Goal: Task Accomplishment & Management: Complete application form

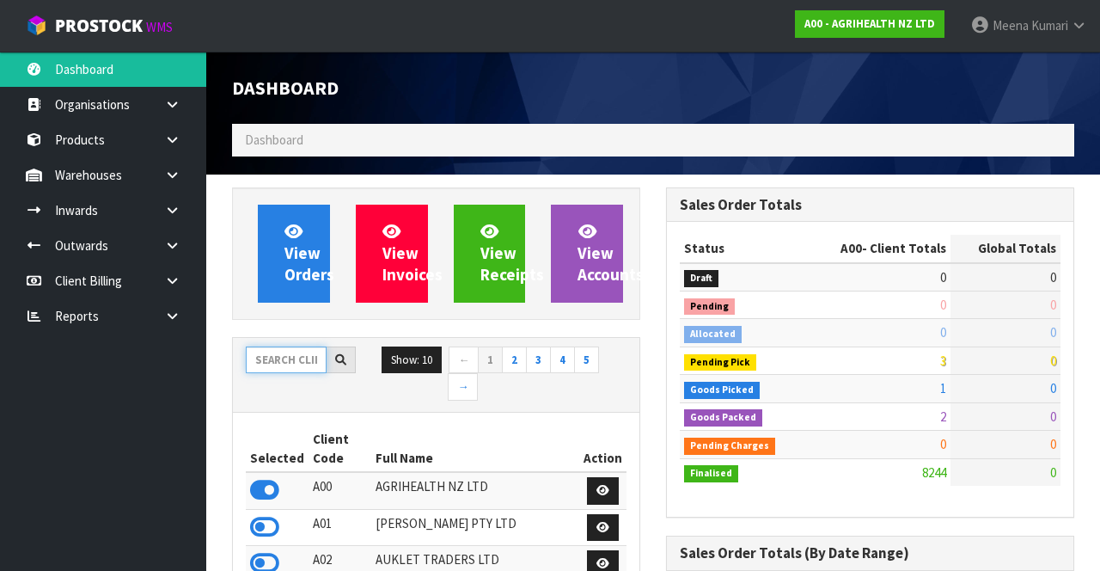
click at [266, 362] on input "text" at bounding box center [286, 359] width 81 height 27
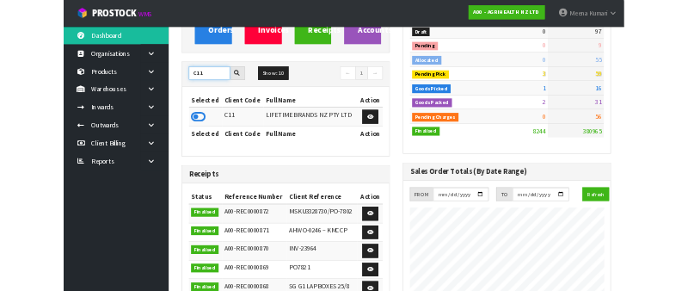
scroll to position [205, 0]
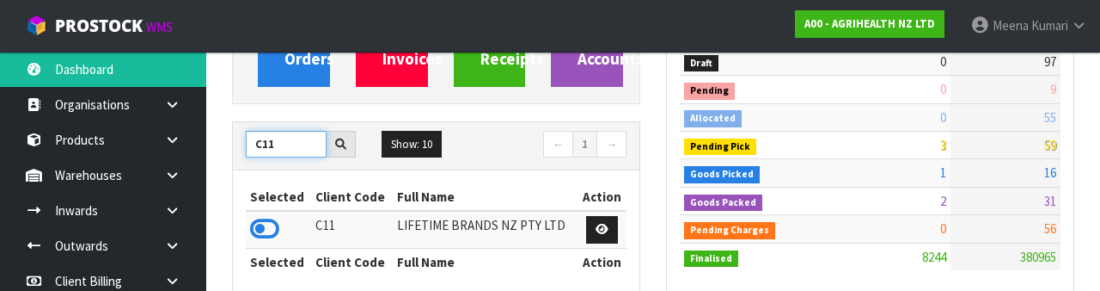
type input "C11"
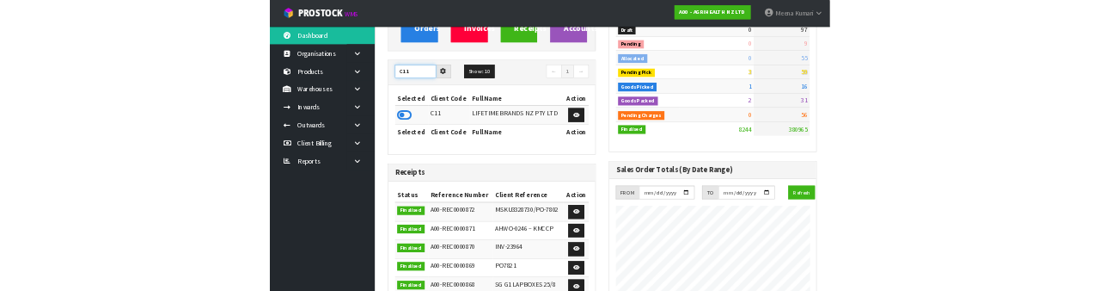
scroll to position [209, 0]
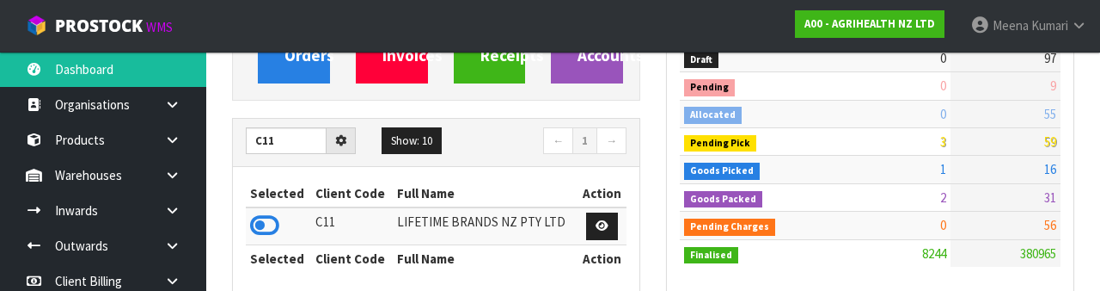
click at [190, 212] on link at bounding box center [178, 210] width 55 height 35
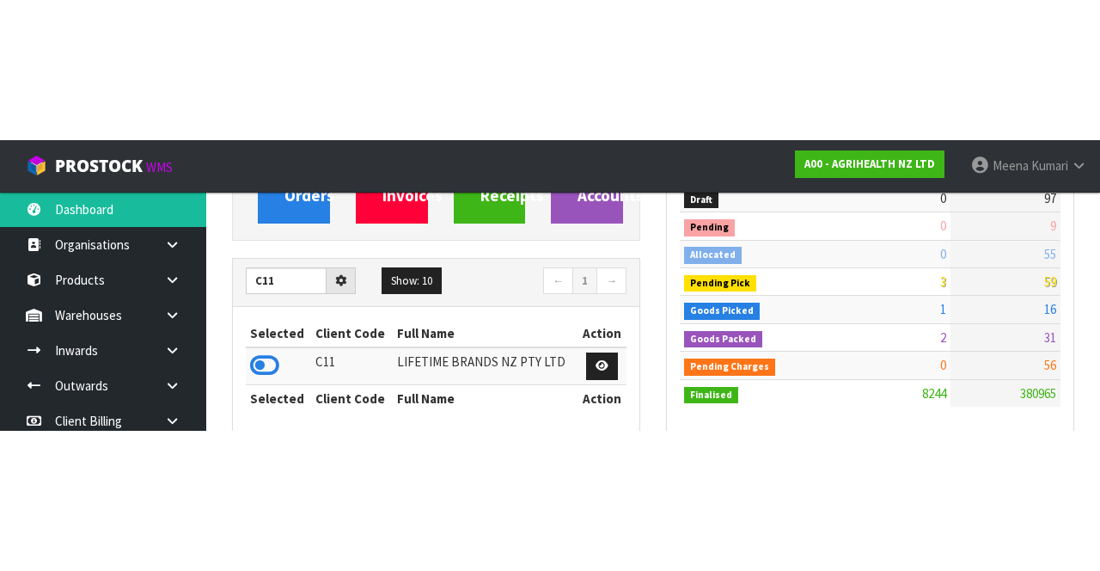
scroll to position [219, 0]
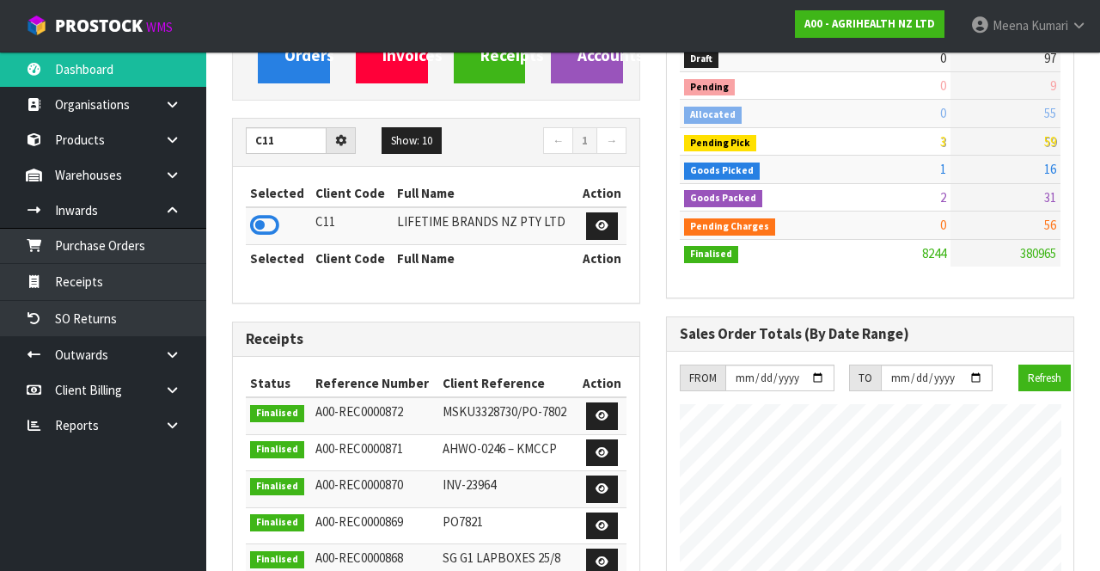
click at [165, 175] on icon at bounding box center [172, 174] width 16 height 13
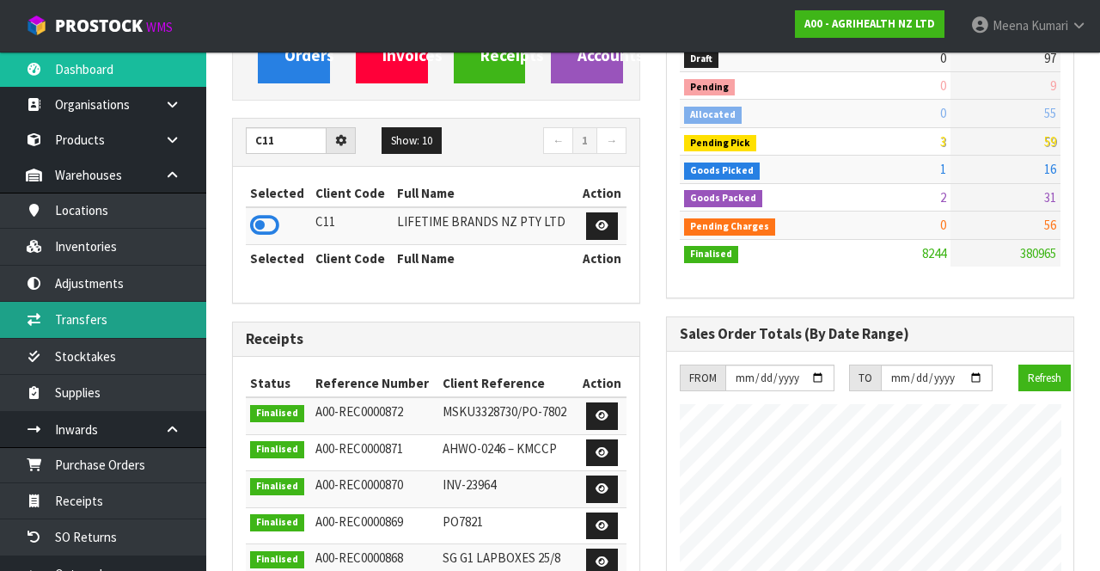
click at [103, 325] on link "Transfers" at bounding box center [103, 319] width 206 height 35
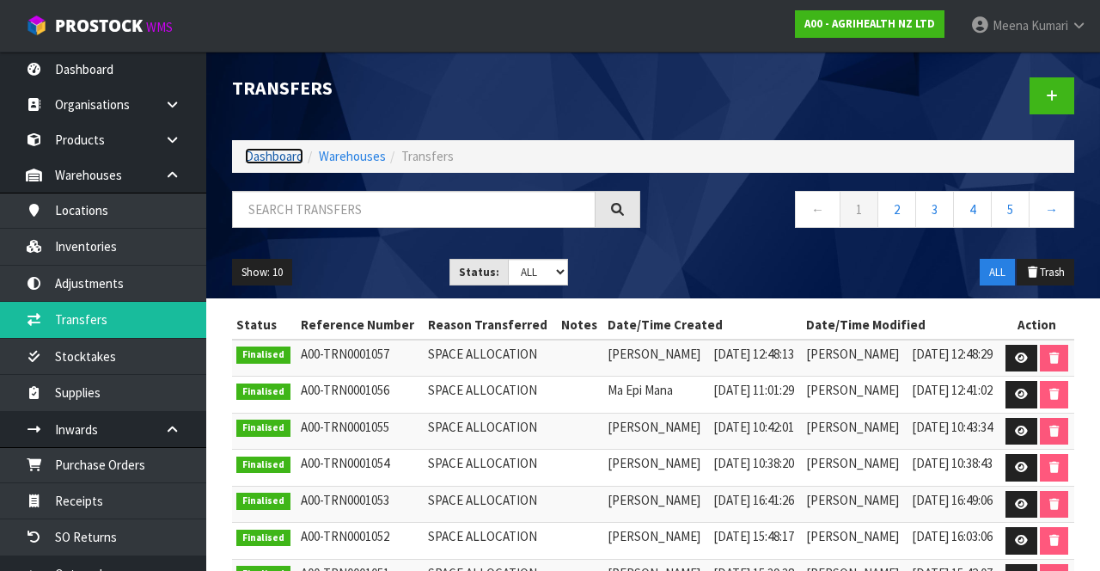
click at [263, 159] on link "Dashboard" at bounding box center [274, 156] width 58 height 16
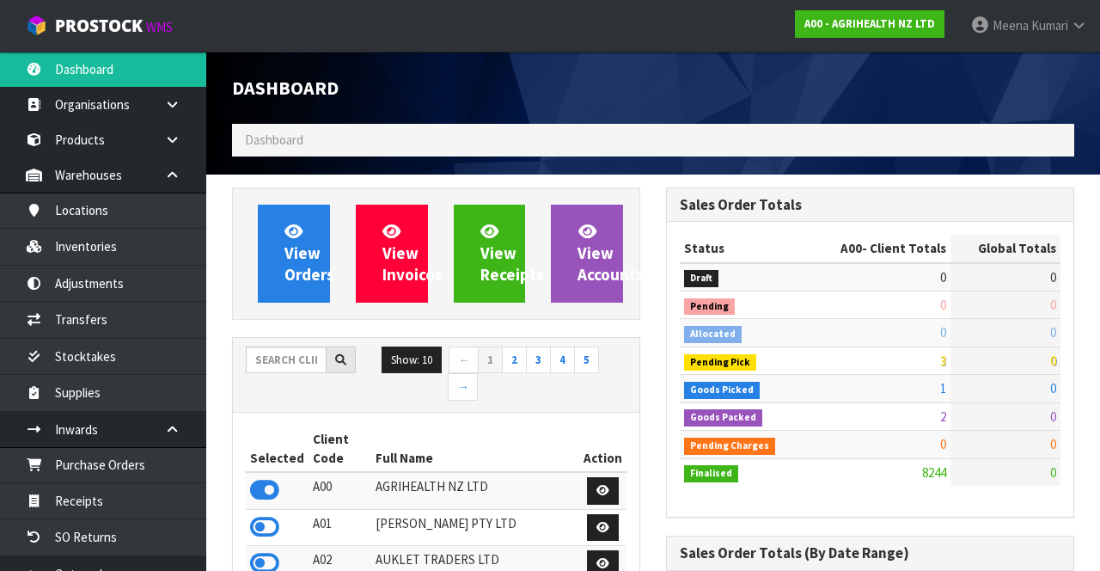
scroll to position [1405, 433]
click at [274, 361] on input "text" at bounding box center [286, 359] width 81 height 27
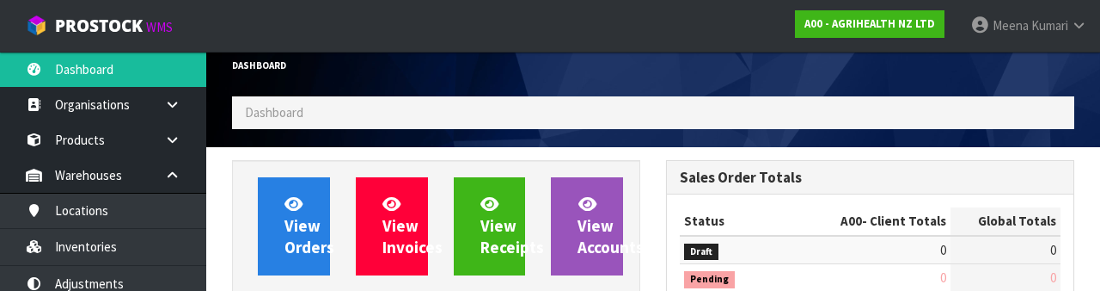
scroll to position [202, 0]
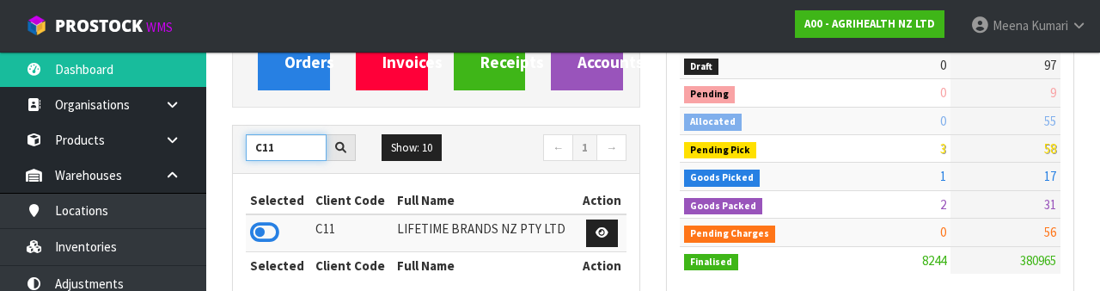
type input "C11"
click at [250, 231] on icon at bounding box center [264, 232] width 29 height 26
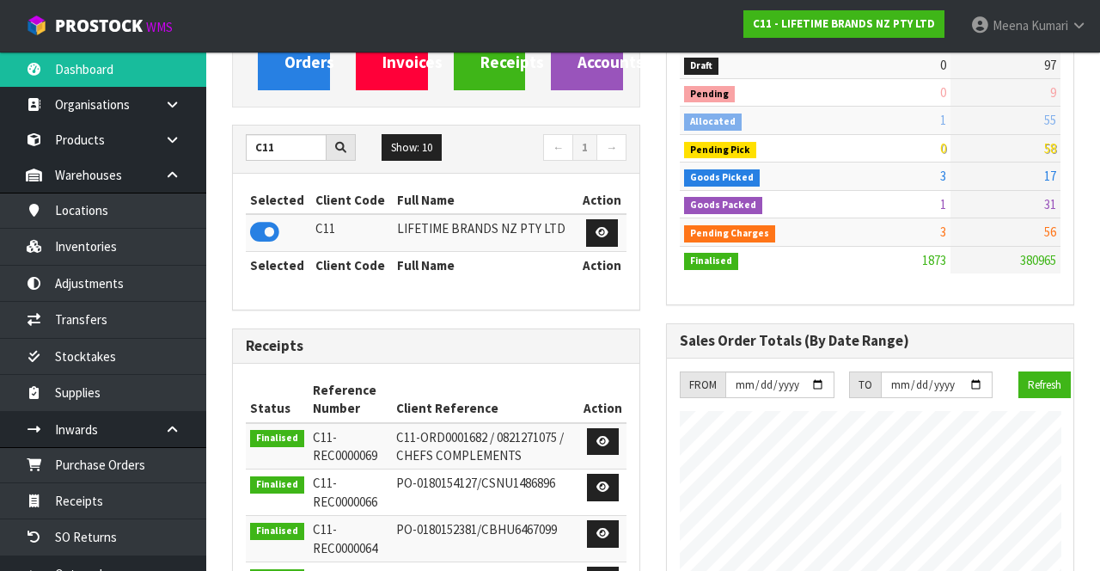
scroll to position [1534, 433]
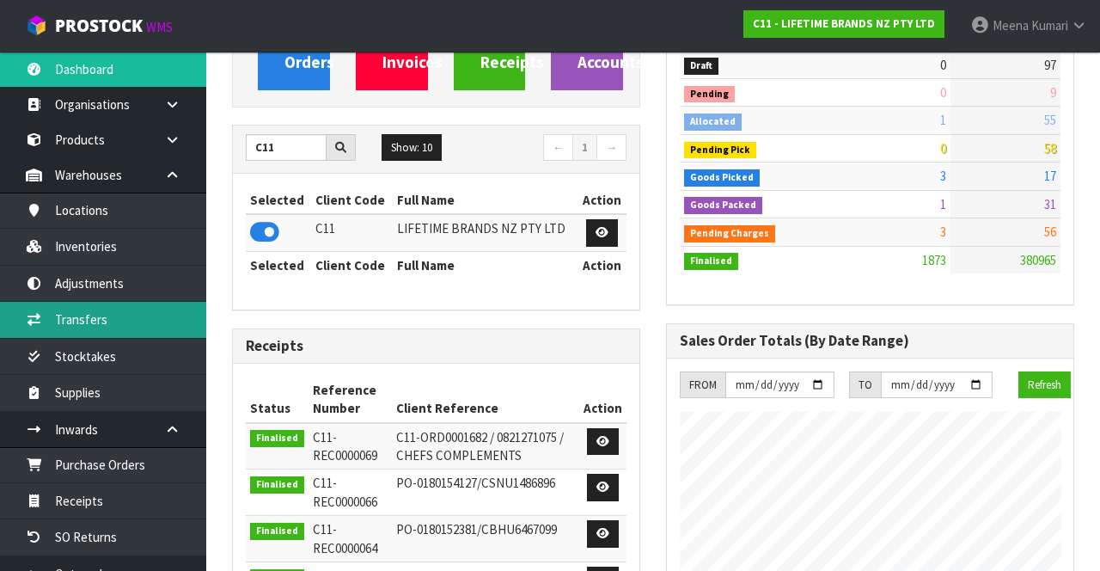
click at [128, 318] on link "Transfers" at bounding box center [103, 319] width 206 height 35
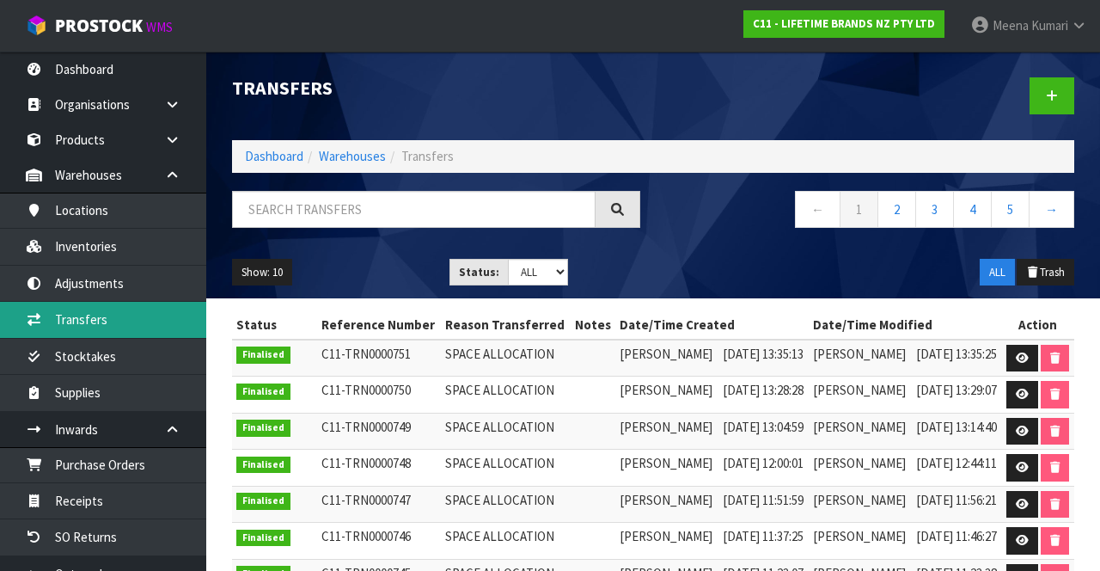
click at [136, 321] on link "Transfers" at bounding box center [103, 319] width 206 height 35
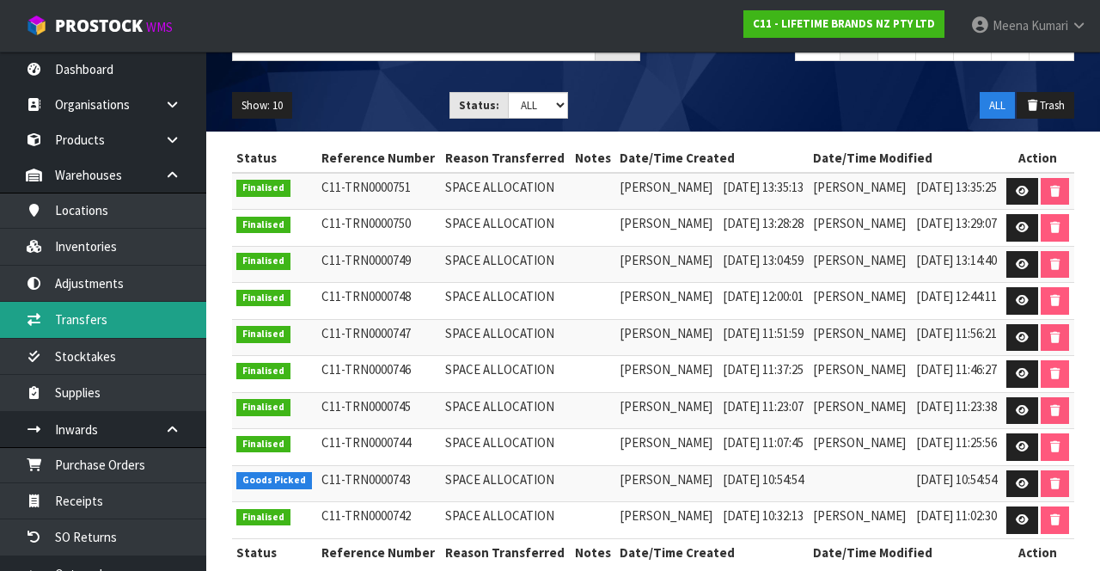
scroll to position [182, 0]
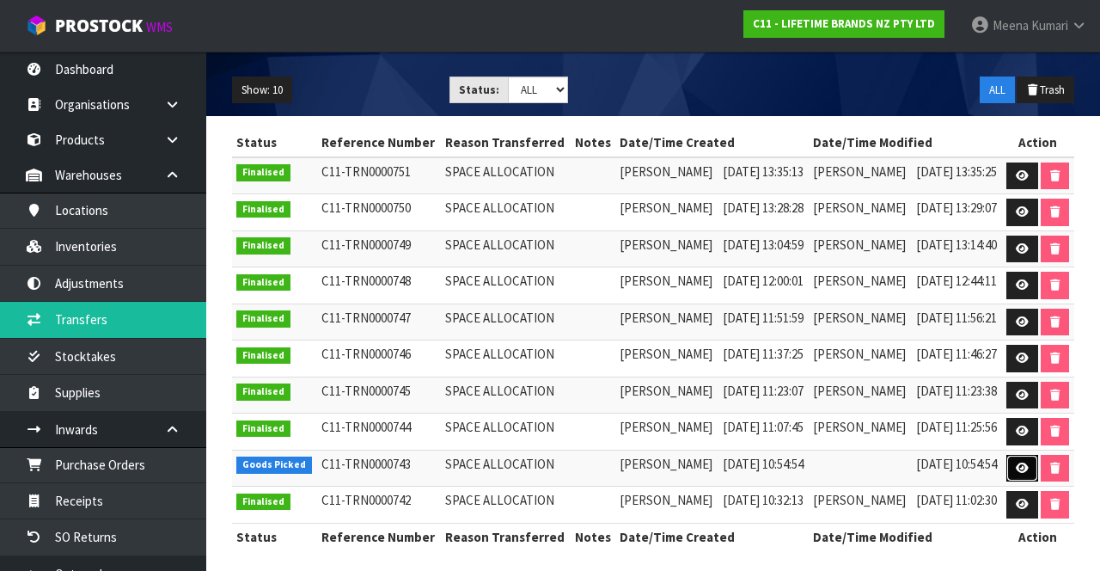
click at [1021, 462] on icon at bounding box center [1022, 467] width 13 height 11
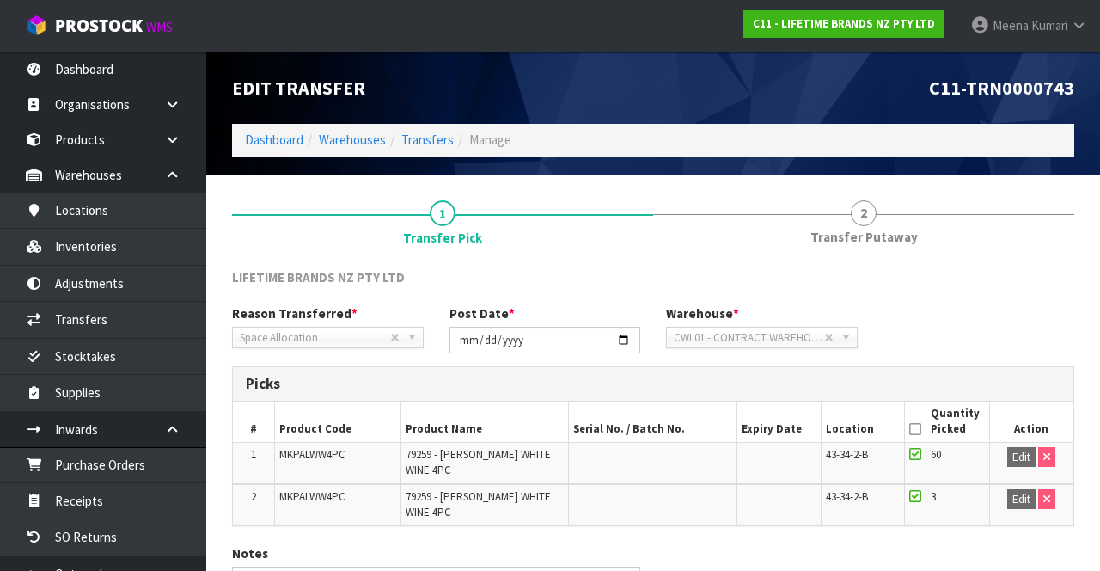
click at [914, 429] on icon at bounding box center [915, 429] width 12 height 1
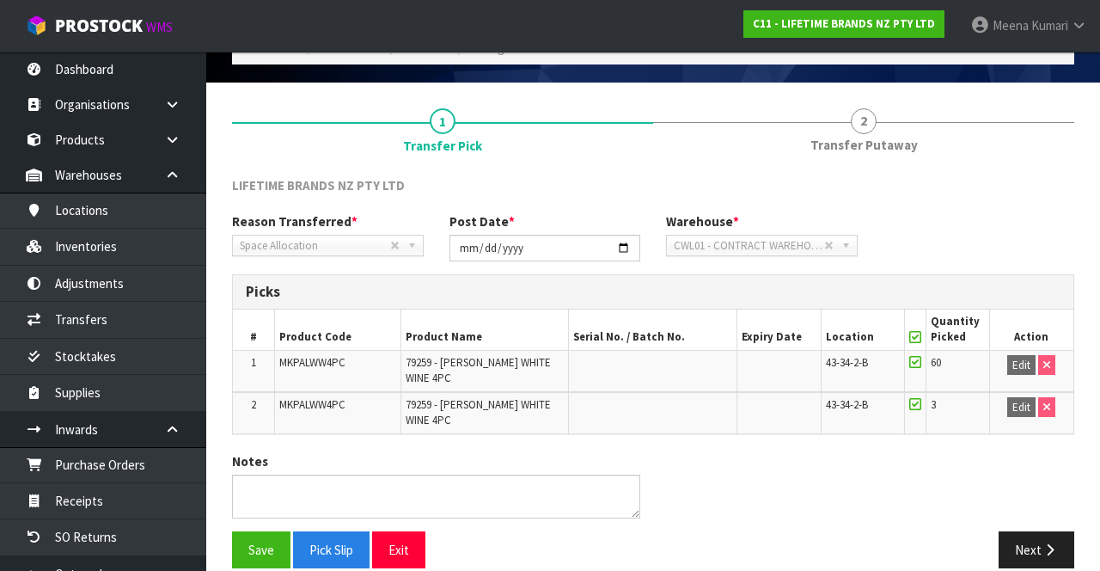
scroll to position [113, 0]
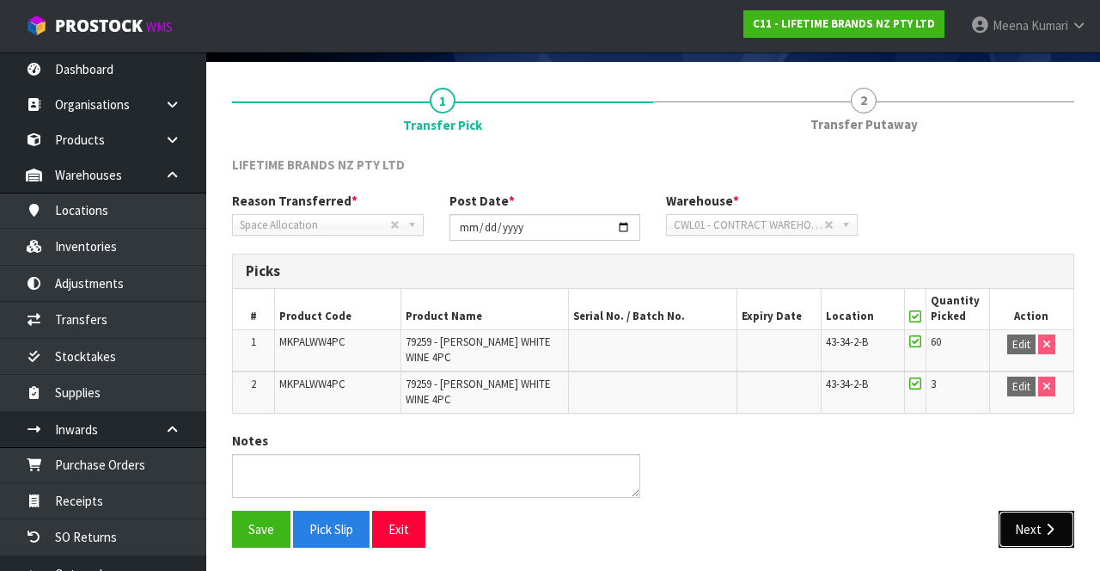
click at [1013, 526] on button "Next" at bounding box center [1037, 529] width 76 height 37
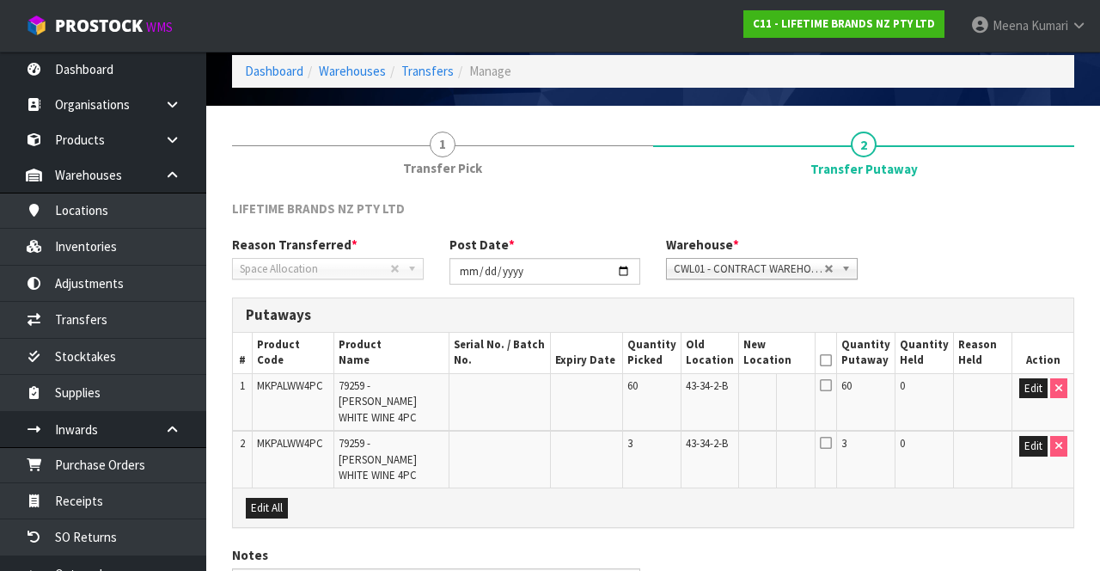
scroll to position [70, 0]
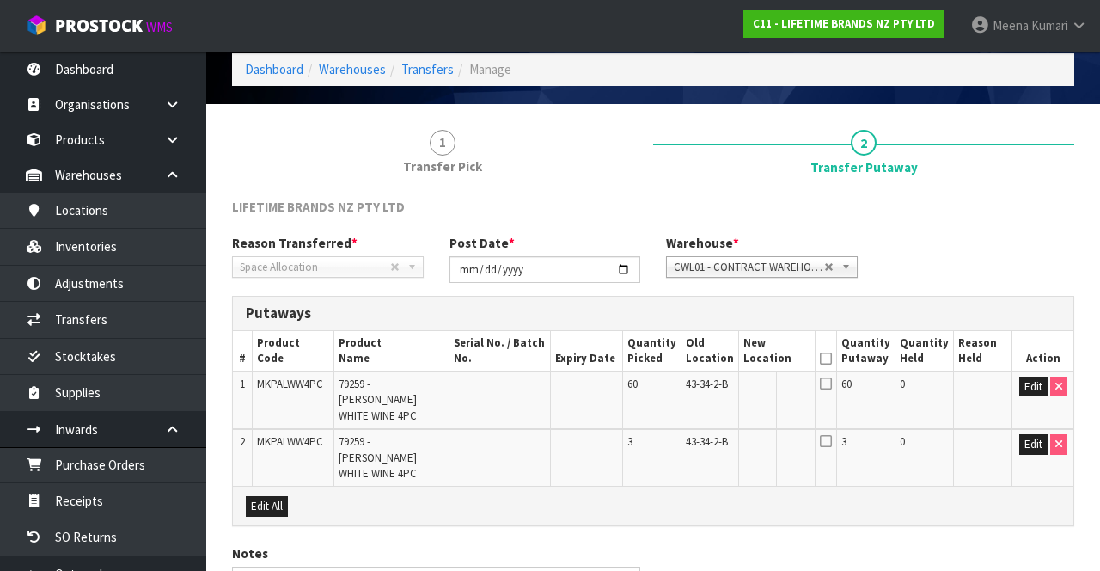
click at [830, 358] on icon at bounding box center [826, 358] width 12 height 1
click at [832, 385] on icon at bounding box center [826, 383] width 12 height 14
click at [832, 434] on icon at bounding box center [826, 441] width 12 height 14
click at [832, 387] on icon at bounding box center [826, 383] width 12 height 14
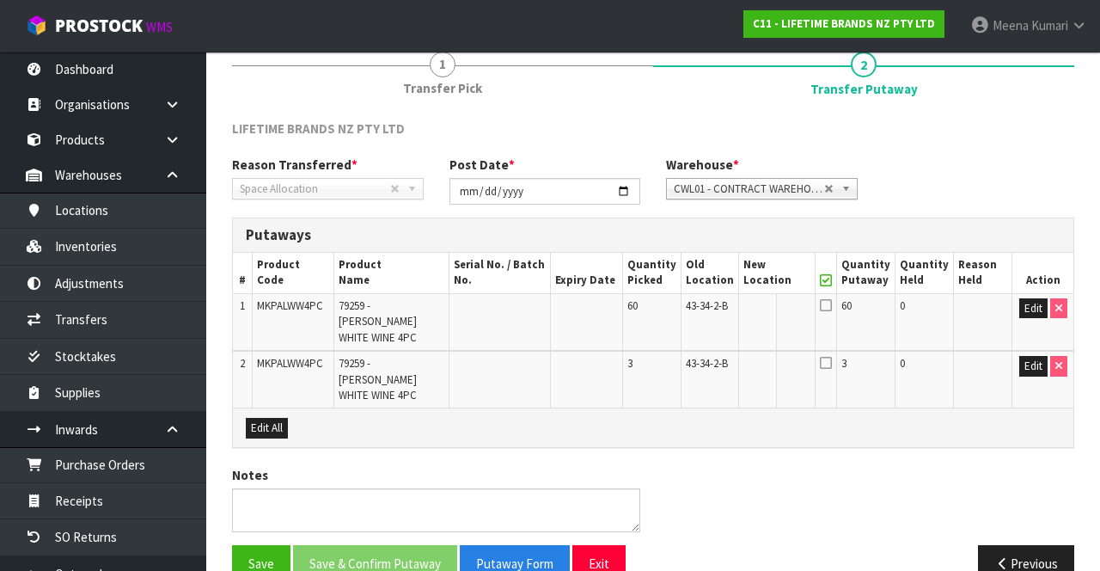
scroll to position [145, 0]
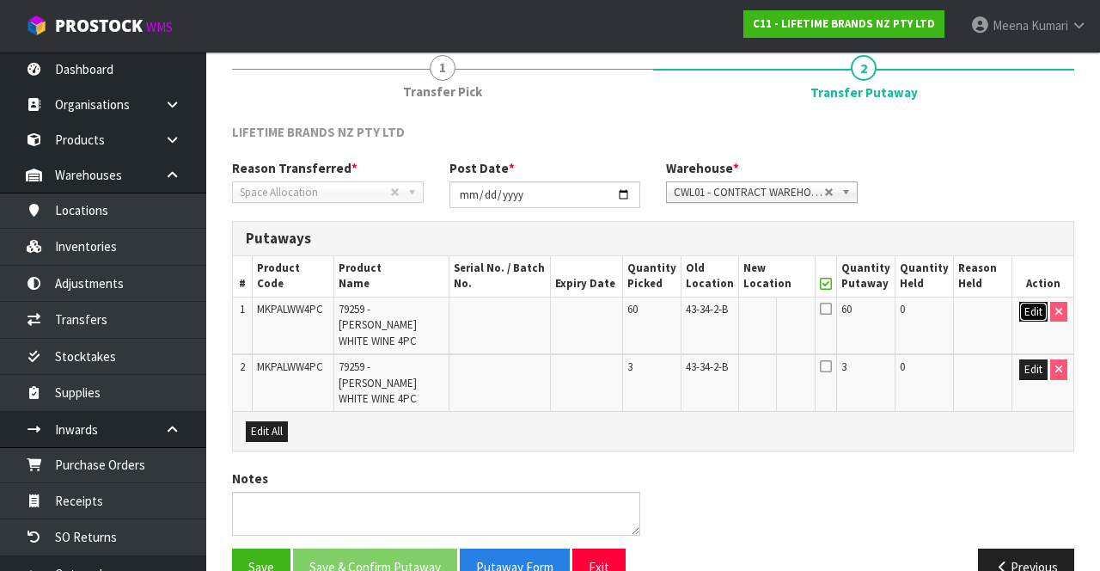
click at [1035, 303] on button "Edit" at bounding box center [1033, 312] width 28 height 21
click at [1032, 359] on button "Edit" at bounding box center [1033, 369] width 28 height 21
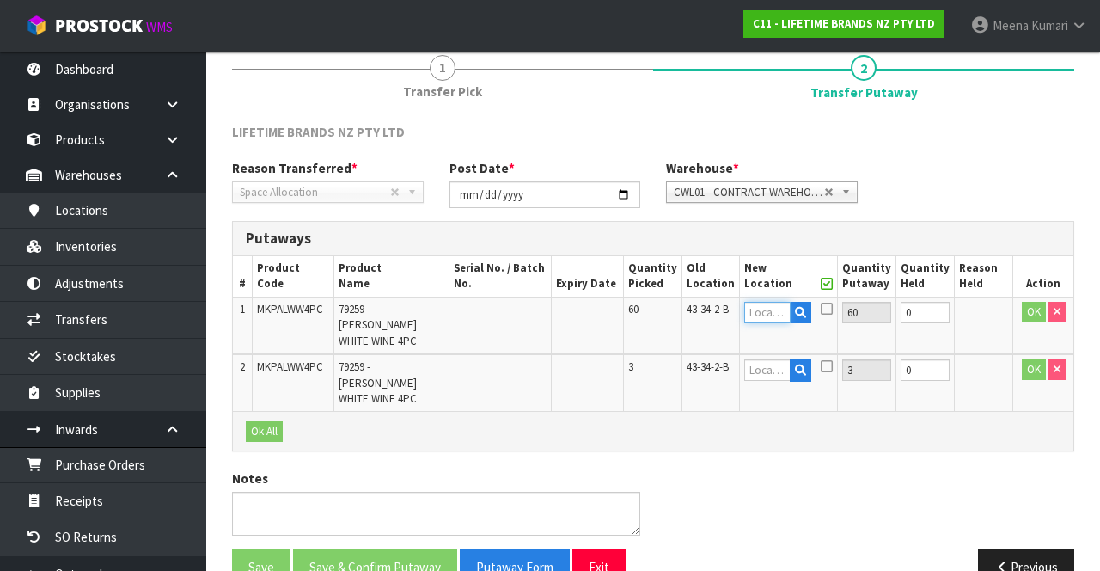
click at [773, 311] on input "text" at bounding box center [767, 312] width 46 height 21
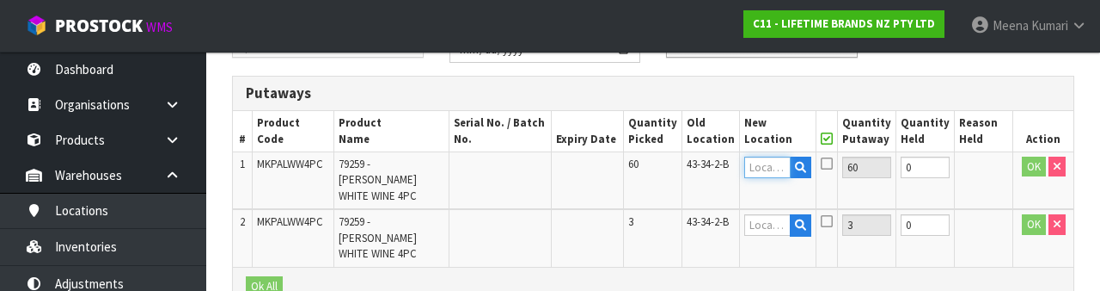
scroll to position [301, 0]
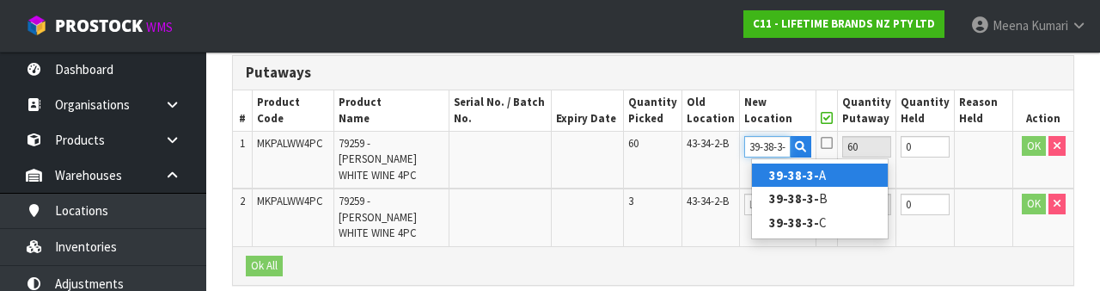
type input "39-38-3-B"
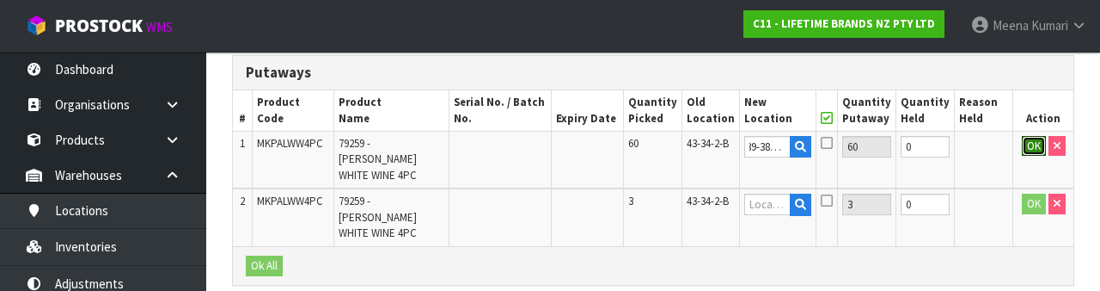
click at [1031, 147] on button "OK" at bounding box center [1034, 146] width 24 height 21
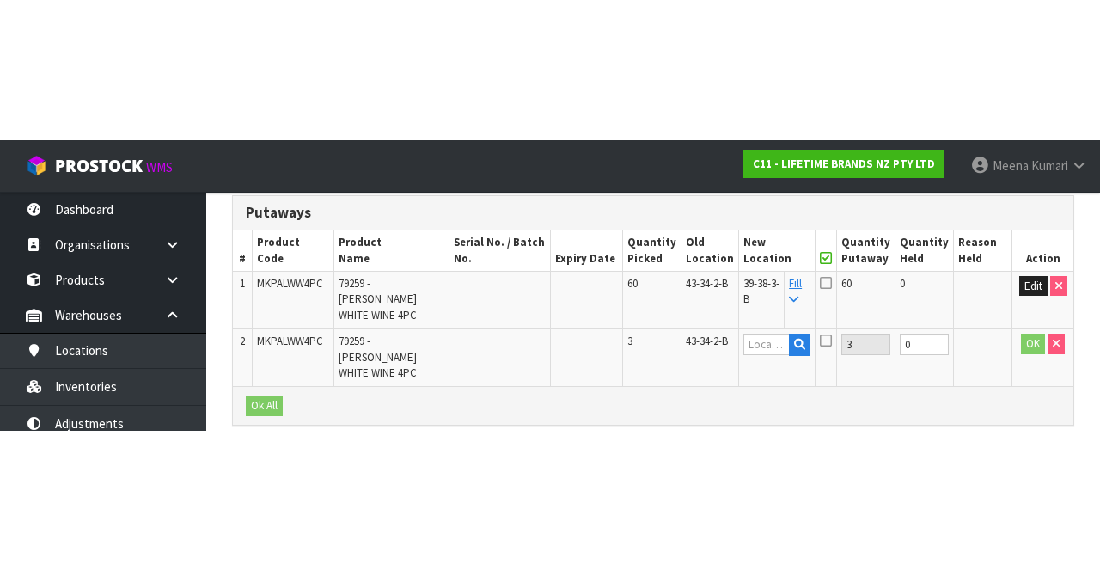
scroll to position [150, 0]
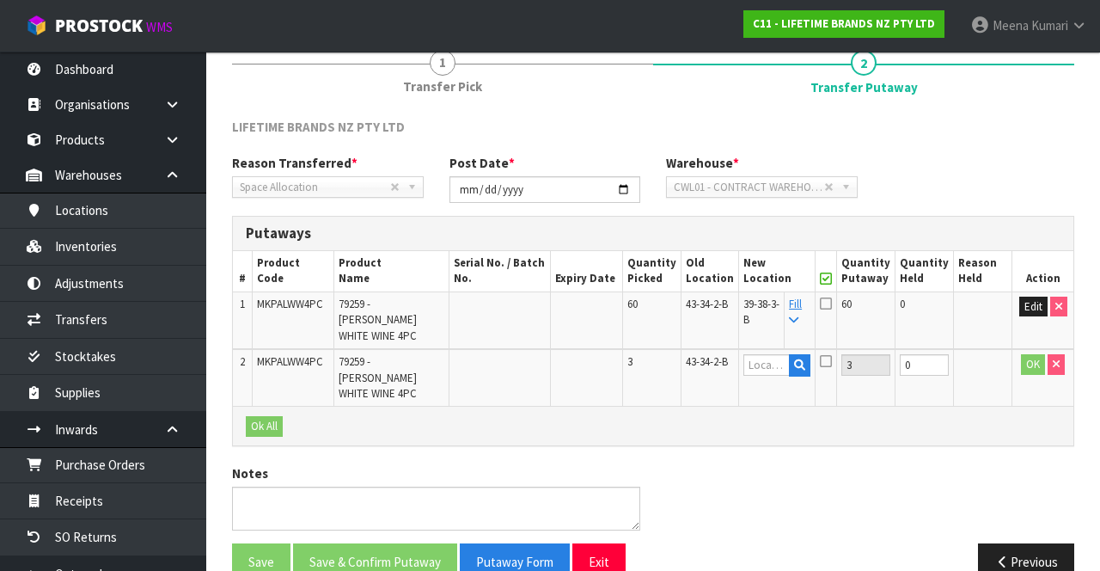
click at [802, 308] on link "Fill" at bounding box center [795, 312] width 13 height 30
type input "39-38-3-B"
click at [798, 315] on icon at bounding box center [793, 320] width 9 height 11
click at [1031, 354] on button "OK" at bounding box center [1033, 364] width 24 height 21
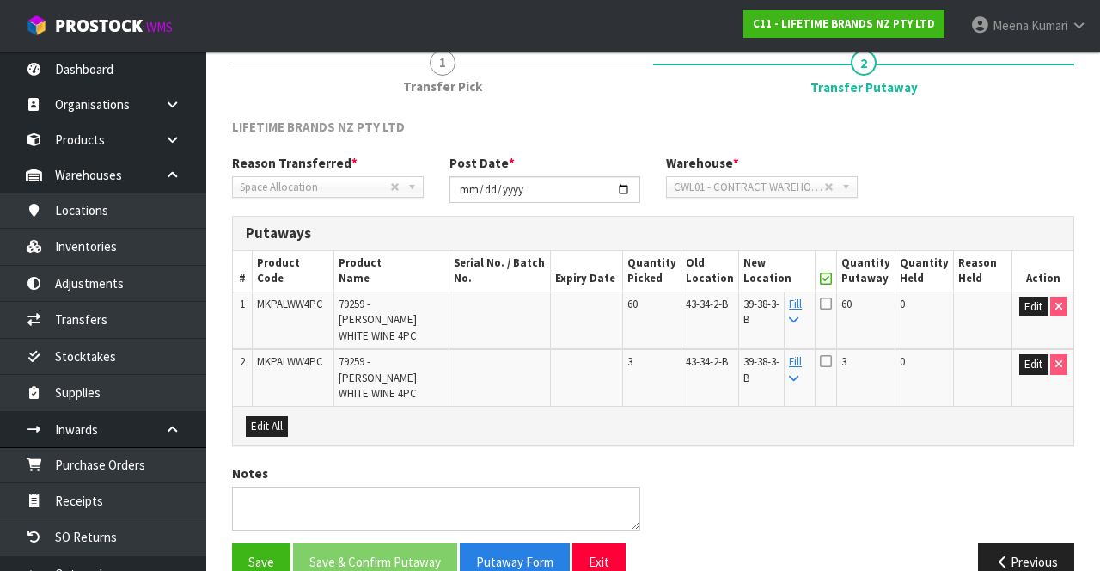
click at [851, 294] on td "60" at bounding box center [865, 320] width 58 height 58
click at [832, 302] on icon at bounding box center [826, 304] width 12 height 14
click at [0, 0] on input "checkbox" at bounding box center [0, 0] width 0 height 0
click at [832, 354] on icon at bounding box center [826, 361] width 12 height 14
click at [0, 0] on input "checkbox" at bounding box center [0, 0] width 0 height 0
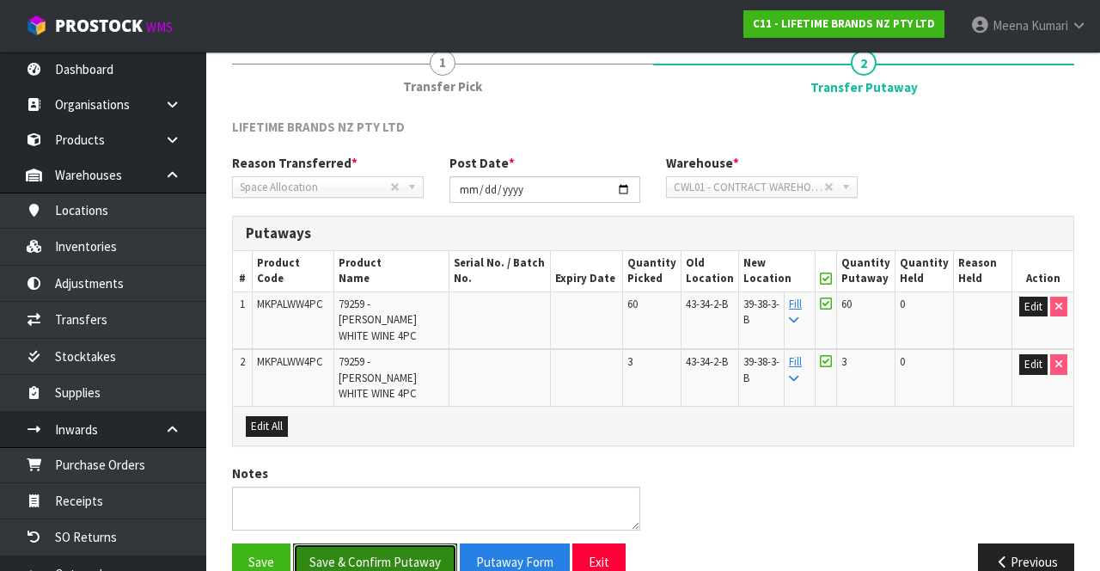
click at [371, 543] on button "Save & Confirm Putaway" at bounding box center [375, 561] width 164 height 37
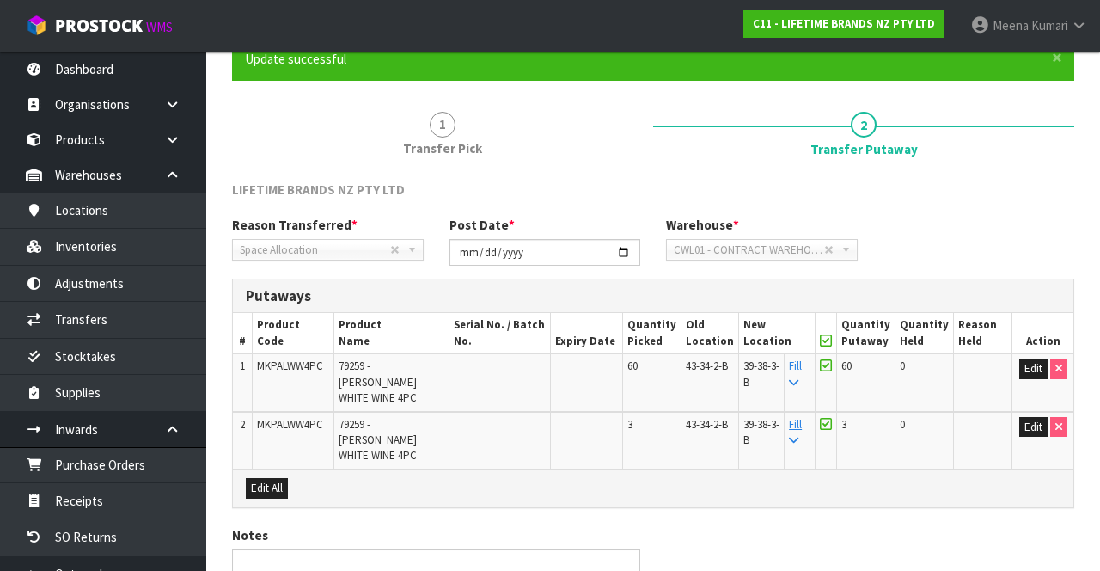
scroll to position [0, 0]
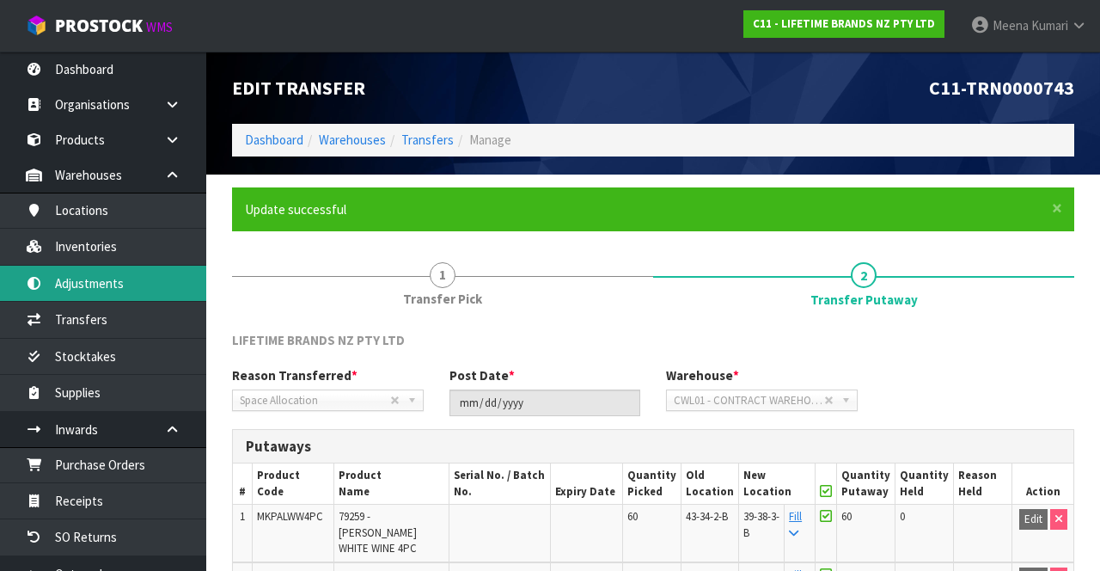
click at [113, 274] on link "Adjustments" at bounding box center [103, 283] width 206 height 35
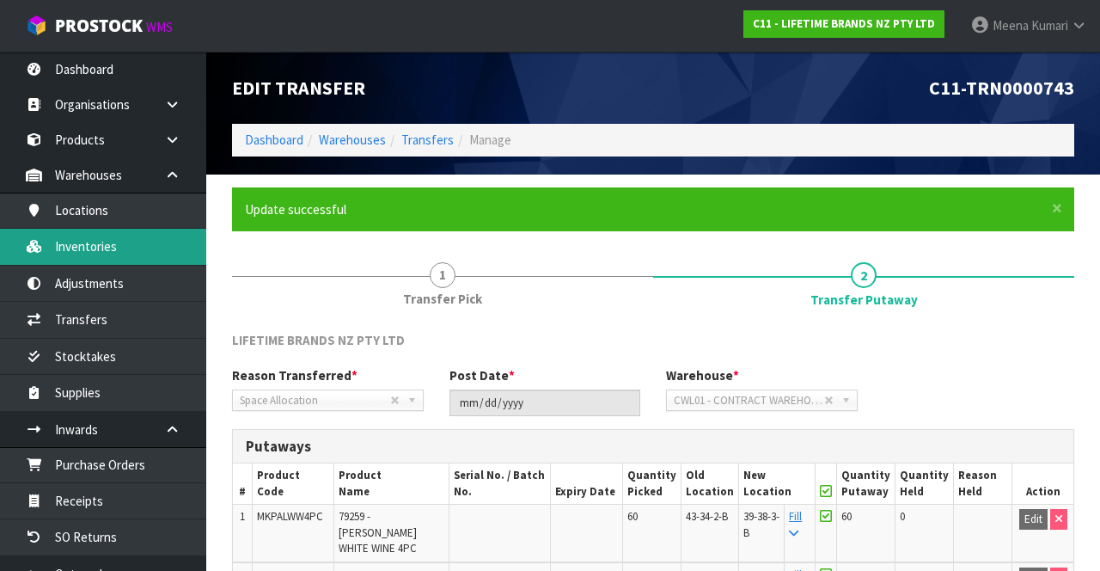
click at [100, 237] on link "Inventories" at bounding box center [103, 246] width 206 height 35
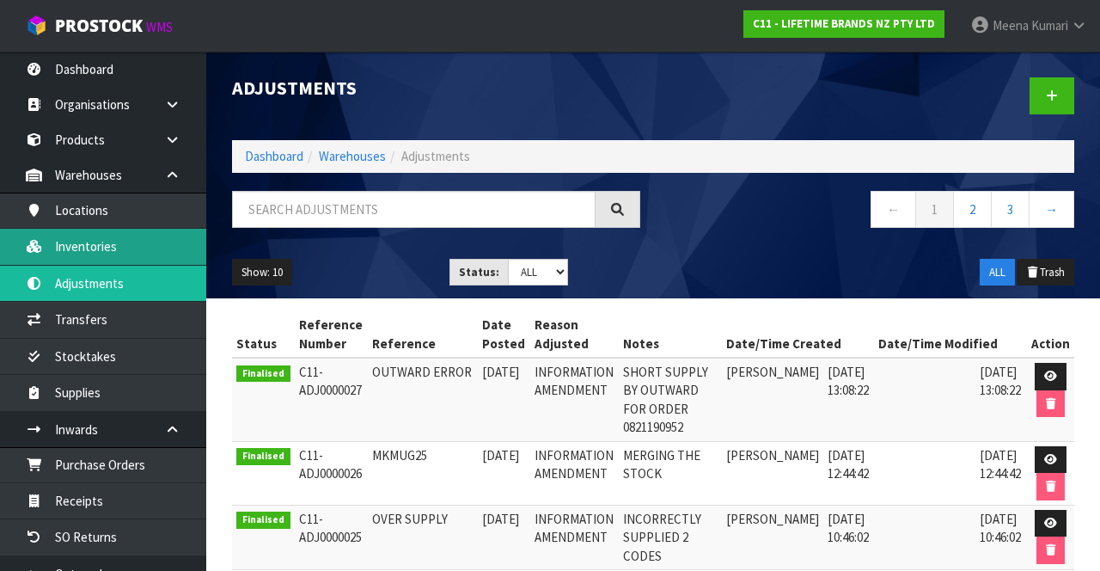
click at [103, 253] on link "Inventories" at bounding box center [103, 246] width 206 height 35
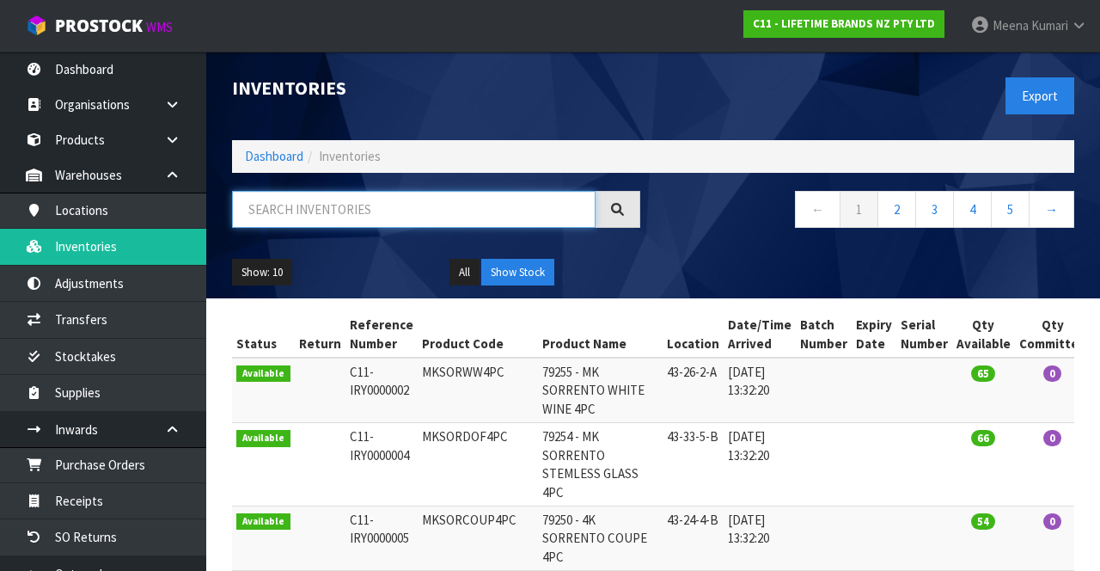
click at [388, 203] on input "text" at bounding box center [414, 209] width 364 height 37
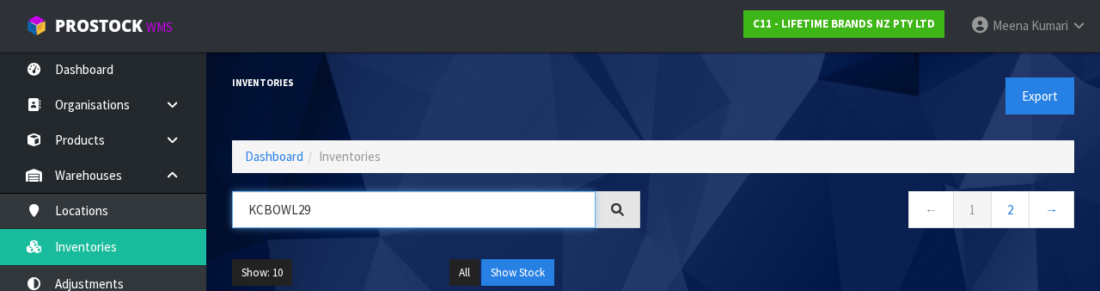
type input "KCBOWL29"
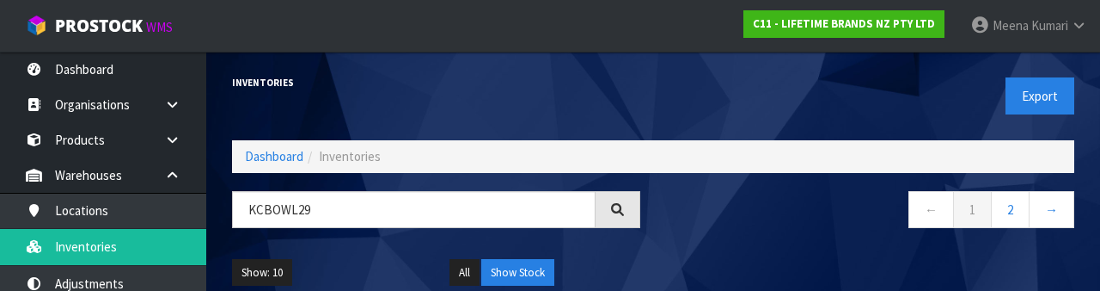
click at [767, 240] on div "← 1 2 →" at bounding box center [870, 218] width 434 height 55
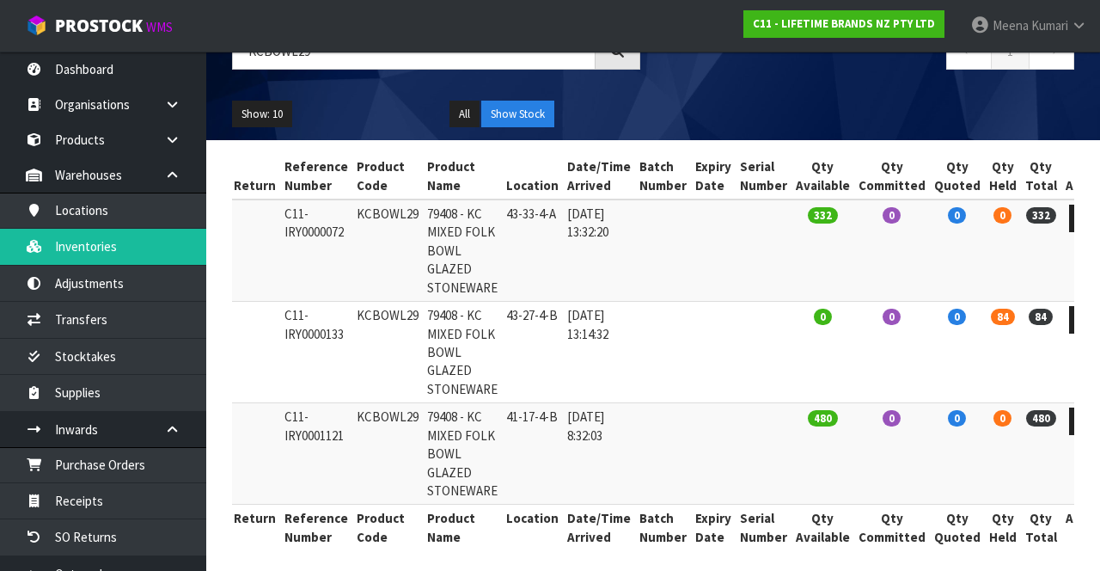
scroll to position [167, 0]
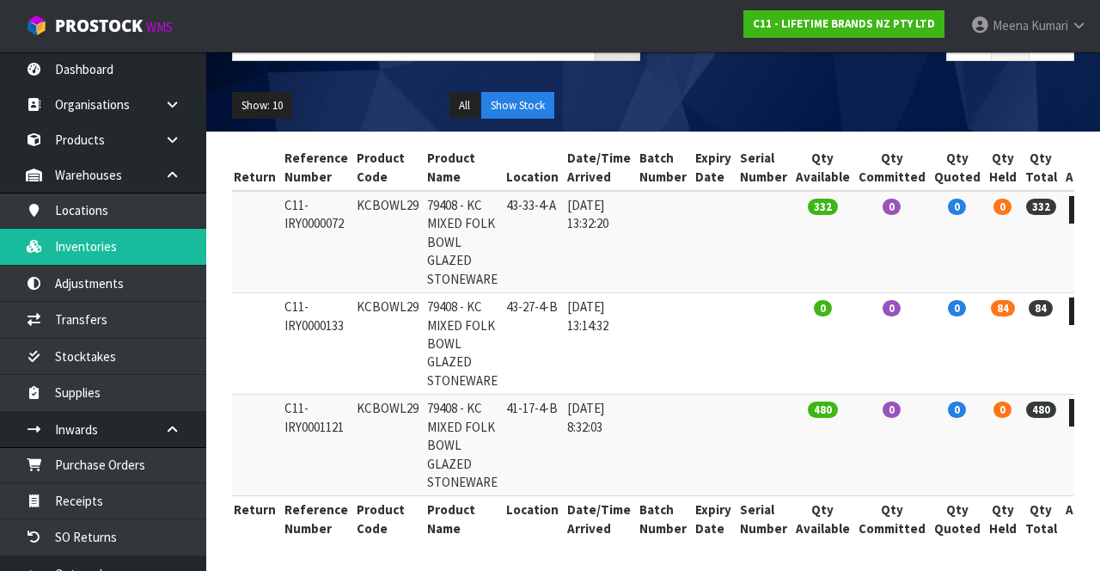
copy td "KCBOWL29"
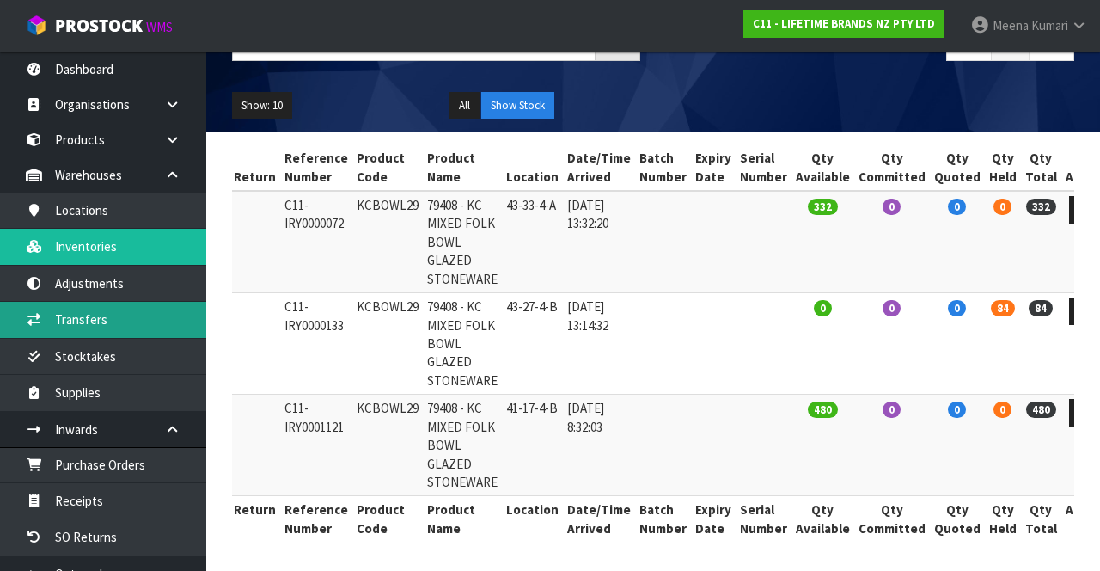
click at [119, 323] on link "Transfers" at bounding box center [103, 319] width 206 height 35
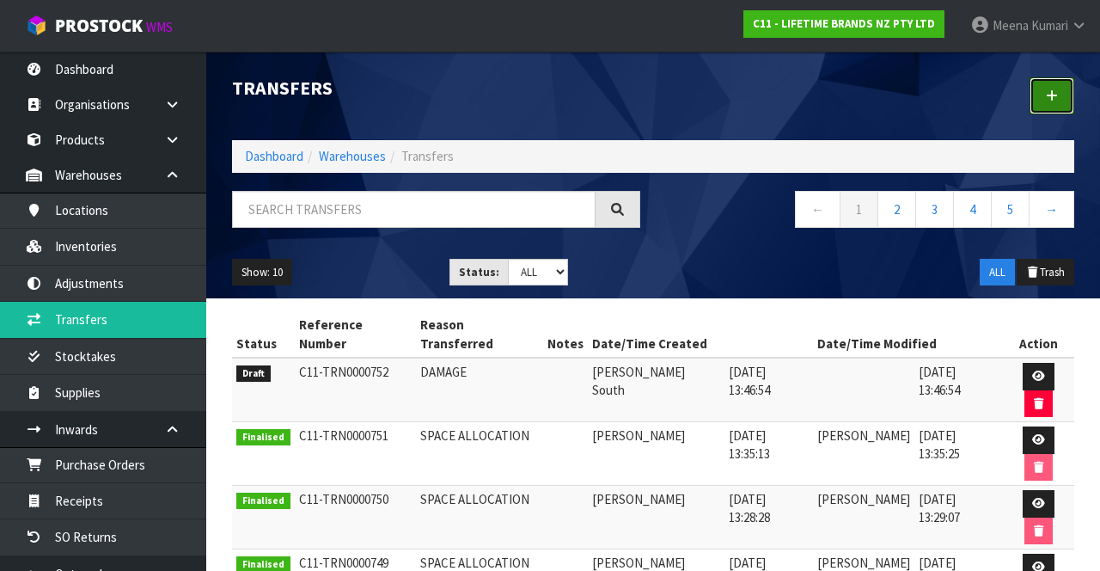
click at [1055, 106] on link at bounding box center [1052, 95] width 45 height 37
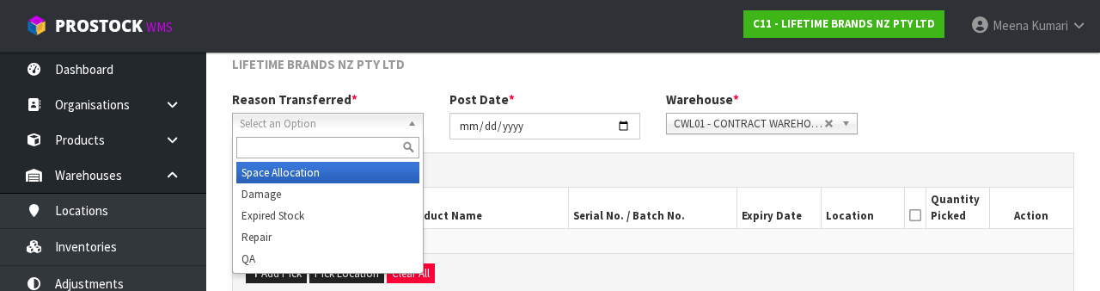
scroll to position [205, 0]
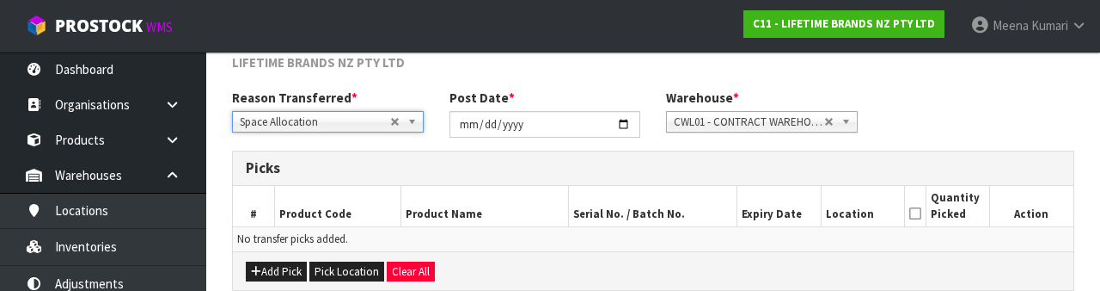
click at [1012, 122] on div "Reason Transferred * Space Allocation Damage Expired Stock Repair QA Space Allo…" at bounding box center [653, 120] width 868 height 62
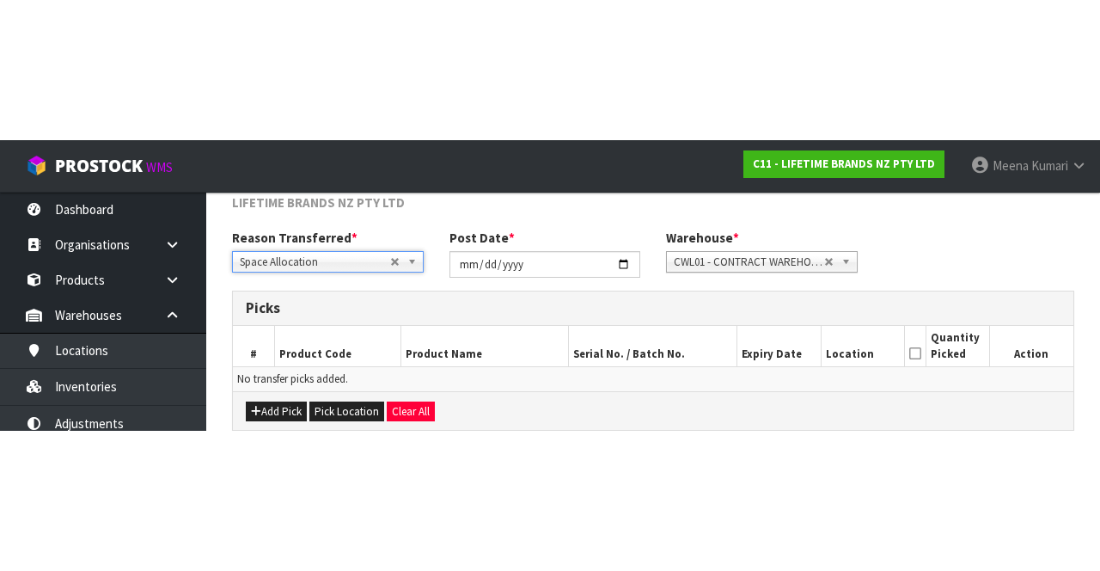
scroll to position [93, 0]
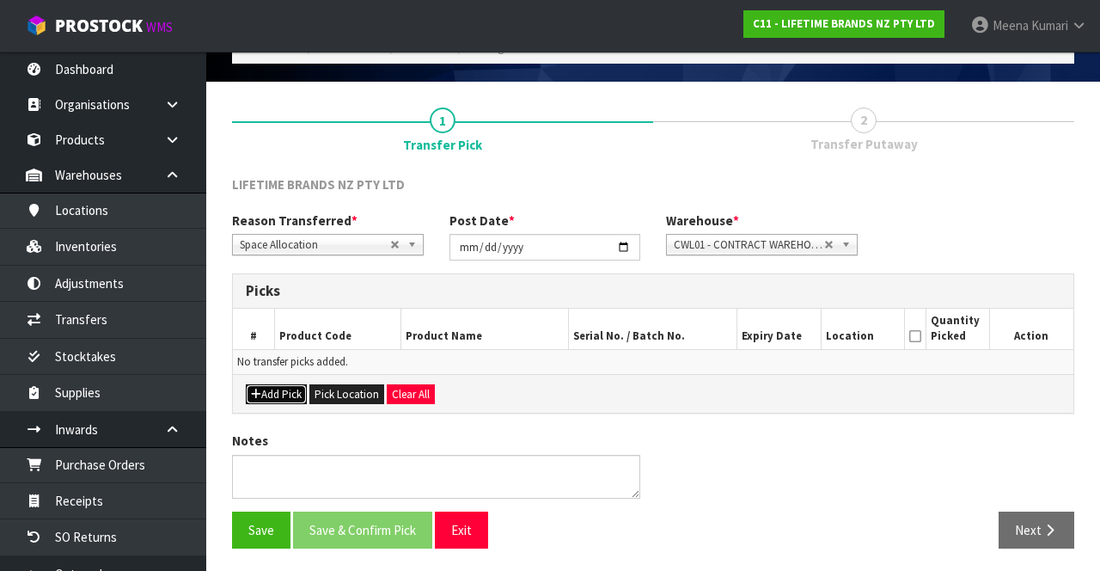
click at [271, 390] on button "Add Pick" at bounding box center [276, 394] width 61 height 21
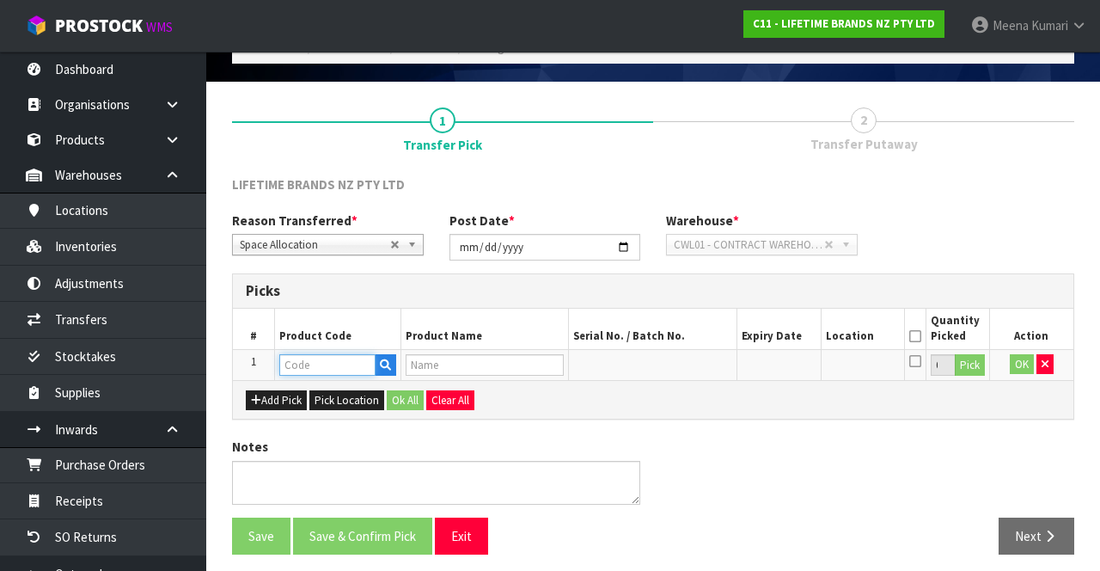
paste input "KCBOWL29"
type input "KCBOWL29"
type input "79408 - KC MIXED FOLK BOWL GLAZED STONEWARE"
type input "KCBOWL29"
click at [969, 366] on button "Pick" at bounding box center [970, 365] width 30 height 22
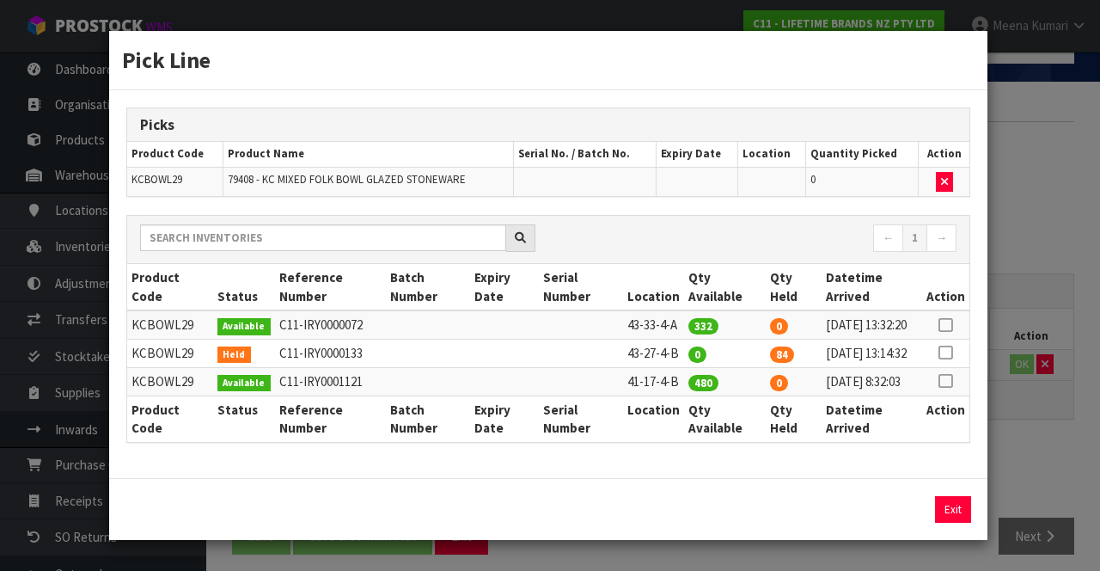
click at [946, 382] on icon at bounding box center [946, 381] width 14 height 1
click at [896, 523] on button "Assign Pick" at bounding box center [894, 509] width 70 height 27
type input "480"
click at [1042, 492] on div "Pick Line Picks Product Code Product Name Serial No. / Batch No. Expiry Date Lo…" at bounding box center [550, 285] width 1100 height 571
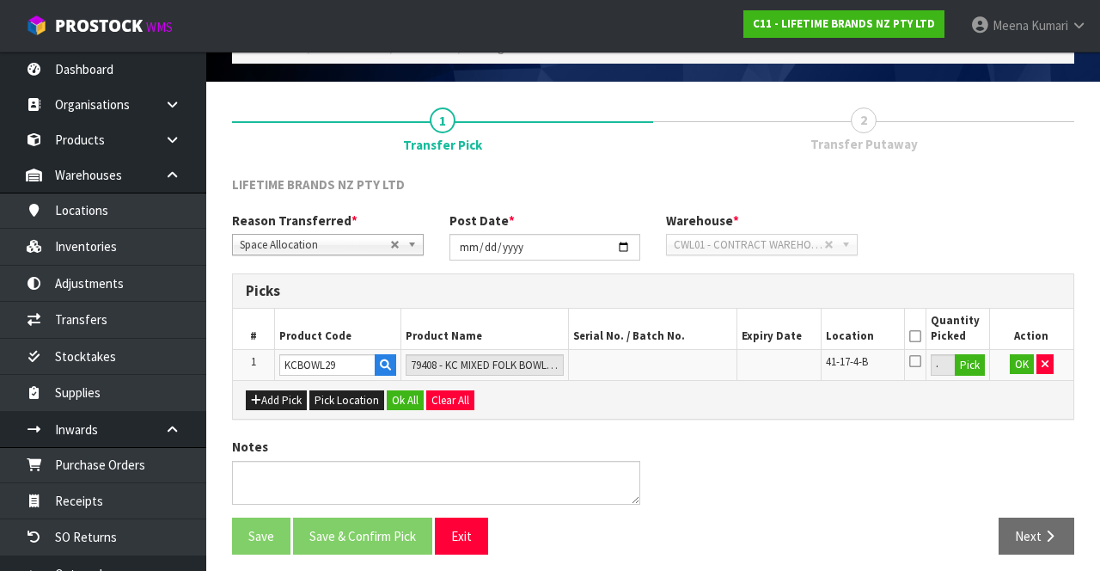
click at [911, 336] on icon at bounding box center [915, 336] width 12 height 1
click at [1017, 371] on button "OK" at bounding box center [1022, 364] width 24 height 21
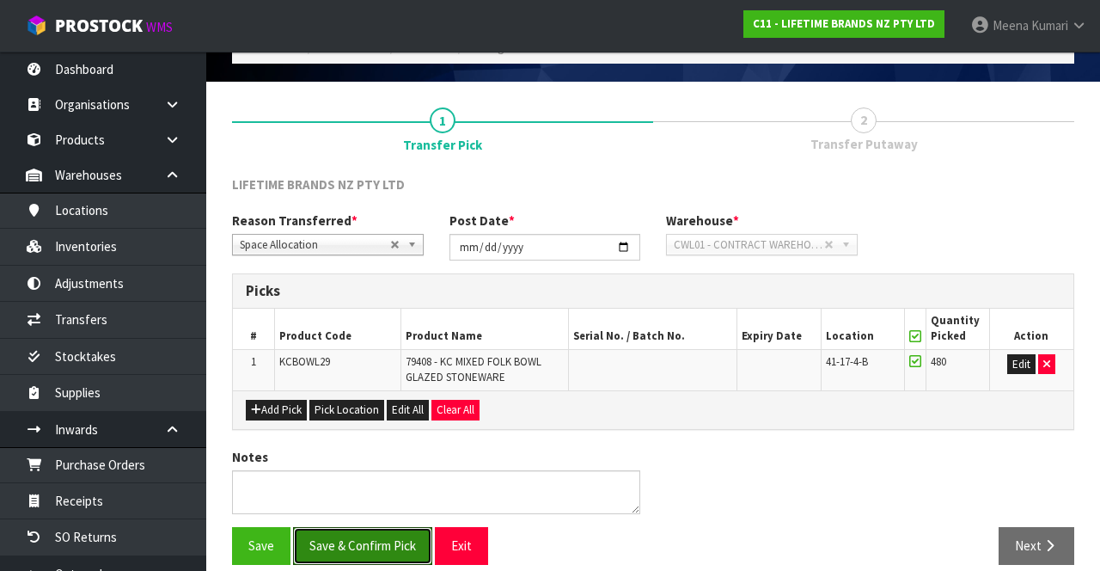
click at [376, 540] on button "Save & Confirm Pick" at bounding box center [362, 545] width 139 height 37
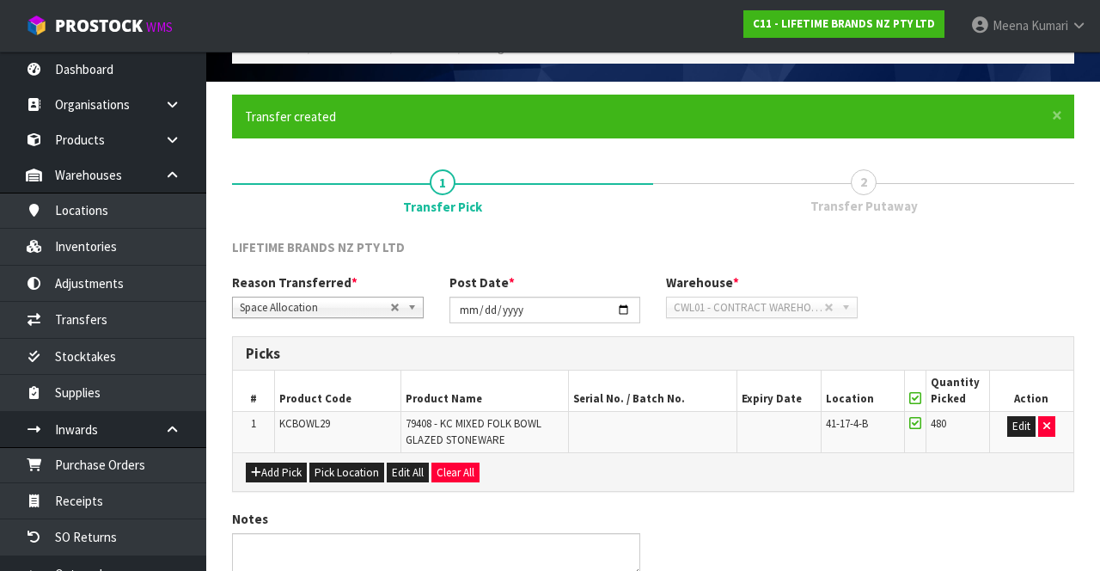
scroll to position [0, 0]
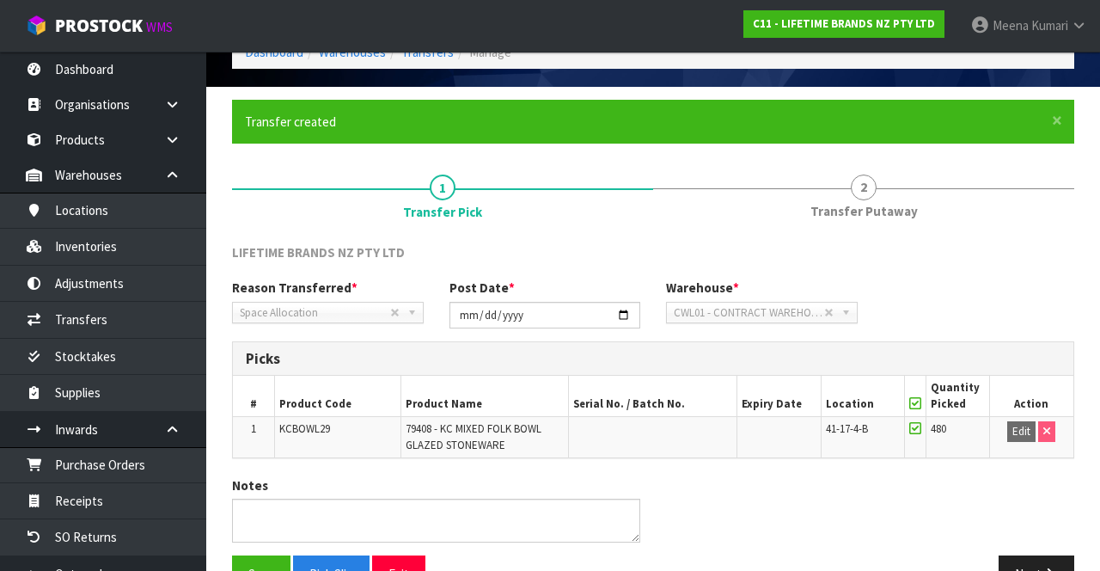
scroll to position [133, 0]
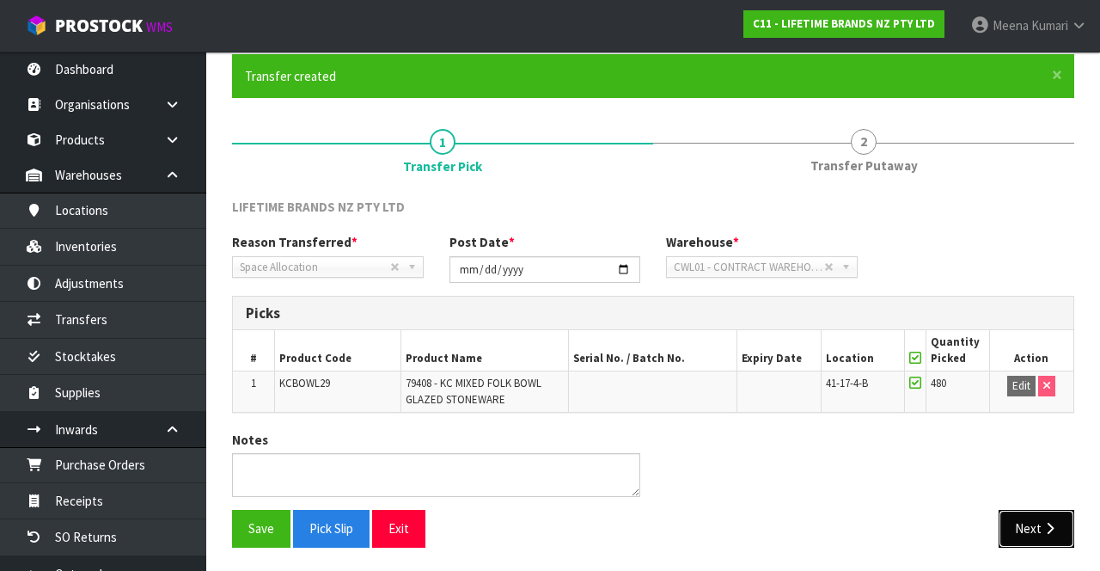
click at [1028, 538] on button "Next" at bounding box center [1037, 528] width 76 height 37
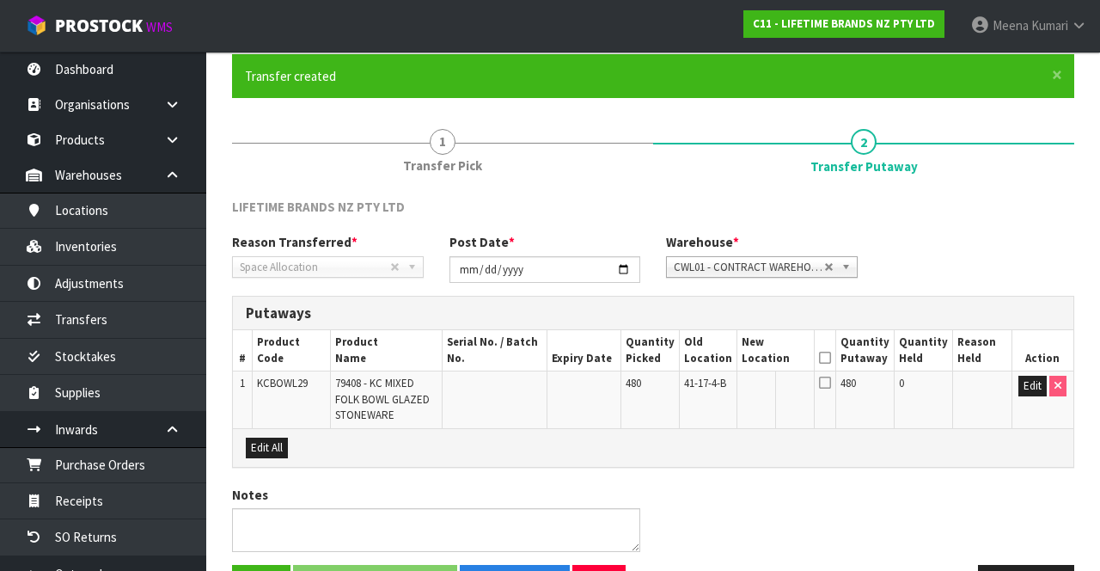
scroll to position [187, 0]
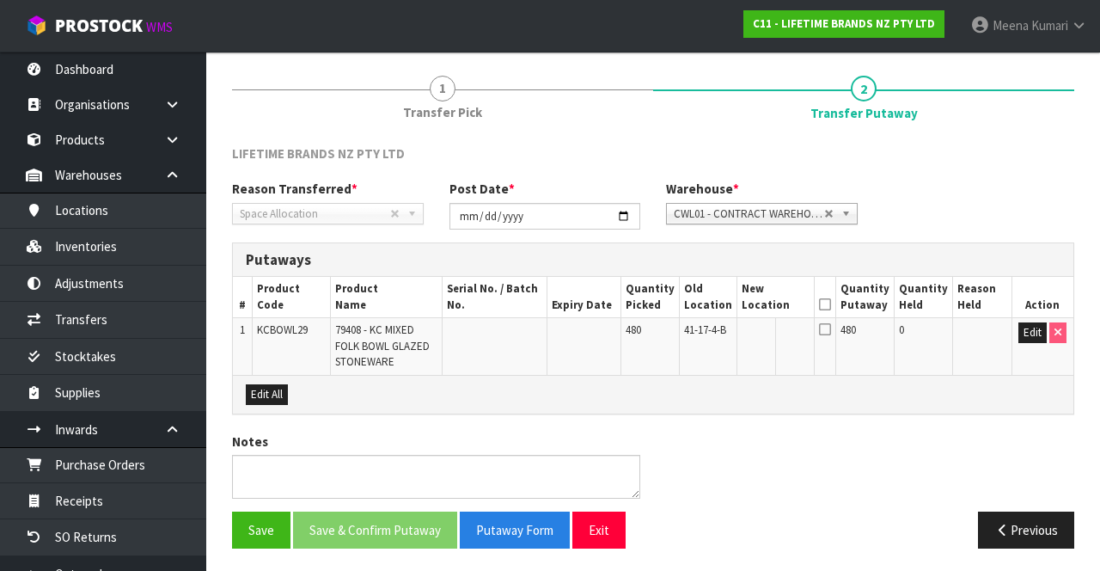
click at [1034, 380] on div "Edit All" at bounding box center [653, 394] width 841 height 39
click at [1034, 325] on button "Edit" at bounding box center [1032, 332] width 28 height 21
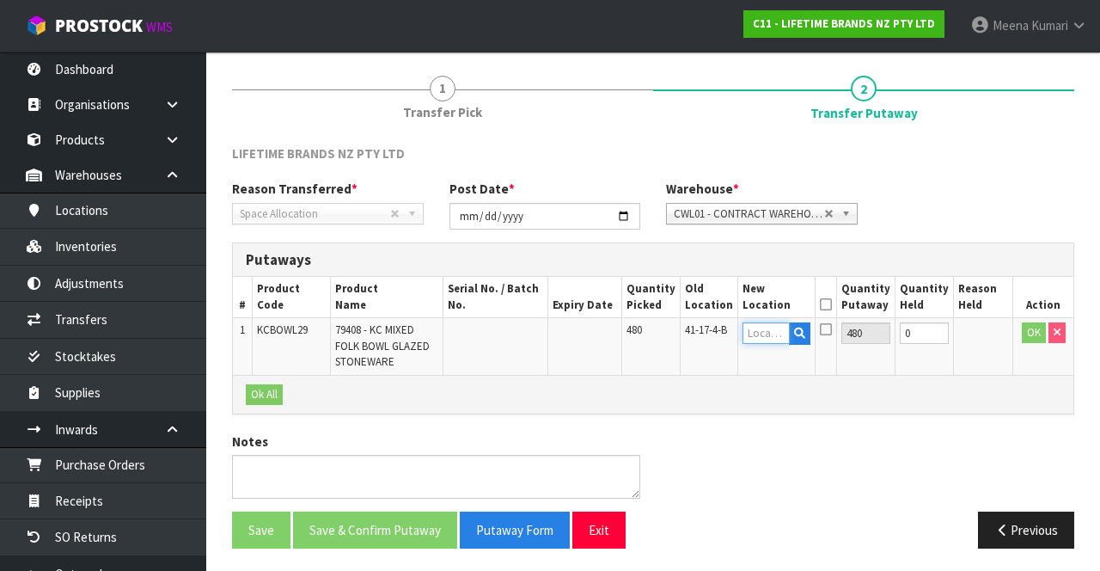
click at [778, 325] on input "text" at bounding box center [766, 332] width 47 height 21
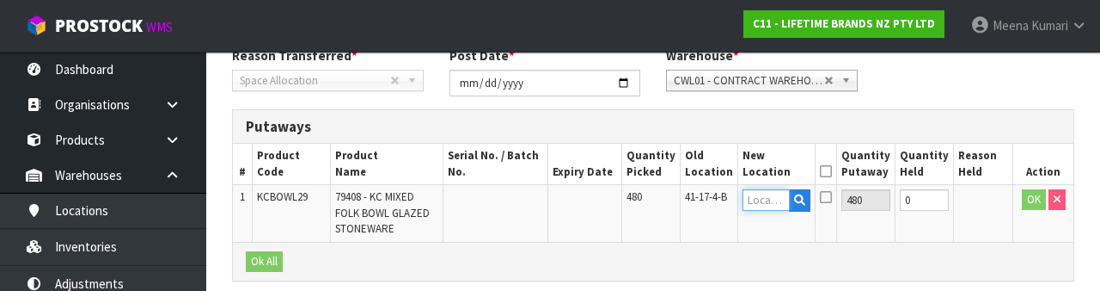
scroll to position [363, 0]
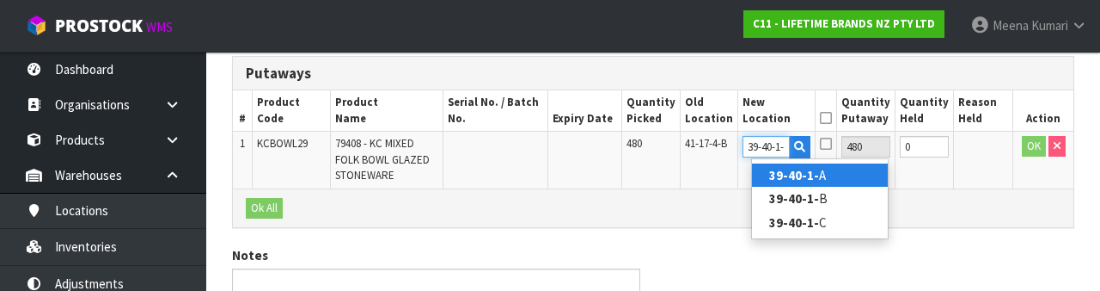
type input "39-40-1-A"
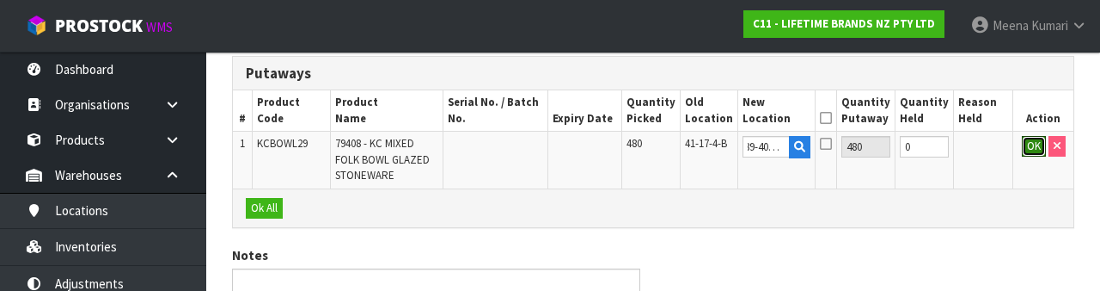
click at [1029, 150] on button "OK" at bounding box center [1034, 146] width 24 height 21
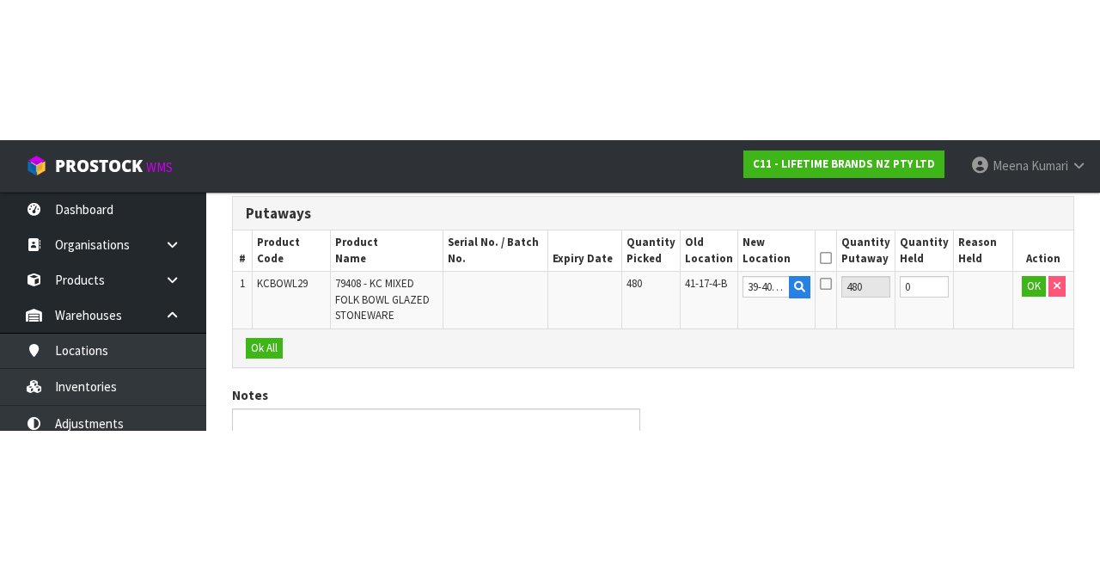
scroll to position [187, 0]
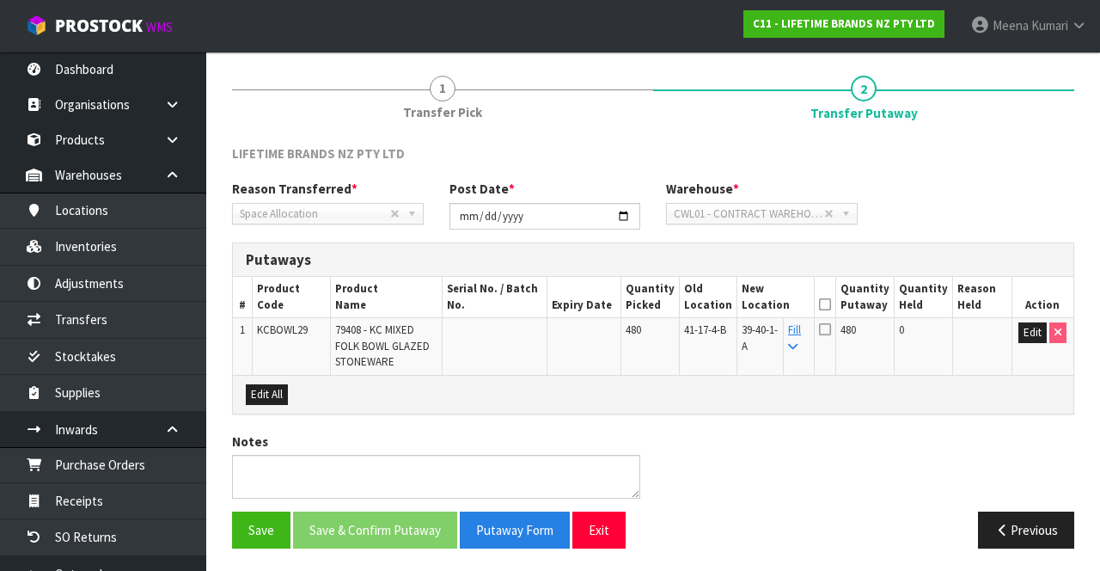
click at [831, 304] on icon at bounding box center [825, 304] width 12 height 1
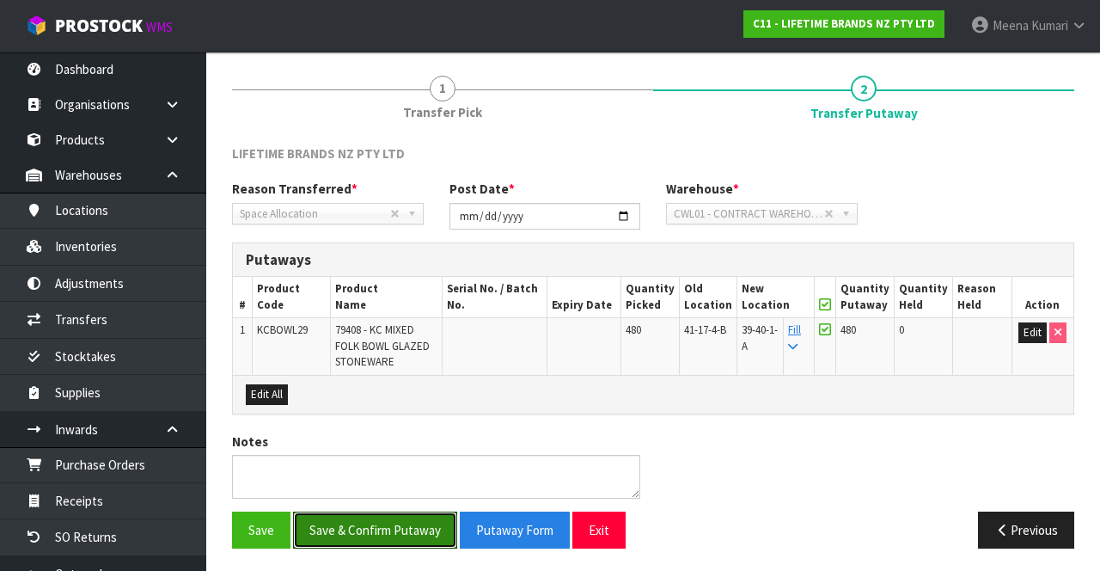
click at [399, 524] on button "Save & Confirm Putaway" at bounding box center [375, 529] width 164 height 37
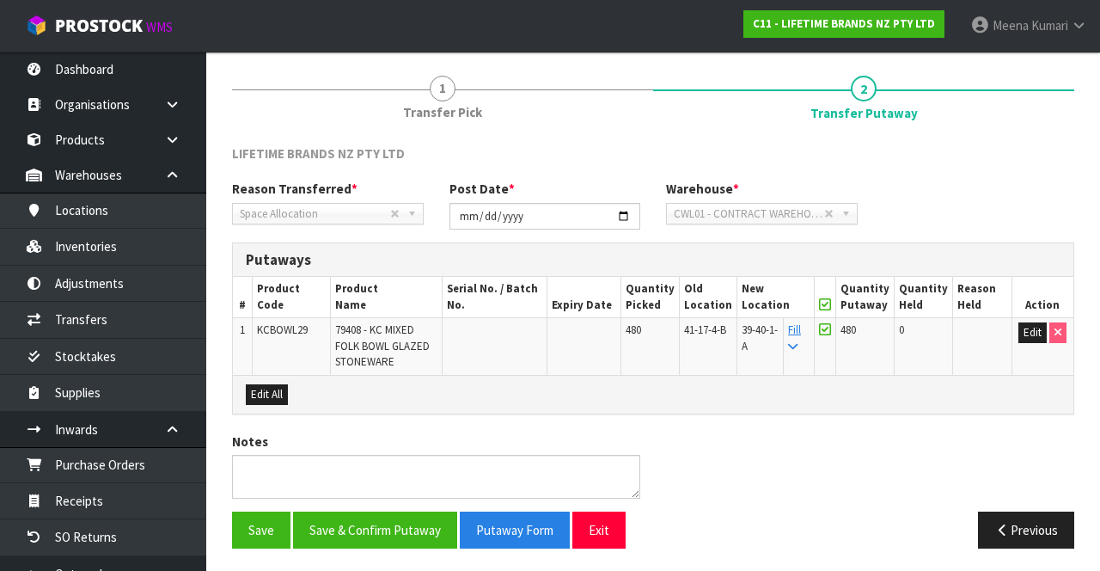
scroll to position [0, 0]
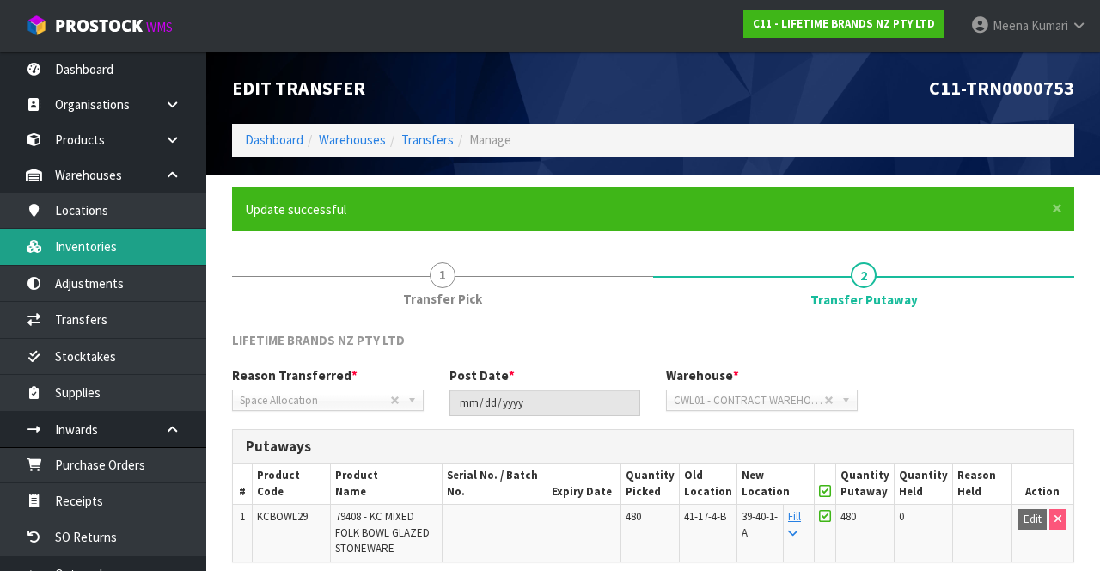
click at [127, 254] on link "Inventories" at bounding box center [103, 246] width 206 height 35
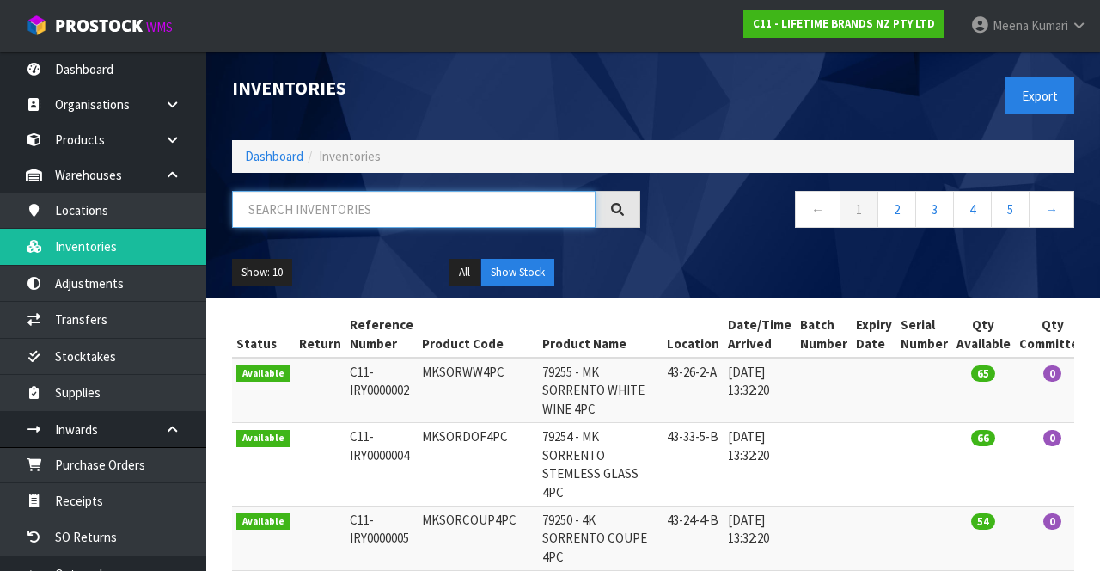
click at [382, 216] on input "text" at bounding box center [414, 209] width 364 height 37
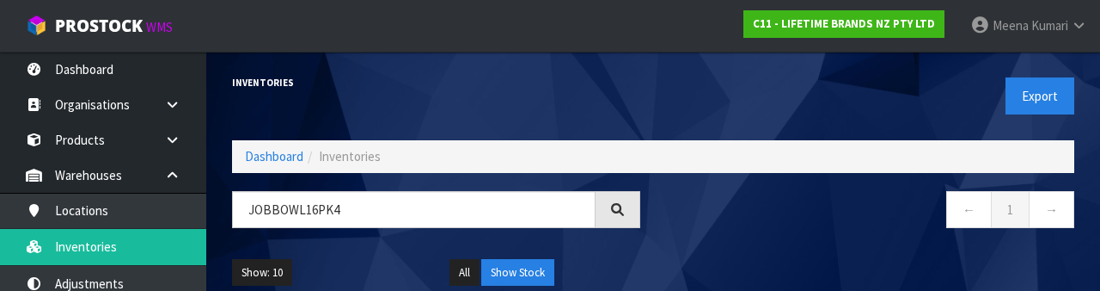
click at [851, 213] on nav "← 1 →" at bounding box center [870, 212] width 408 height 42
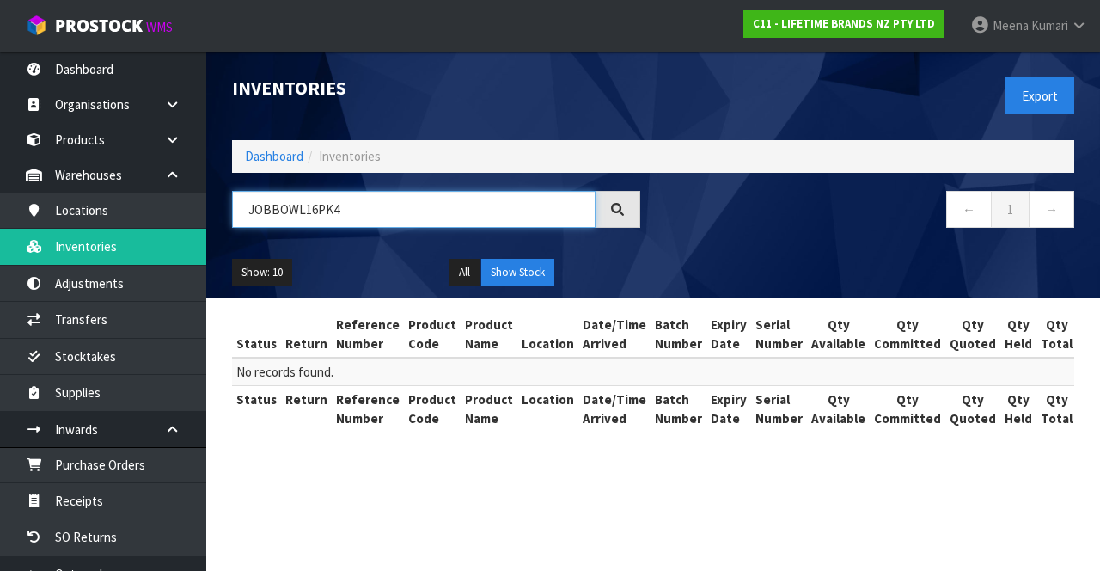
click at [283, 212] on input "JOBBOWL16PK4" at bounding box center [414, 209] width 364 height 37
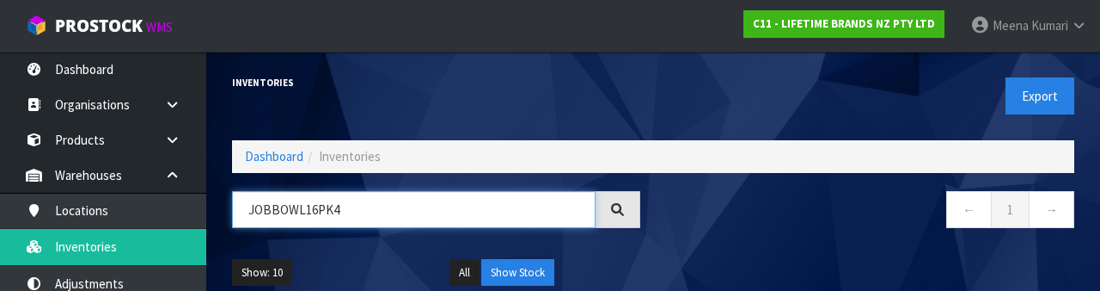
click at [281, 214] on input "JOBBOWL16PK4" at bounding box center [414, 209] width 364 height 37
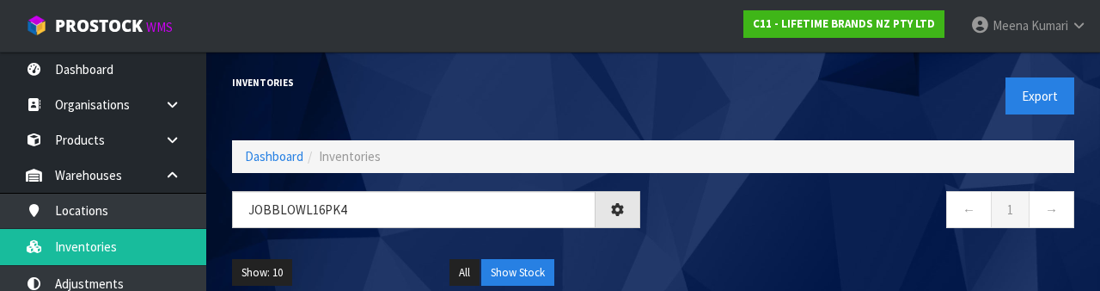
click at [804, 230] on nav "← 1 →" at bounding box center [870, 212] width 408 height 42
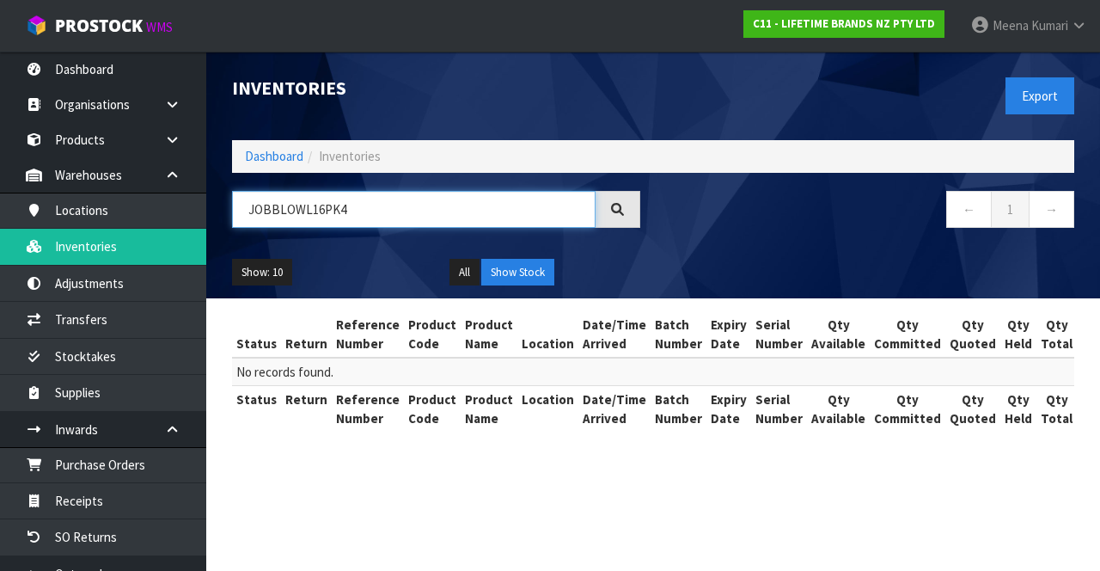
click at [282, 213] on input "JOBBLOWL16PK4" at bounding box center [414, 209] width 364 height 37
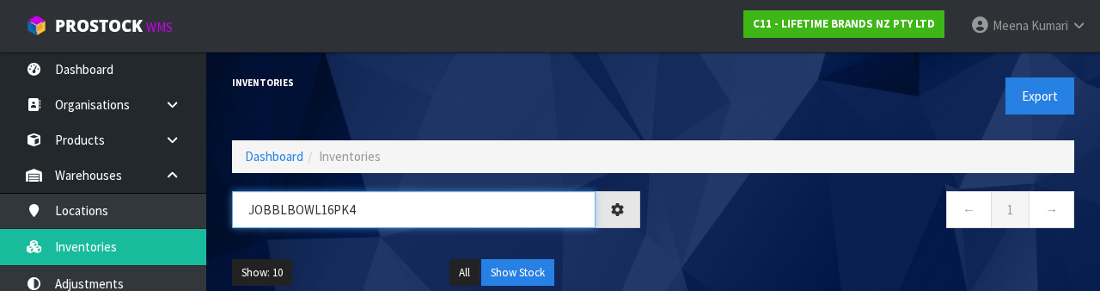
type input "JOBBLBOWL16PK4"
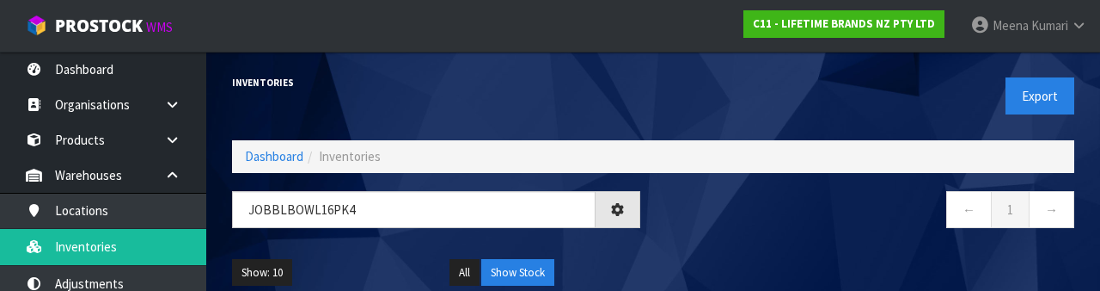
click at [859, 223] on nav "← 1 →" at bounding box center [870, 212] width 408 height 42
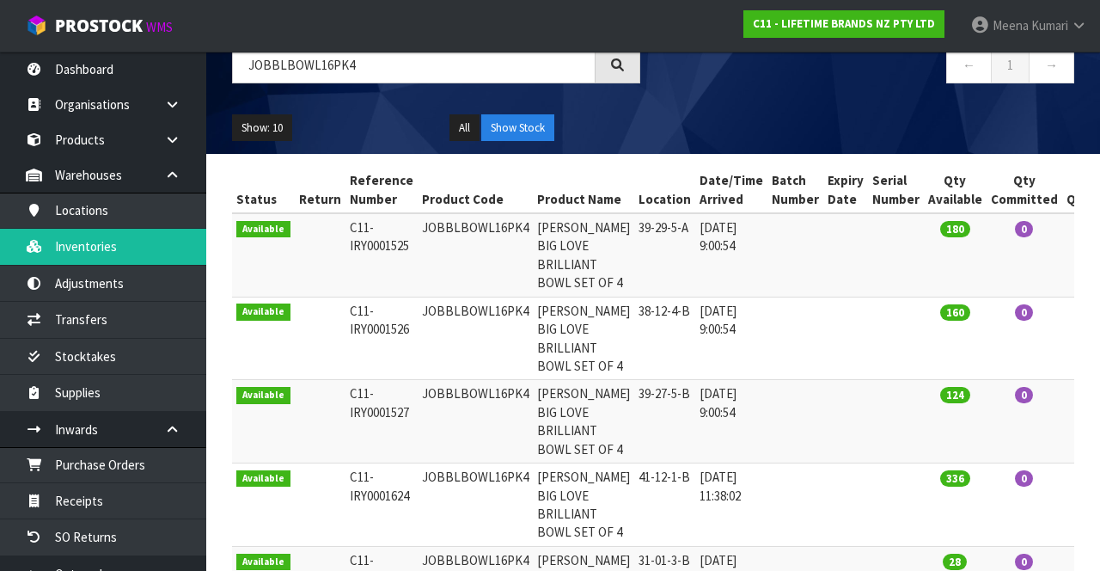
scroll to position [143, 0]
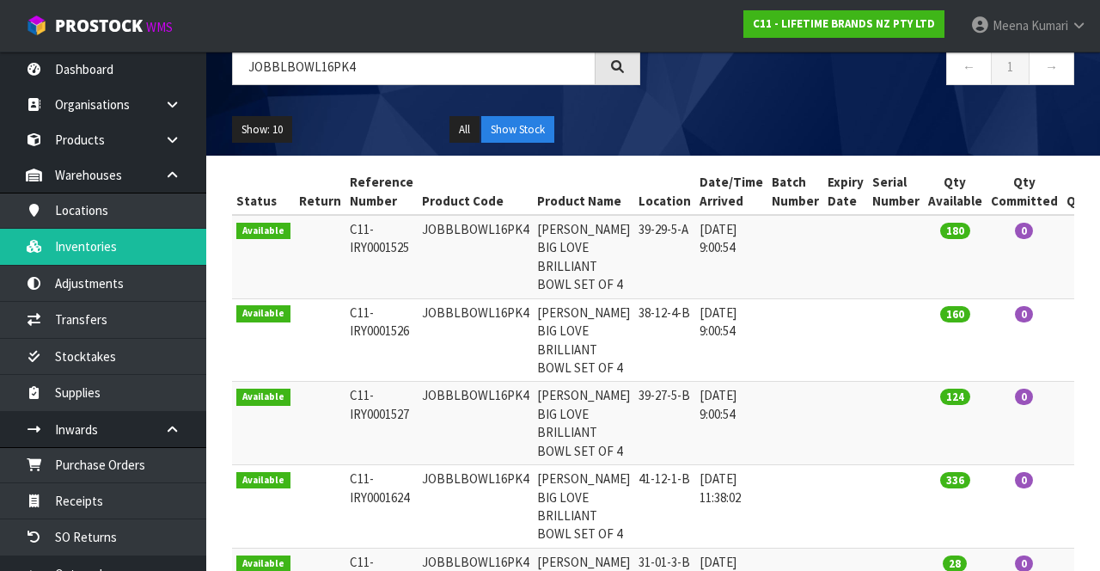
copy td "JOBBLBOWL16PK4"
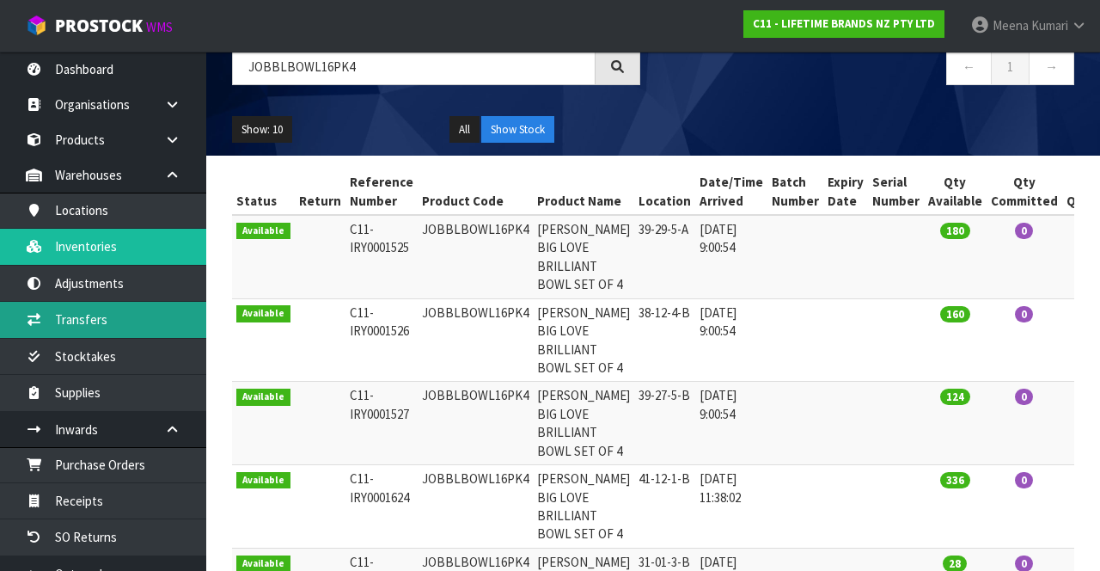
click at [128, 329] on link "Transfers" at bounding box center [103, 319] width 206 height 35
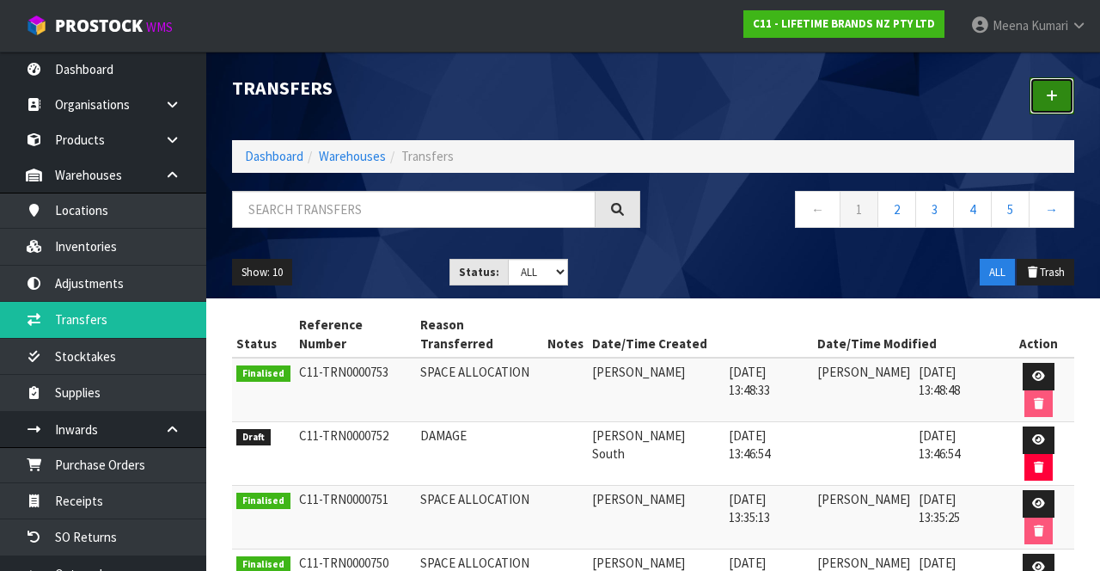
click at [1051, 103] on link at bounding box center [1052, 95] width 45 height 37
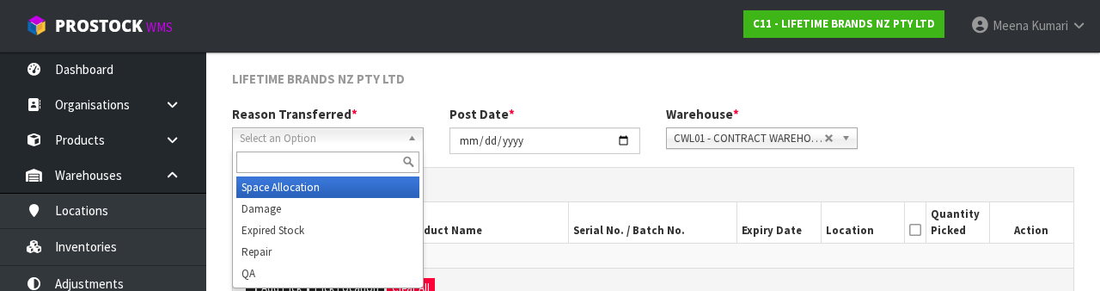
scroll to position [205, 0]
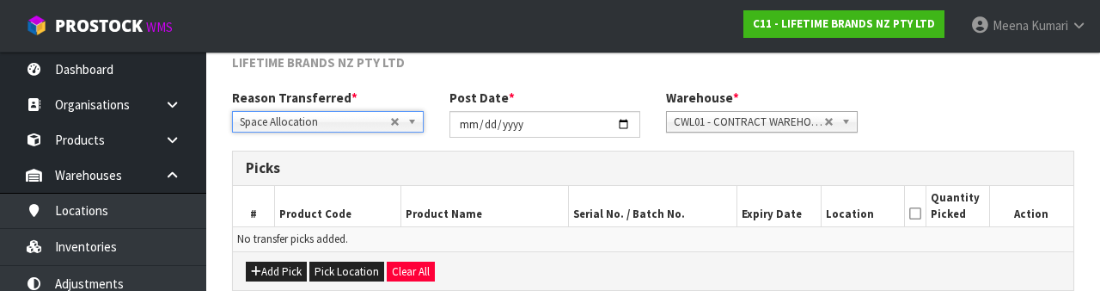
click at [990, 124] on div "Reason Transferred * Space Allocation Damage Expired Stock Repair QA Space Allo…" at bounding box center [653, 120] width 868 height 62
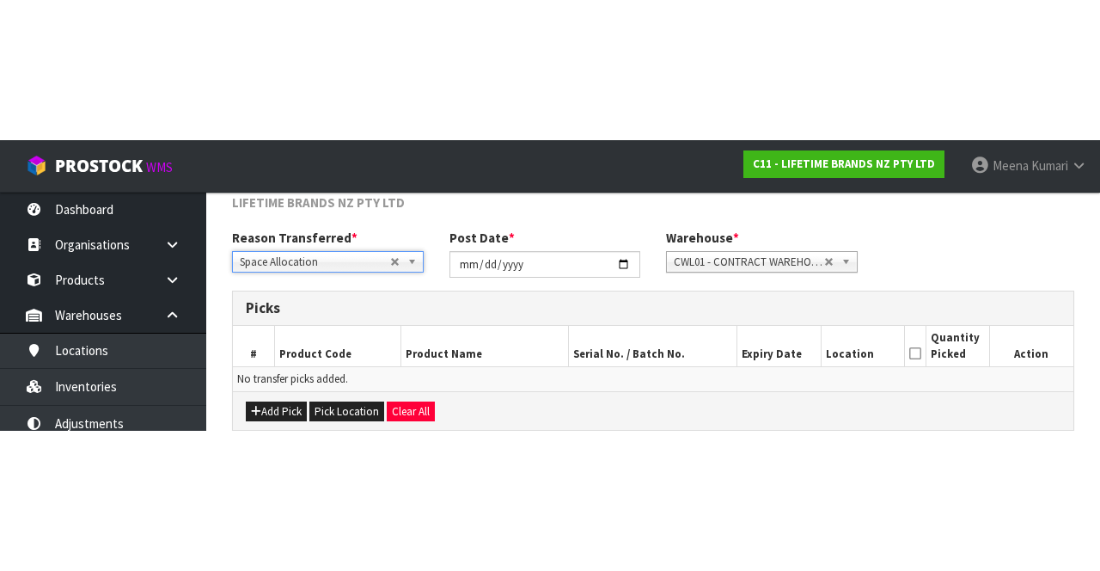
scroll to position [93, 0]
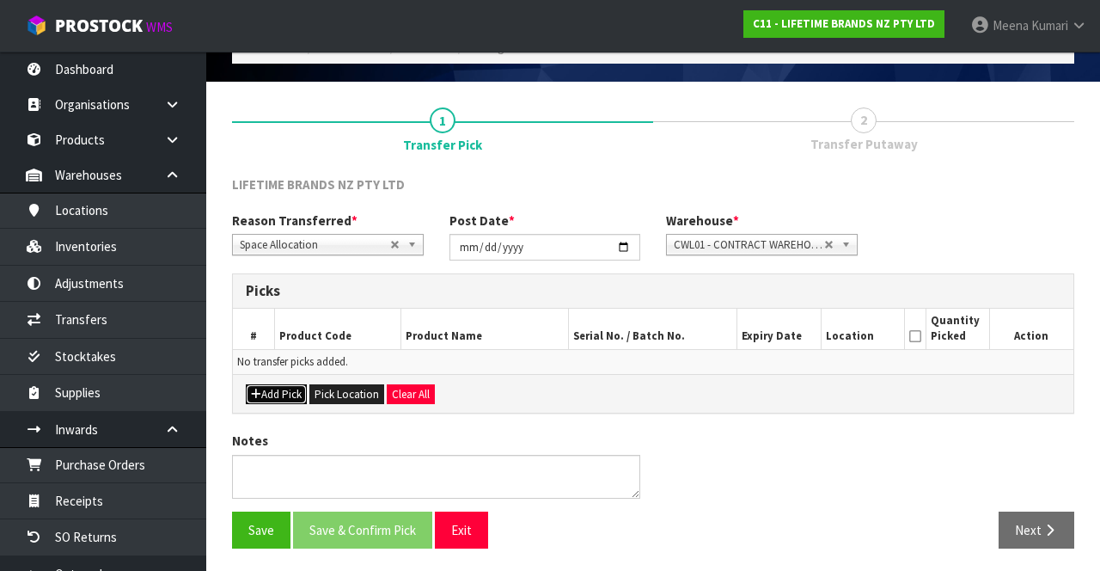
click at [278, 397] on button "Add Pick" at bounding box center [276, 394] width 61 height 21
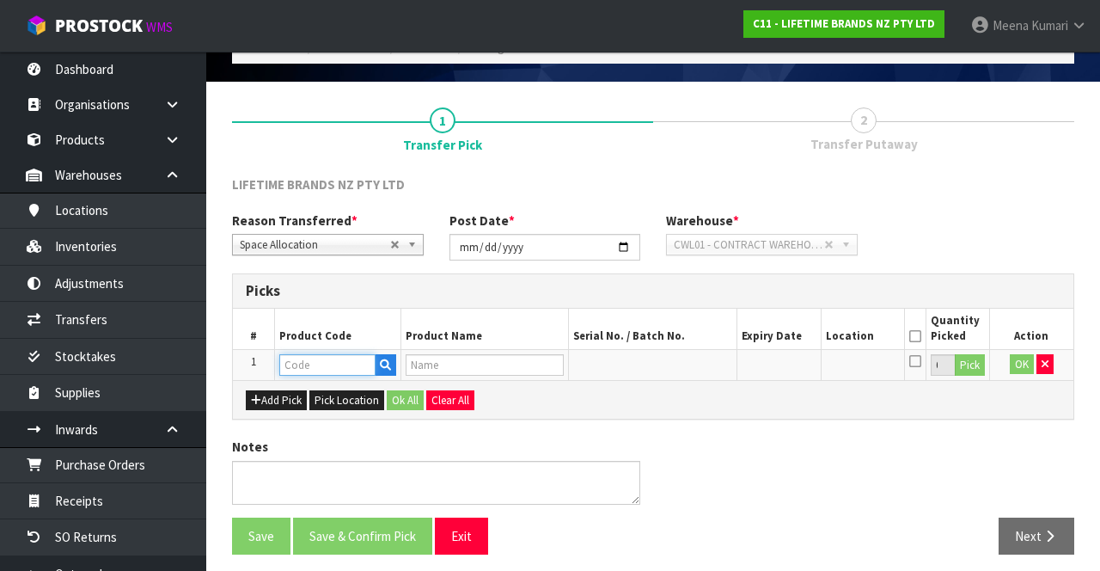
paste input "JOBBLBOWL16PK4"
type input "JOBBLBOWL16PK4"
type input "[PERSON_NAME] BIG LOVE BRILLIANT BOWL SET OF 4"
type input "JOBBLBOWL16PK4"
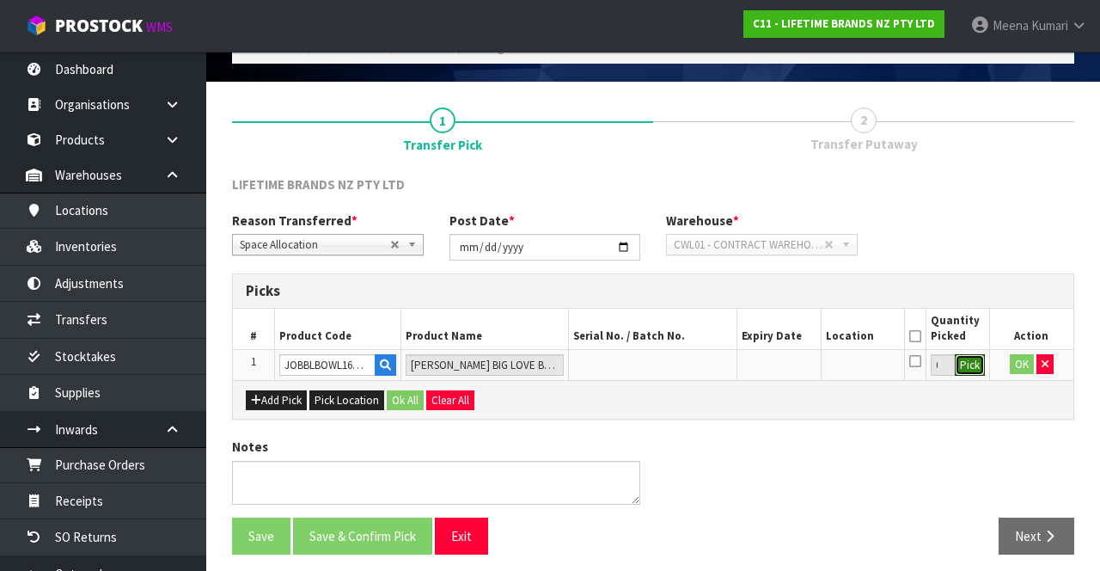
click at [971, 365] on button "Pick" at bounding box center [970, 365] width 30 height 22
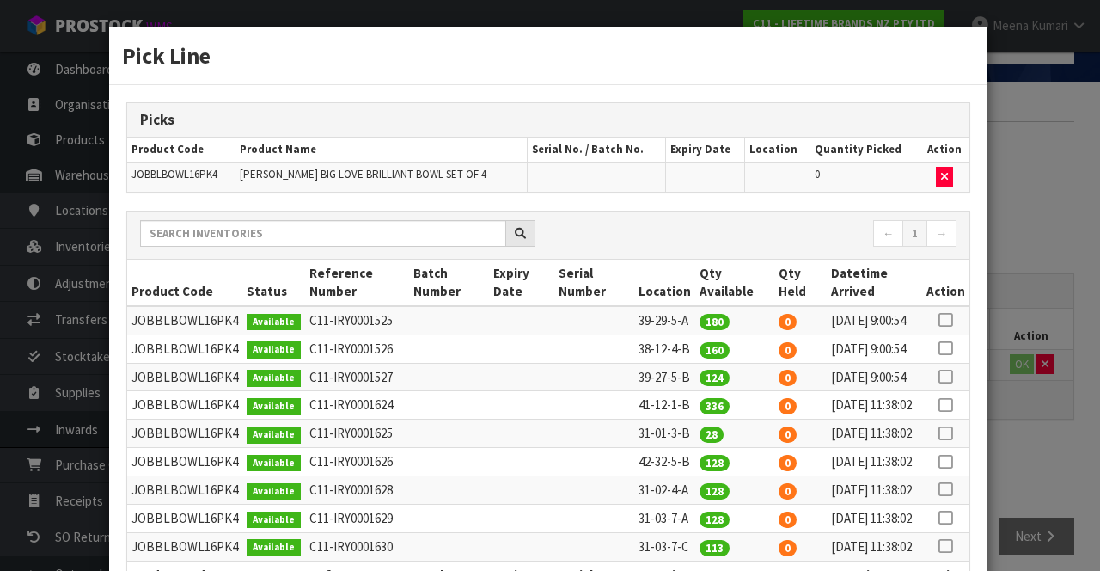
click at [947, 320] on icon at bounding box center [946, 320] width 14 height 1
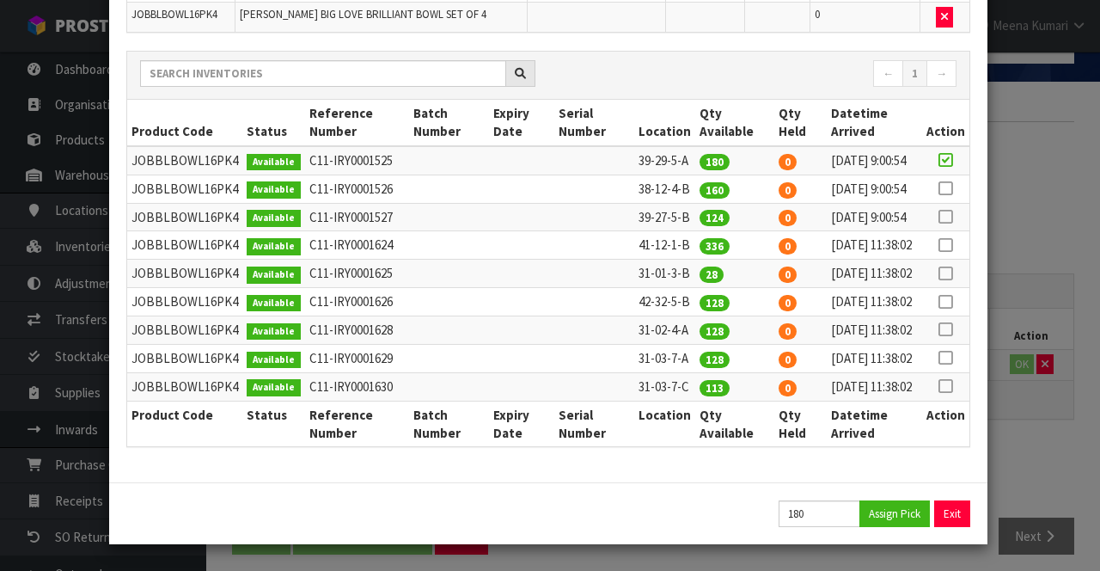
scroll to position [315, 0]
click at [890, 523] on button "Assign Pick" at bounding box center [894, 513] width 70 height 27
type input "180"
click at [948, 217] on icon at bounding box center [946, 217] width 14 height 1
click at [895, 517] on button "Assign Pick" at bounding box center [894, 513] width 70 height 27
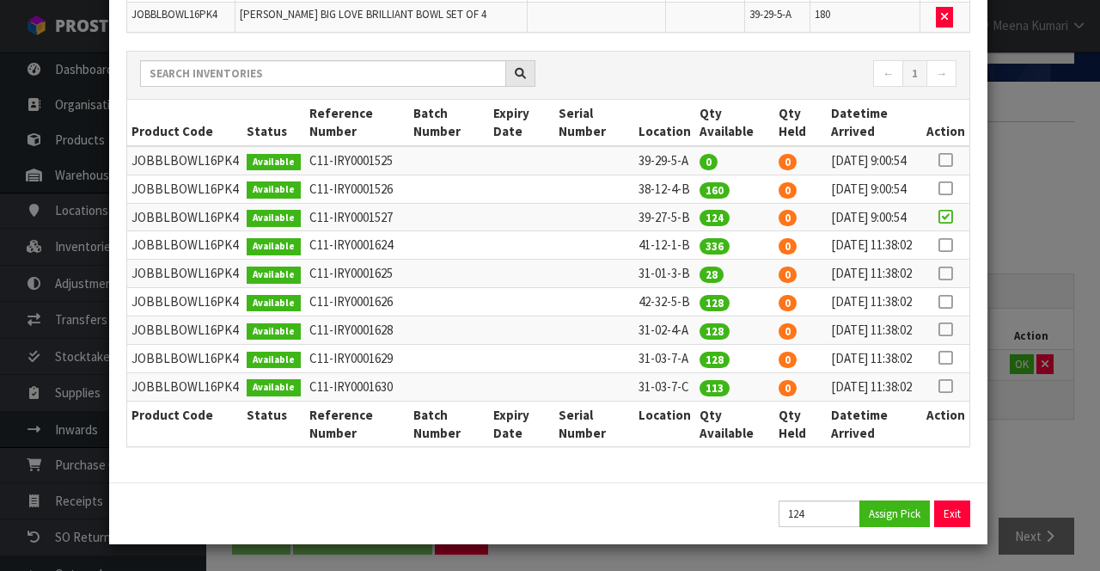
scroll to position [344, 0]
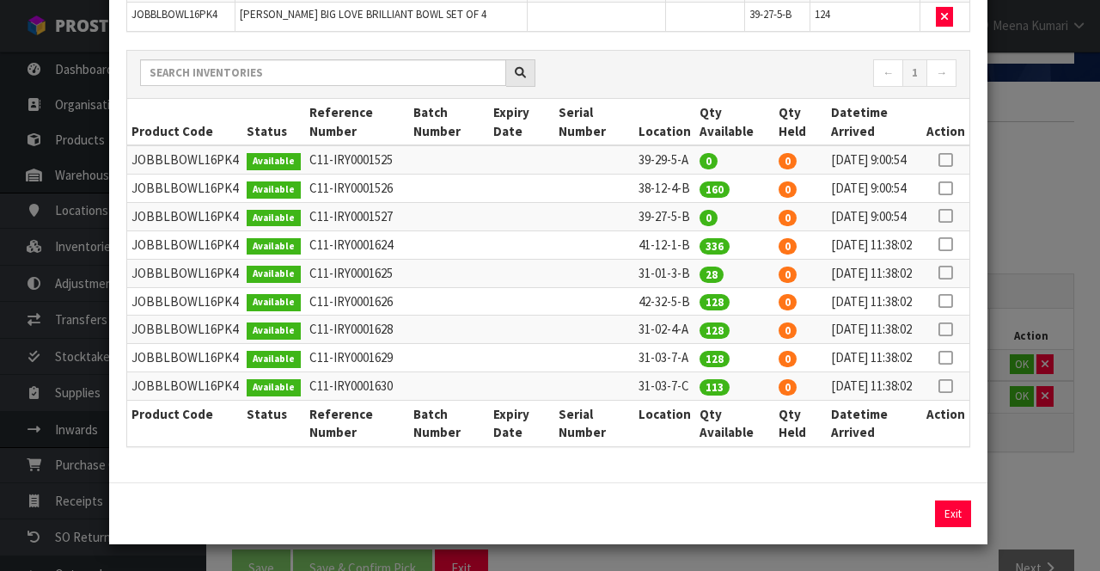
click at [1037, 481] on div "Pick Line Picks Product Code Product Name Serial No. / Batch No. Expiry Date Lo…" at bounding box center [550, 285] width 1100 height 571
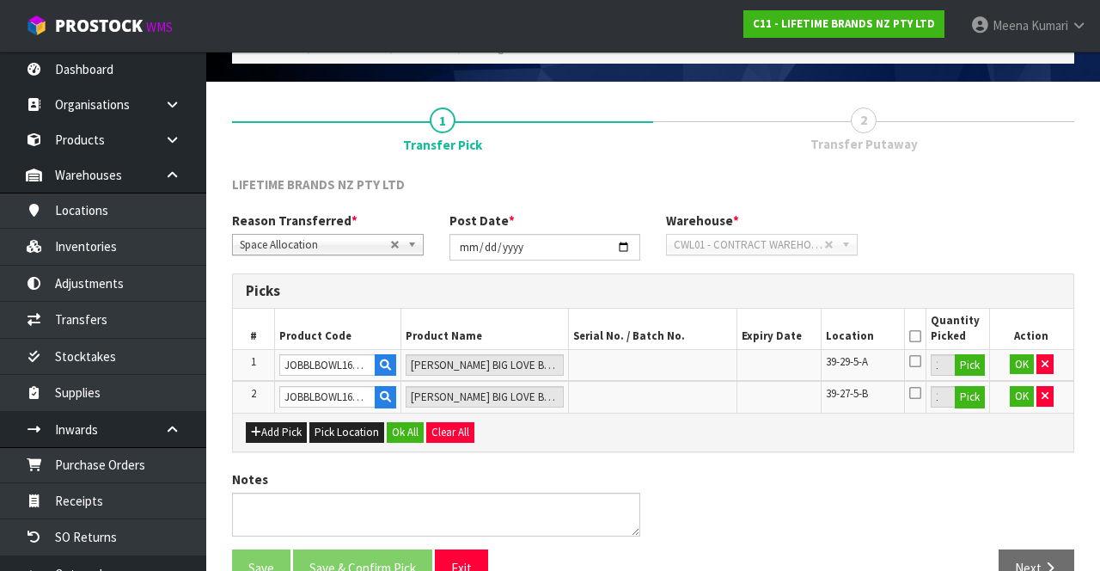
click at [911, 337] on icon at bounding box center [915, 336] width 12 height 1
click at [1016, 361] on button "OK" at bounding box center [1022, 364] width 24 height 21
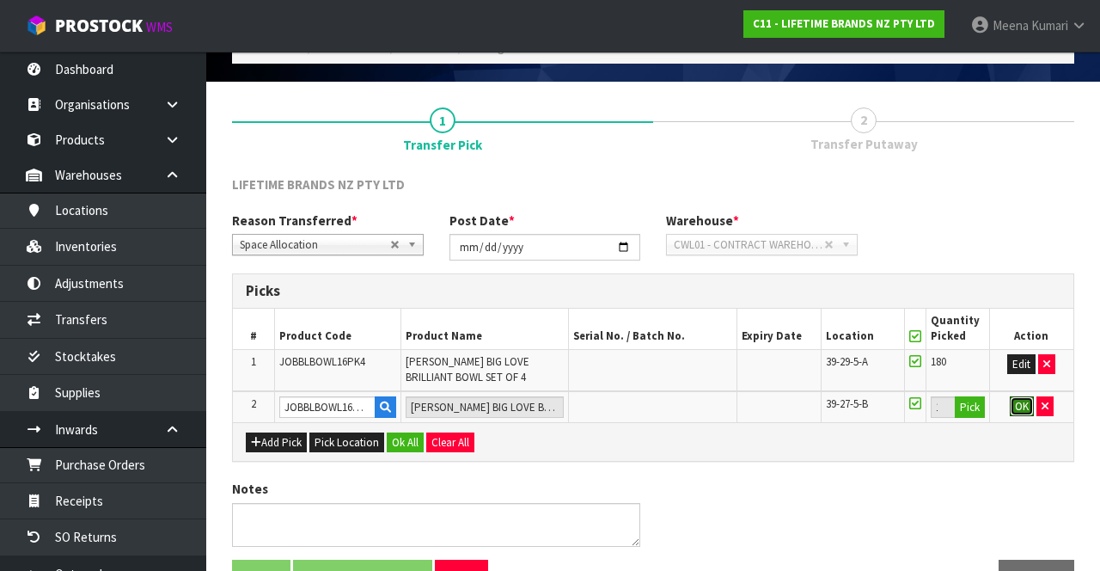
click at [1015, 412] on button "OK" at bounding box center [1022, 406] width 24 height 21
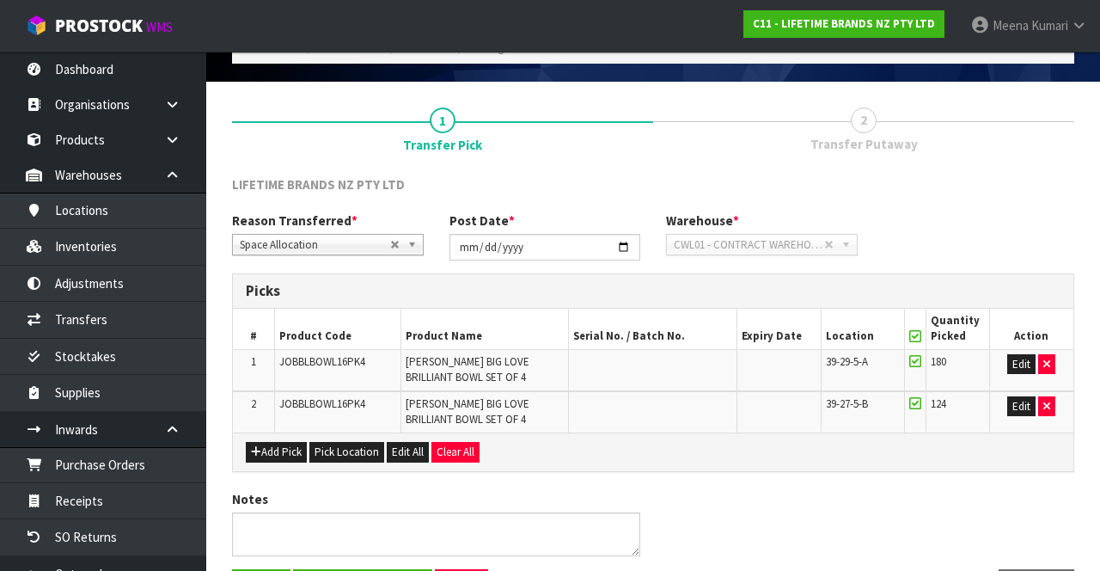
scroll to position [150, 0]
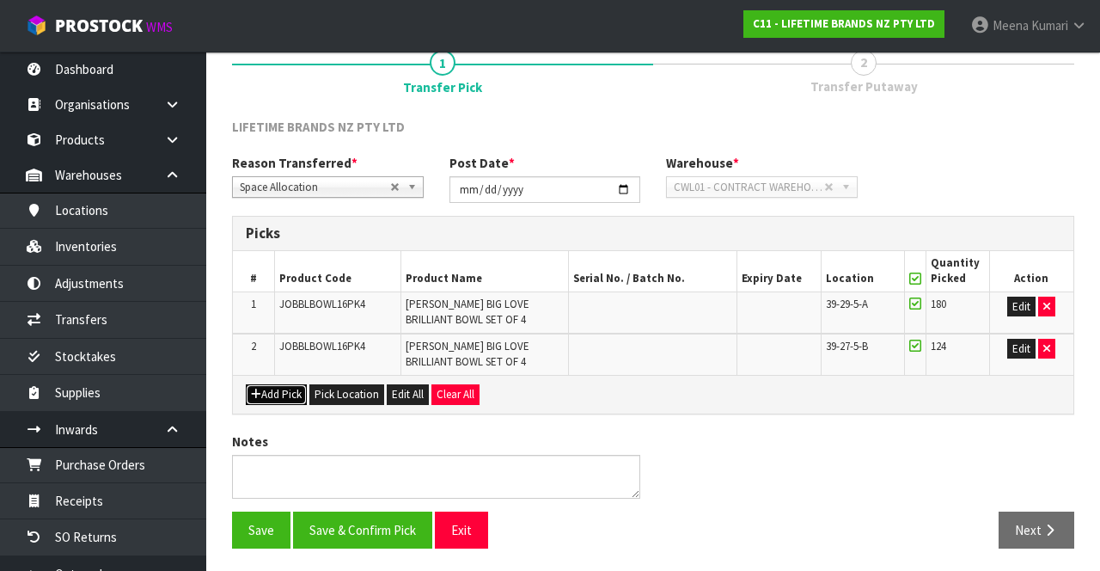
click at [278, 388] on button "Add Pick" at bounding box center [276, 394] width 61 height 21
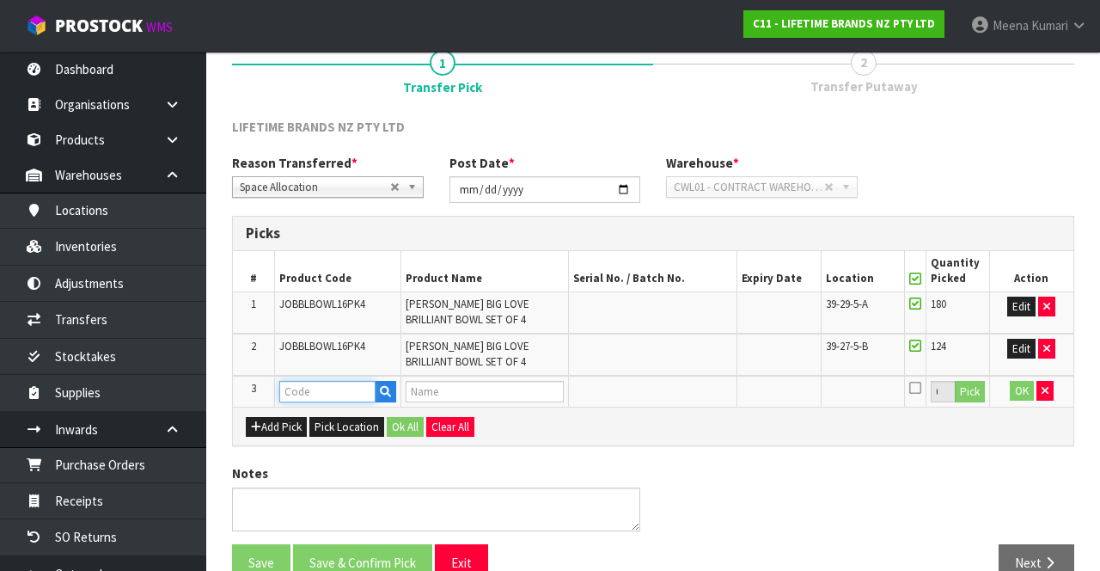
paste input "JOBBLBOWL16PK4"
type input "JOBBLBOWL16PK4"
click at [331, 388] on input "text" at bounding box center [327, 391] width 96 height 21
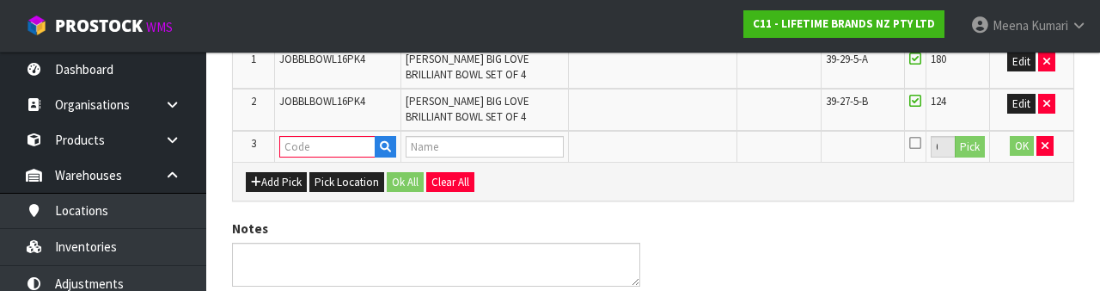
click at [1037, 239] on div "Notes" at bounding box center [653, 258] width 868 height 79
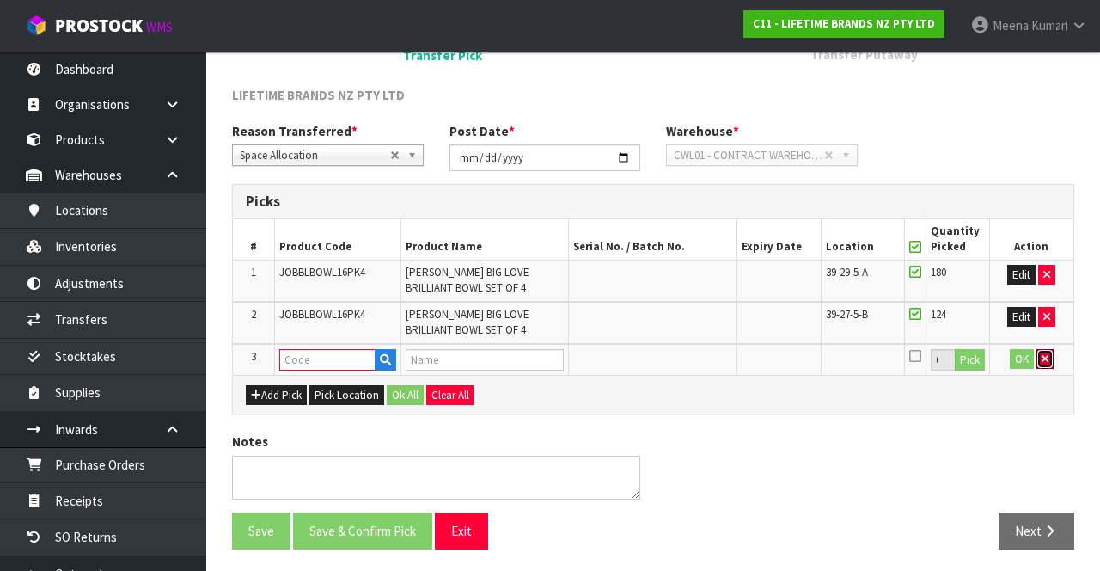
click at [1042, 361] on icon "button" at bounding box center [1045, 358] width 7 height 11
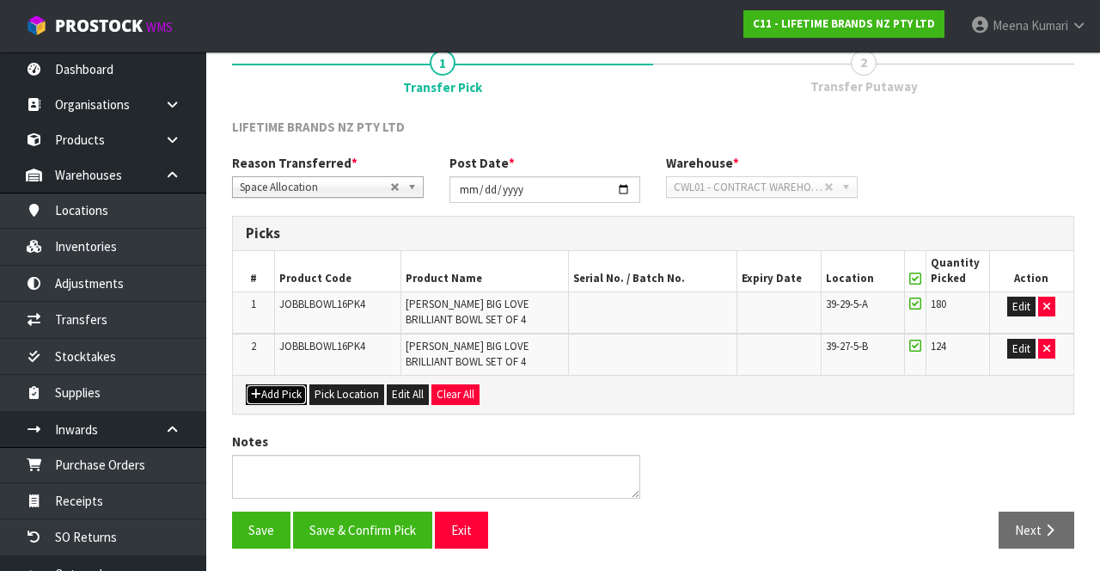
click at [272, 395] on button "Add Pick" at bounding box center [276, 394] width 61 height 21
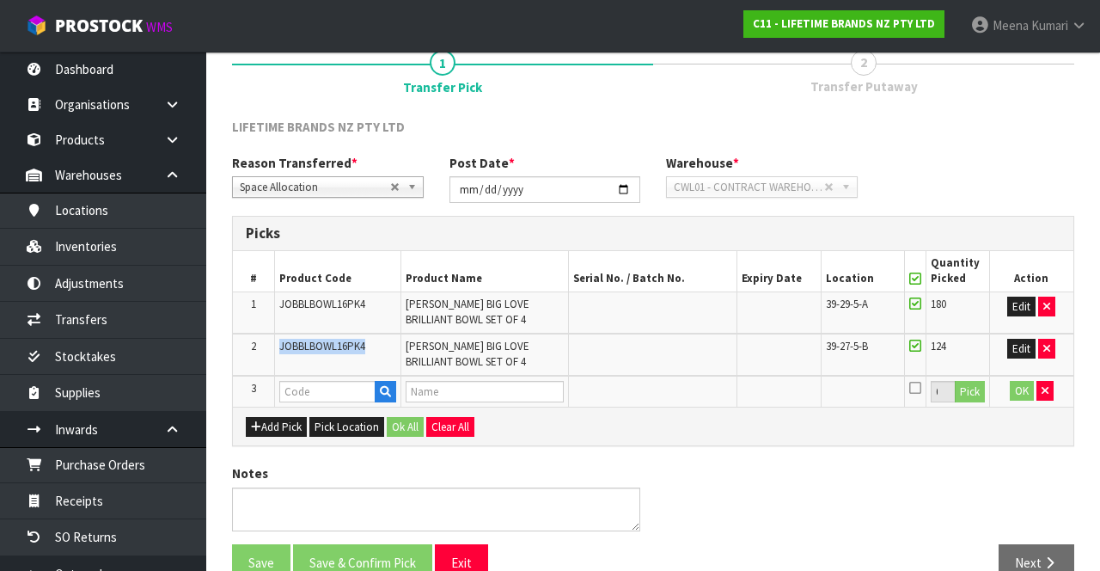
copy span "JOBBLBOWL16PK4"
paste input "JOBBLBOWL16PK4"
type input "JOBBLBOWL16PK4"
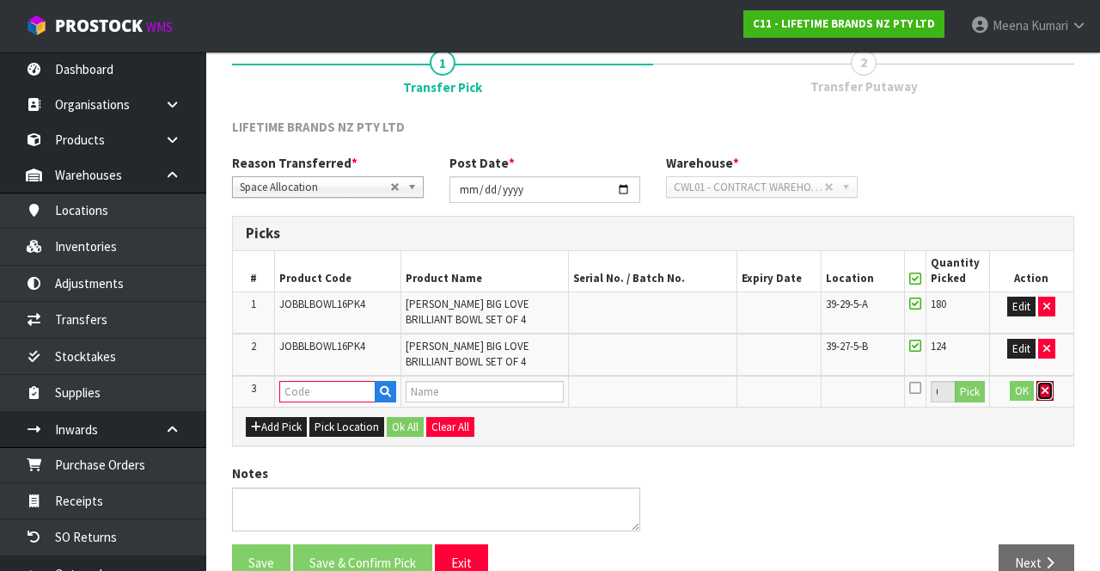
click at [1045, 390] on icon "button" at bounding box center [1045, 390] width 7 height 11
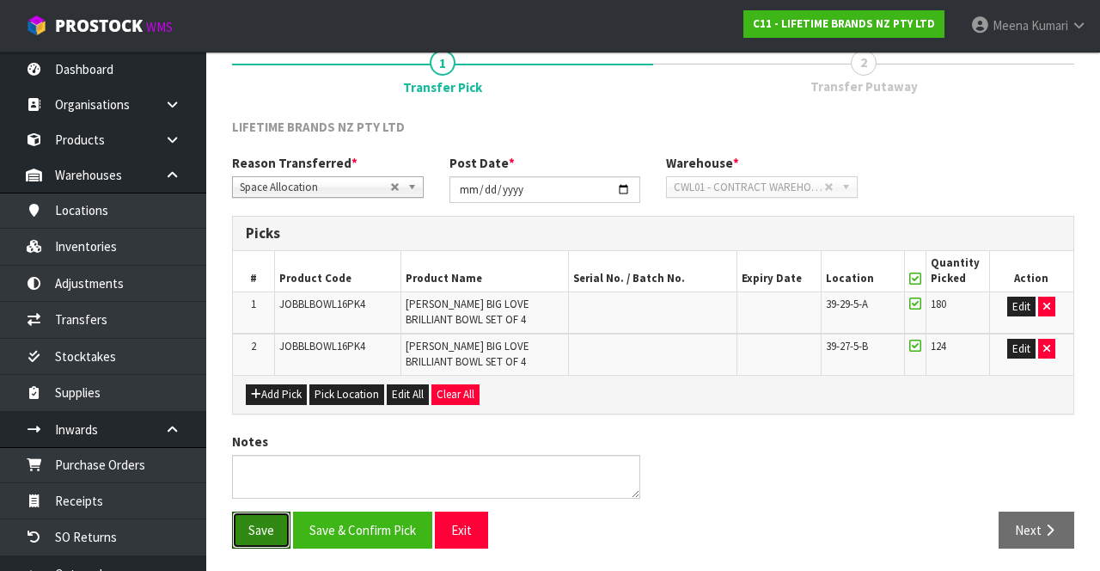
click at [254, 529] on button "Save" at bounding box center [261, 529] width 58 height 37
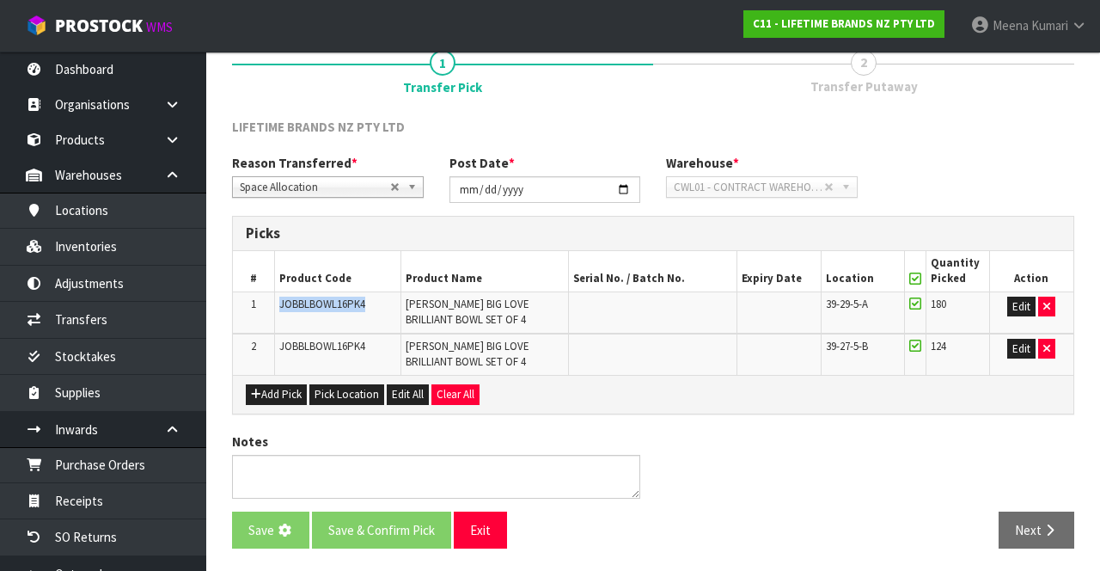
copy span "JOBBLBOWL16PK4"
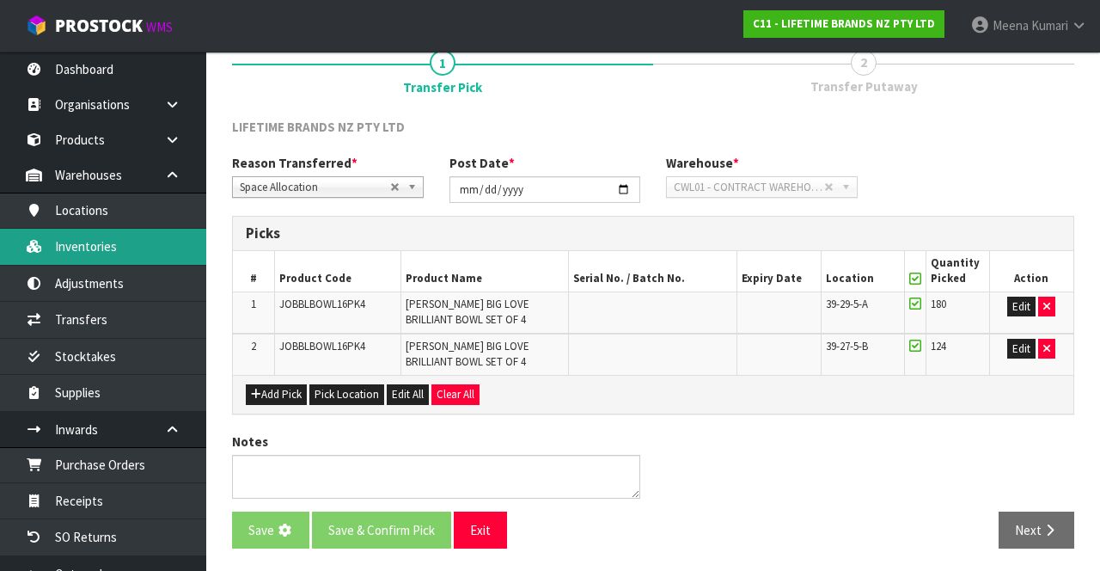
click at [132, 254] on link "Inventories" at bounding box center [103, 246] width 206 height 35
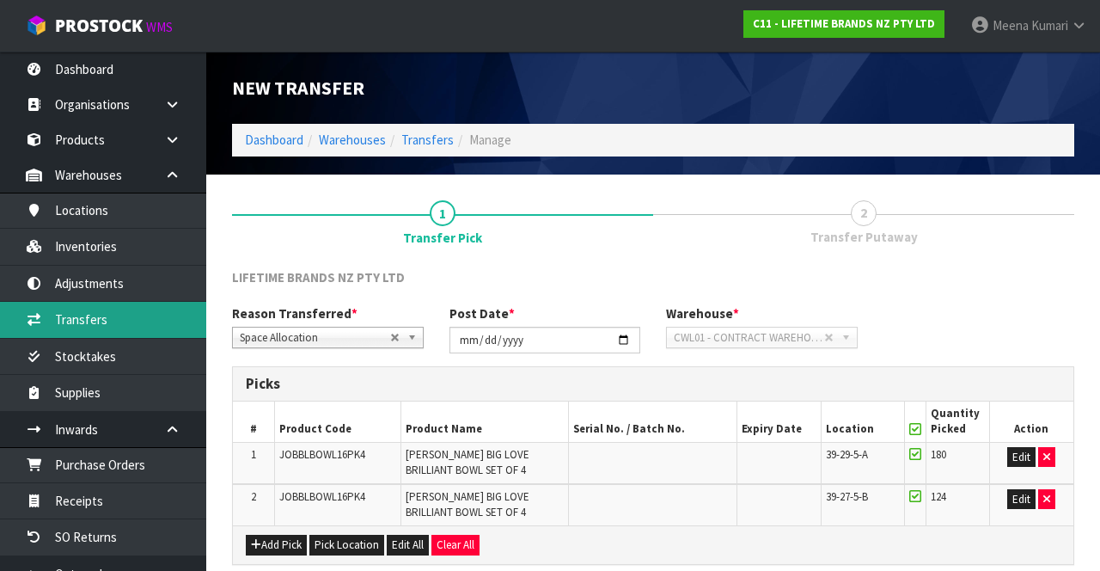
click at [128, 313] on link "Transfers" at bounding box center [103, 319] width 206 height 35
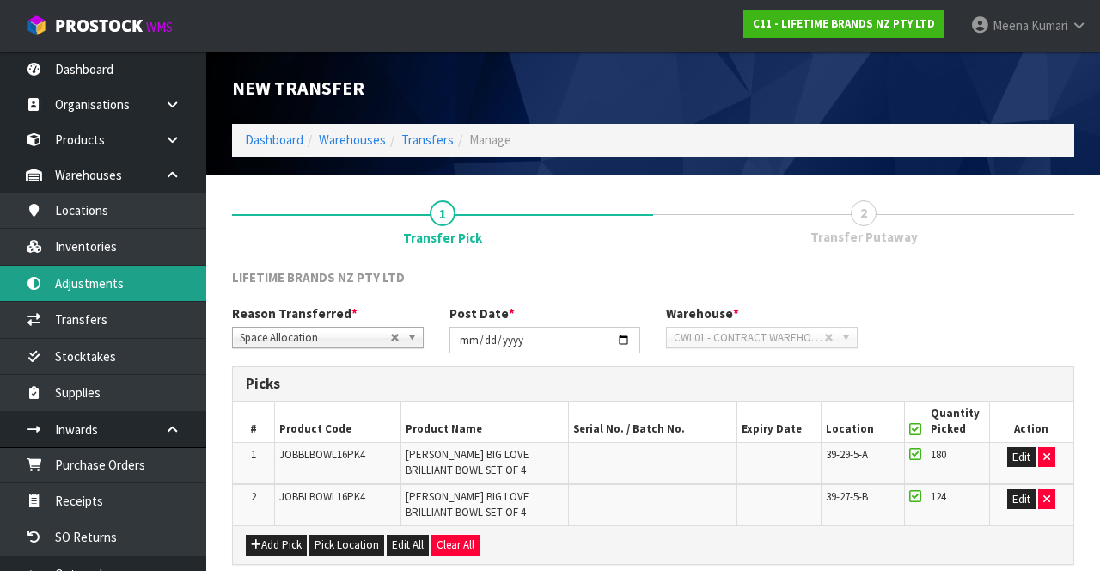
click at [110, 272] on link "Adjustments" at bounding box center [103, 283] width 206 height 35
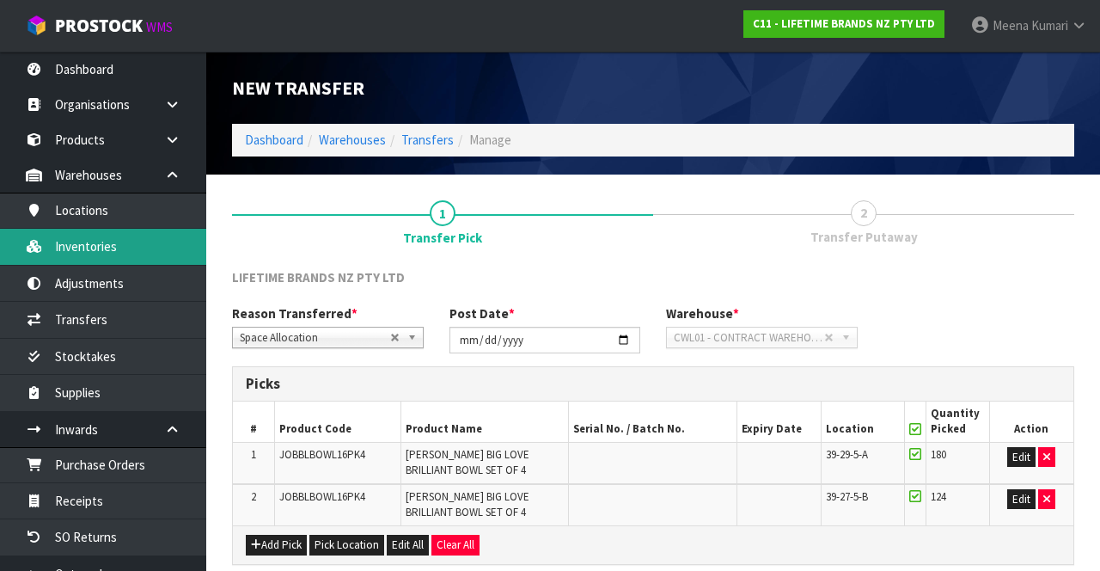
click at [113, 243] on link "Inventories" at bounding box center [103, 246] width 206 height 35
click at [143, 250] on link "Inventories" at bounding box center [103, 246] width 206 height 35
click at [112, 248] on link "Inventories" at bounding box center [103, 246] width 206 height 35
click at [123, 251] on link "Inventories" at bounding box center [103, 246] width 206 height 35
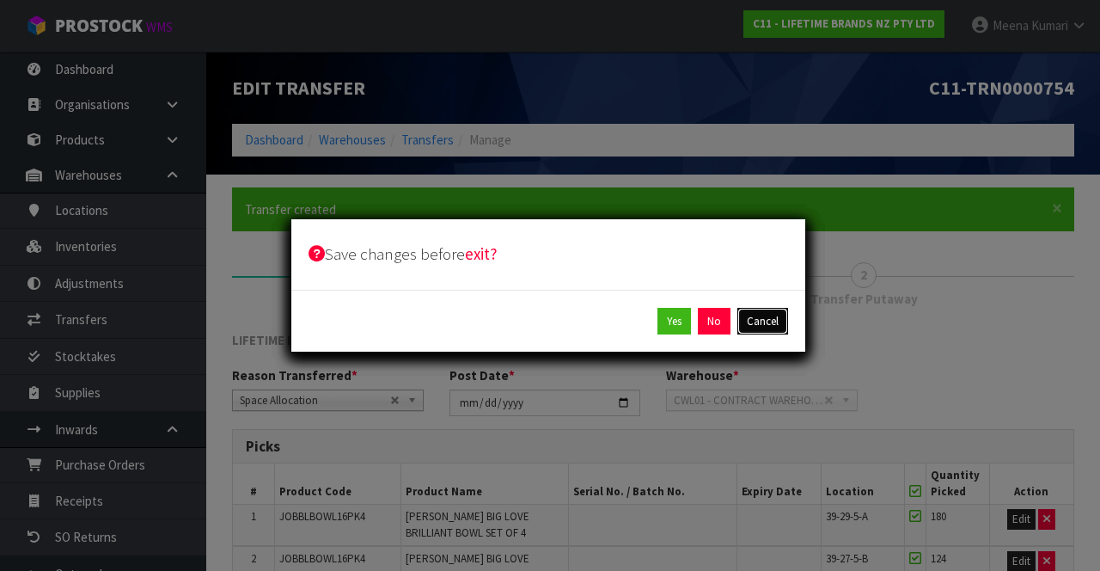
click at [773, 323] on button "Cancel" at bounding box center [762, 322] width 51 height 28
click at [779, 321] on button "Cancel" at bounding box center [762, 322] width 51 height 28
click at [750, 321] on button "Cancel" at bounding box center [762, 322] width 51 height 28
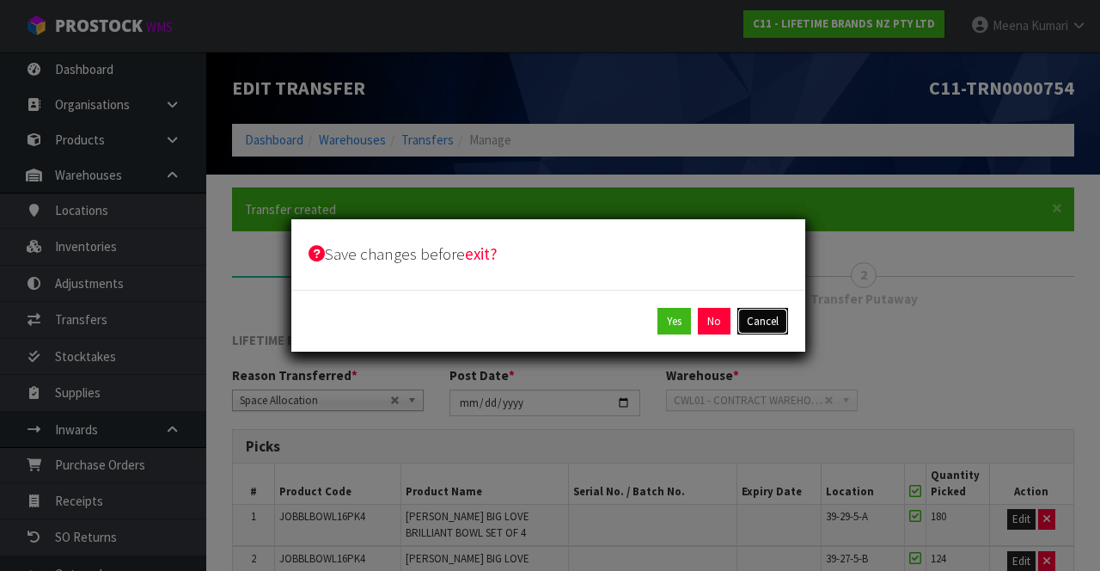
click at [775, 321] on button "Cancel" at bounding box center [762, 322] width 51 height 28
click at [773, 323] on button "Cancel" at bounding box center [762, 322] width 51 height 28
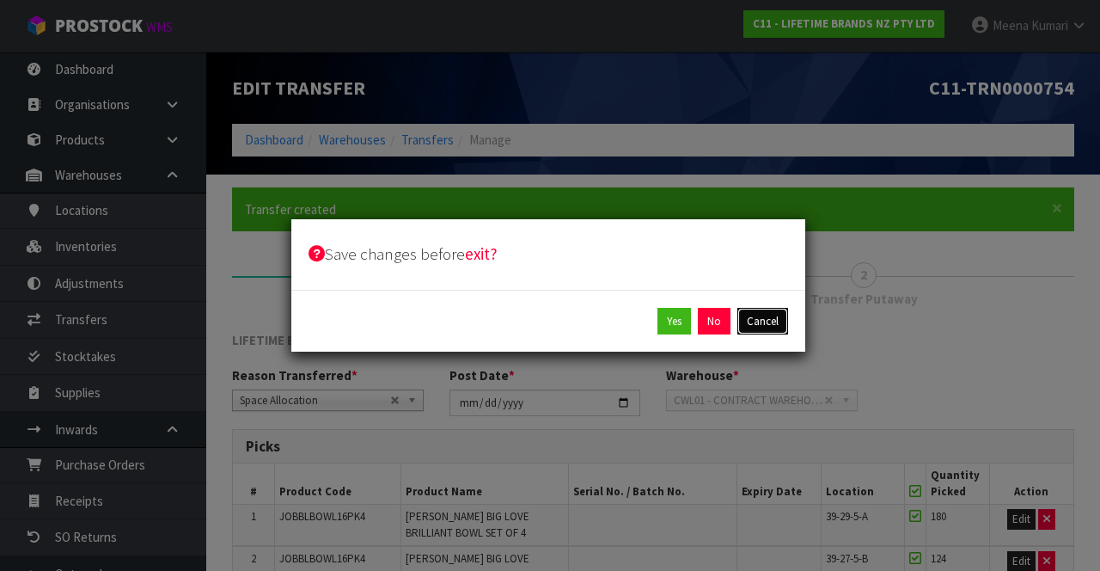
click at [770, 321] on button "Cancel" at bounding box center [762, 322] width 51 height 28
click at [768, 318] on button "Cancel" at bounding box center [762, 322] width 51 height 28
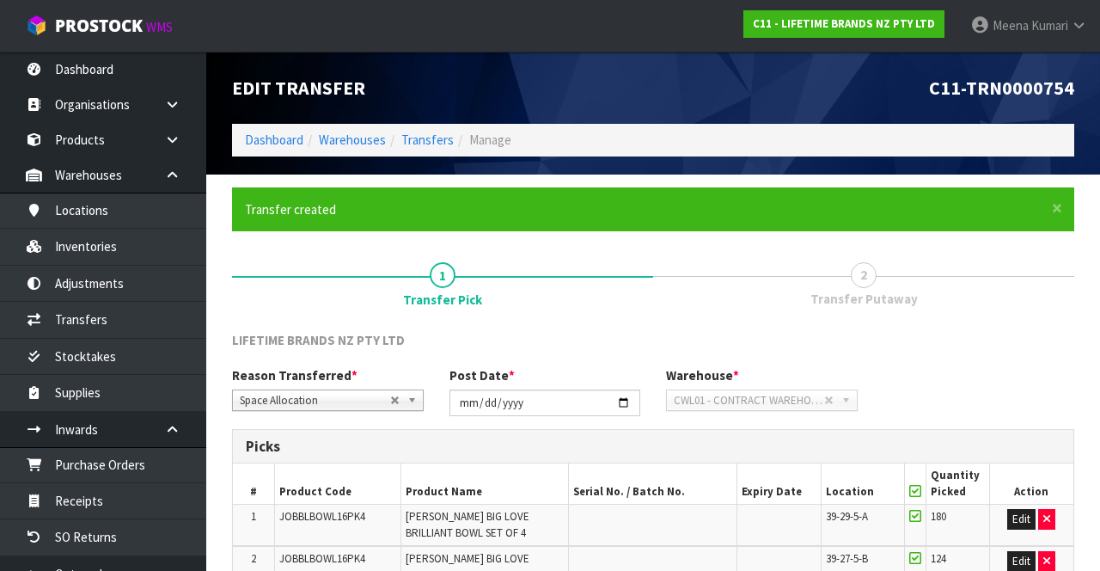
click at [525, 431] on div "Picks" at bounding box center [653, 447] width 841 height 34
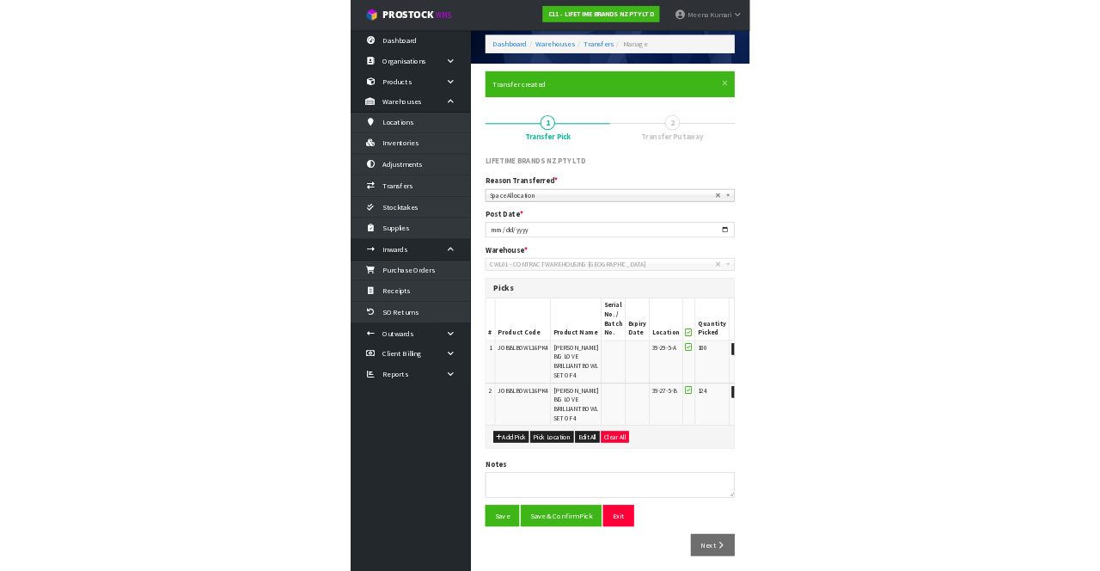
scroll to position [95, 0]
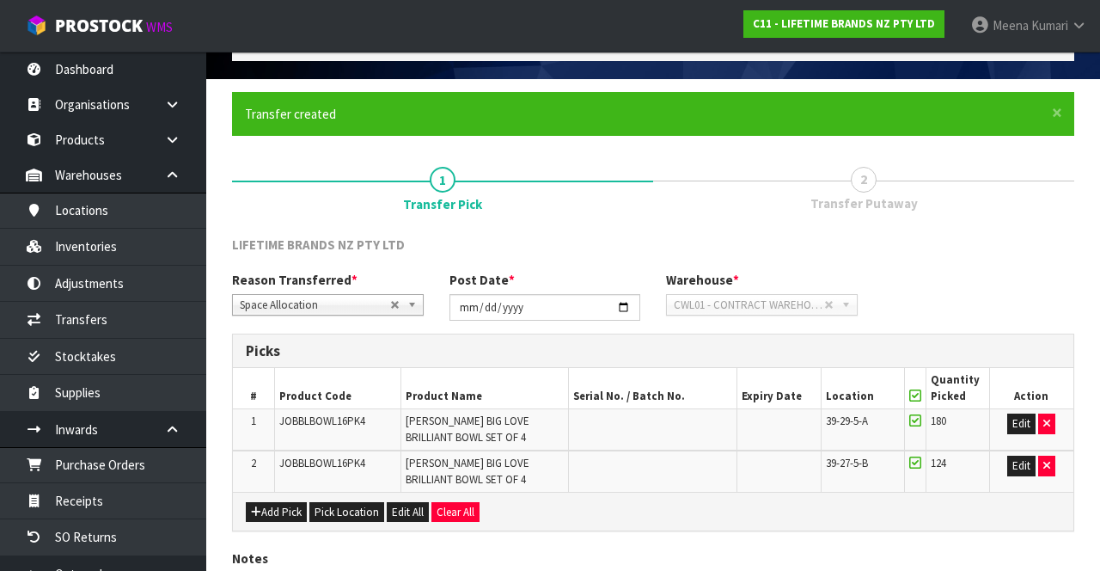
click at [1075, 36] on link "[PERSON_NAME]" at bounding box center [1028, 26] width 143 height 52
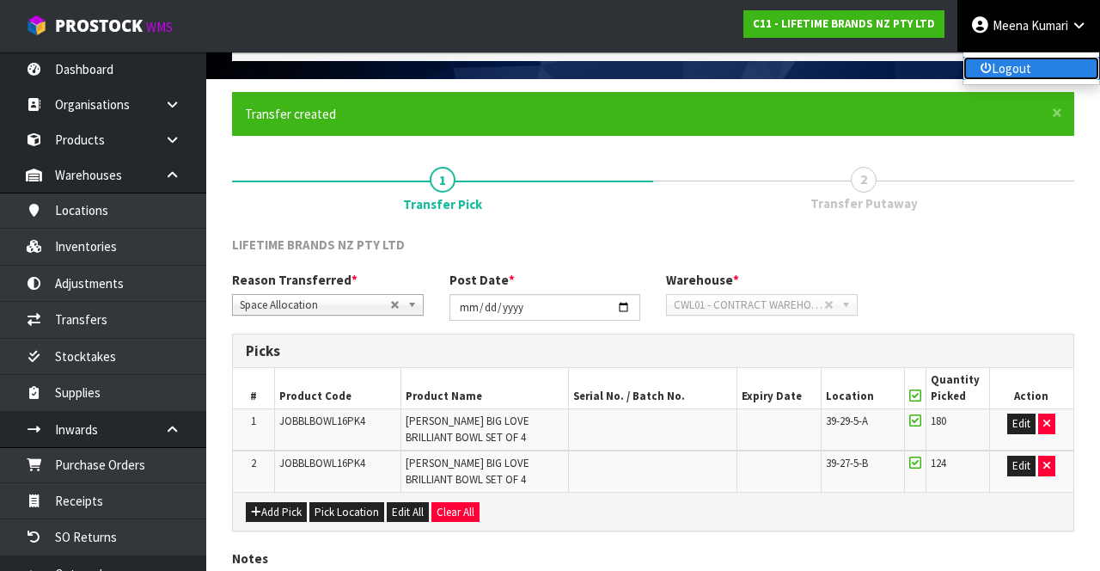
click at [1047, 77] on link "Logout" at bounding box center [1031, 68] width 136 height 23
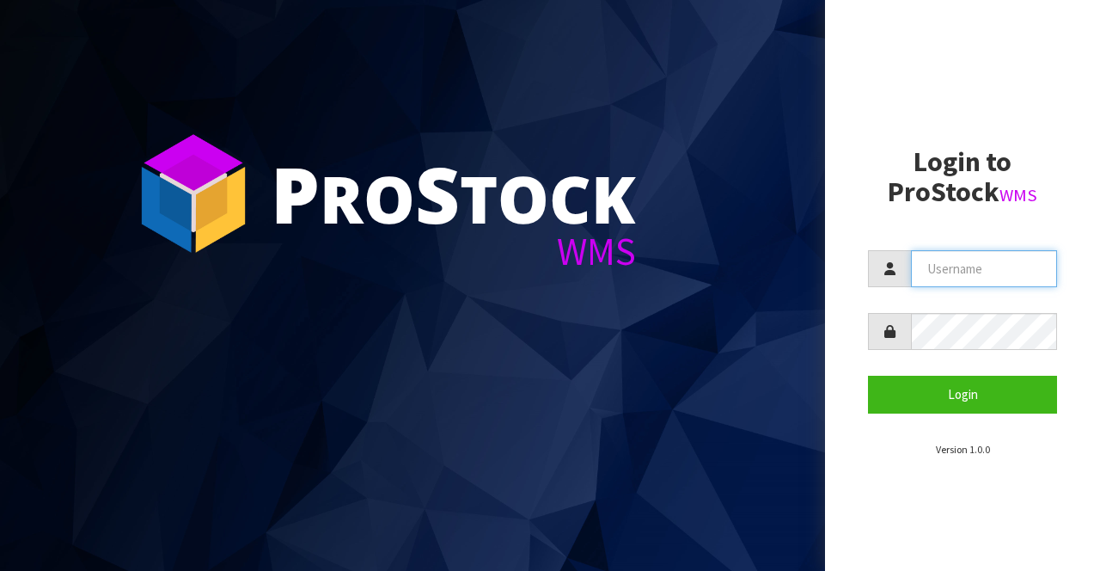
click at [989, 276] on input "text" at bounding box center [984, 268] width 146 height 37
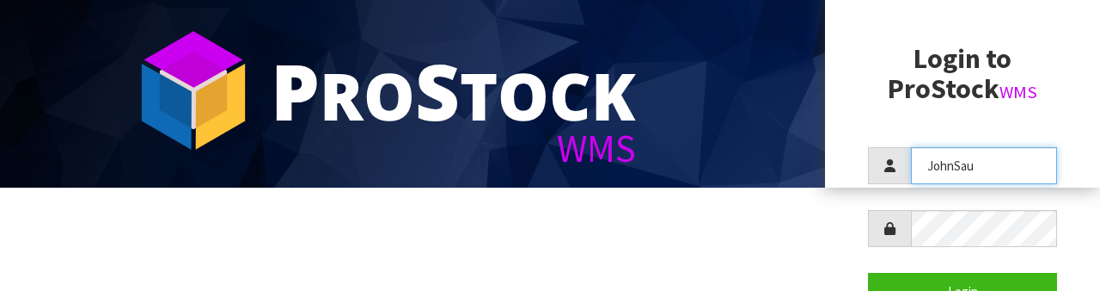
scroll to position [107, 0]
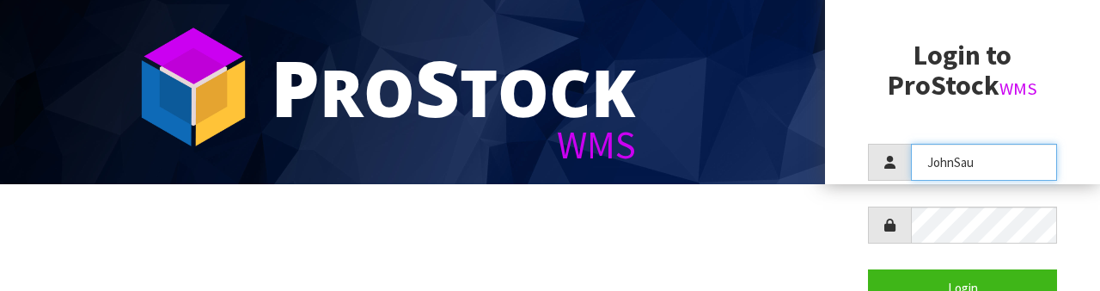
type input "JohnSau"
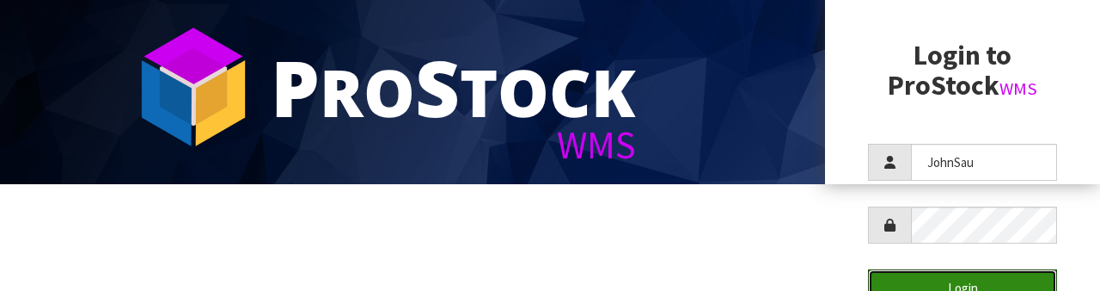
click at [990, 285] on button "Login" at bounding box center [962, 287] width 189 height 37
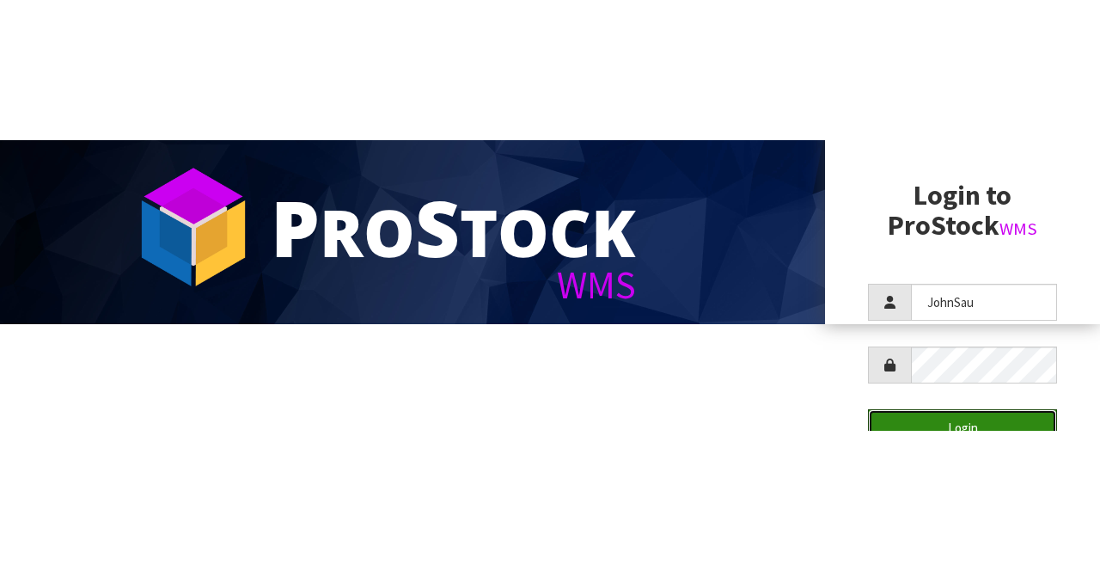
scroll to position [0, 0]
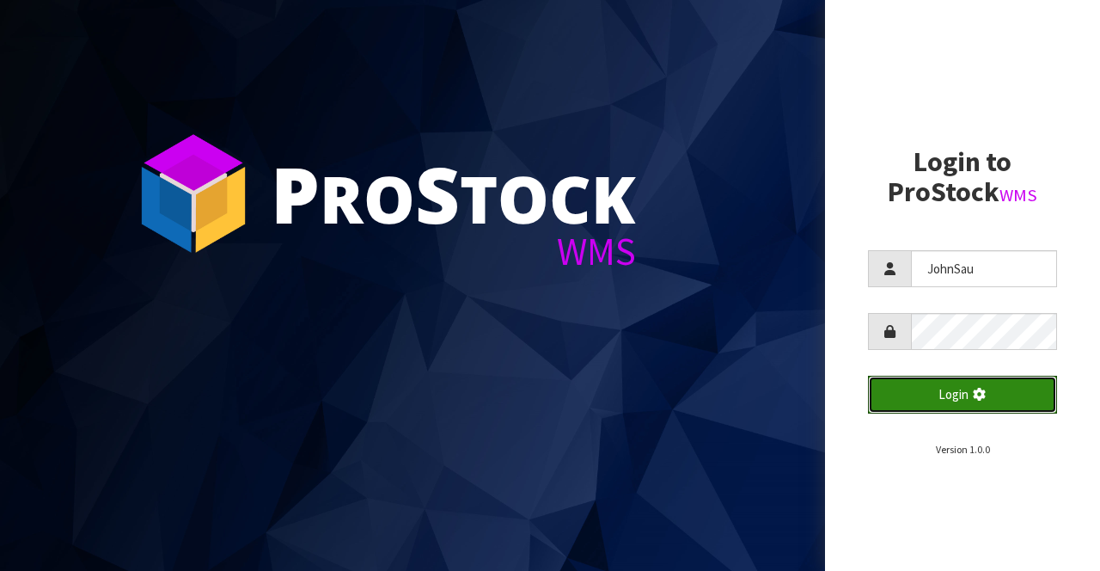
click at [993, 388] on button "Login" at bounding box center [962, 394] width 189 height 37
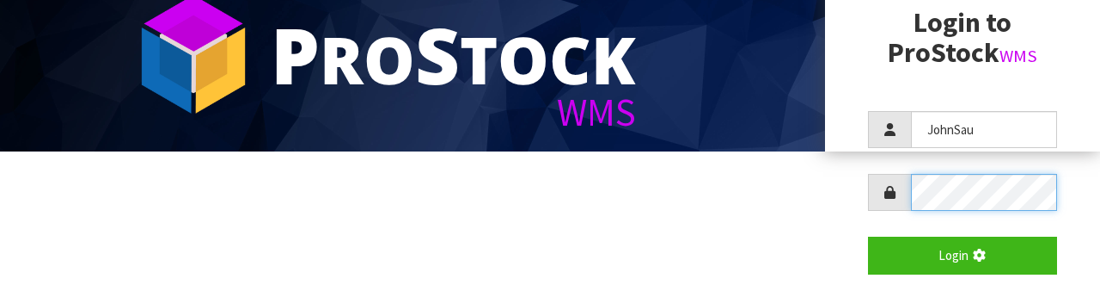
scroll to position [166, 0]
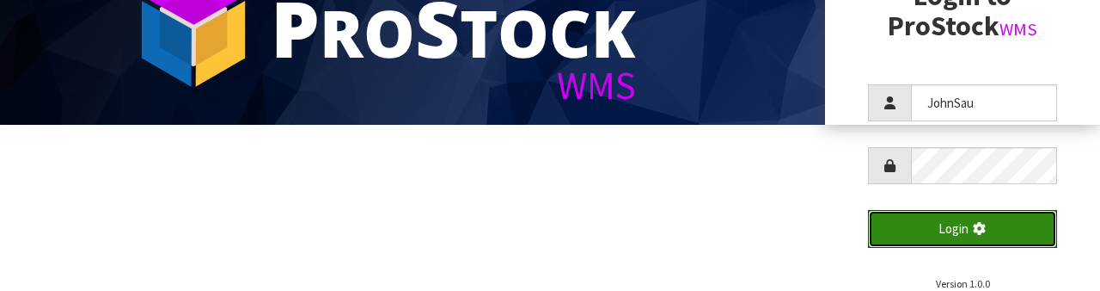
click at [1002, 230] on button "Login" at bounding box center [962, 228] width 189 height 37
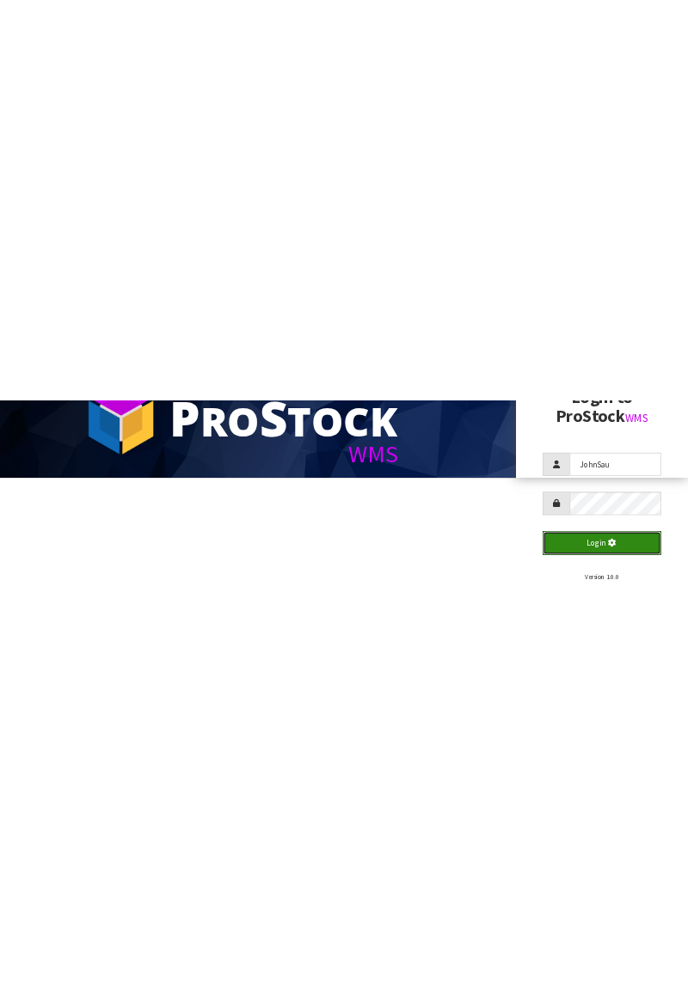
scroll to position [0, 0]
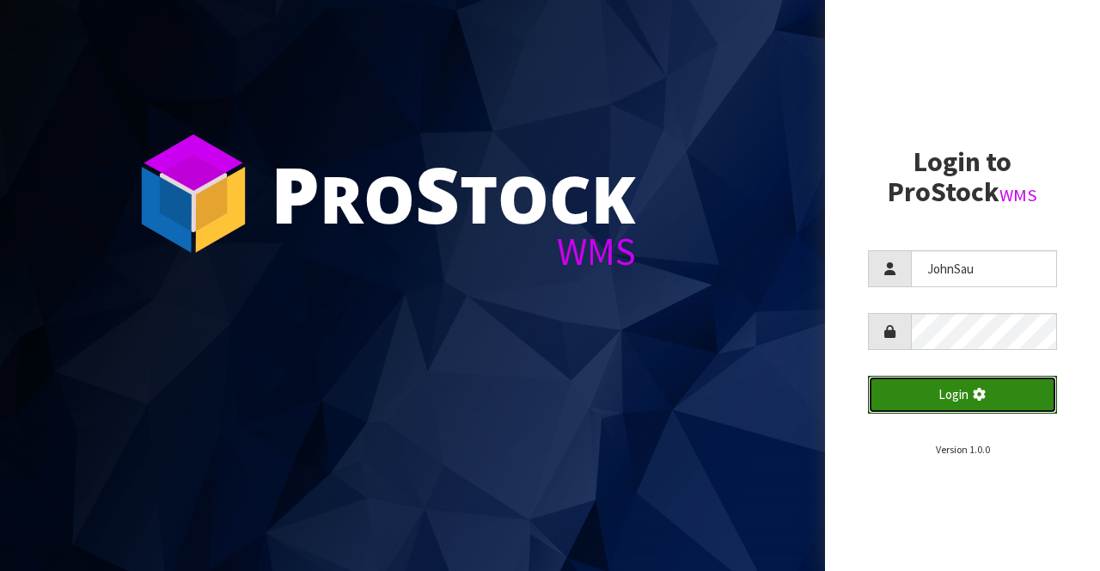
click at [980, 396] on icon "submit" at bounding box center [979, 394] width 16 height 13
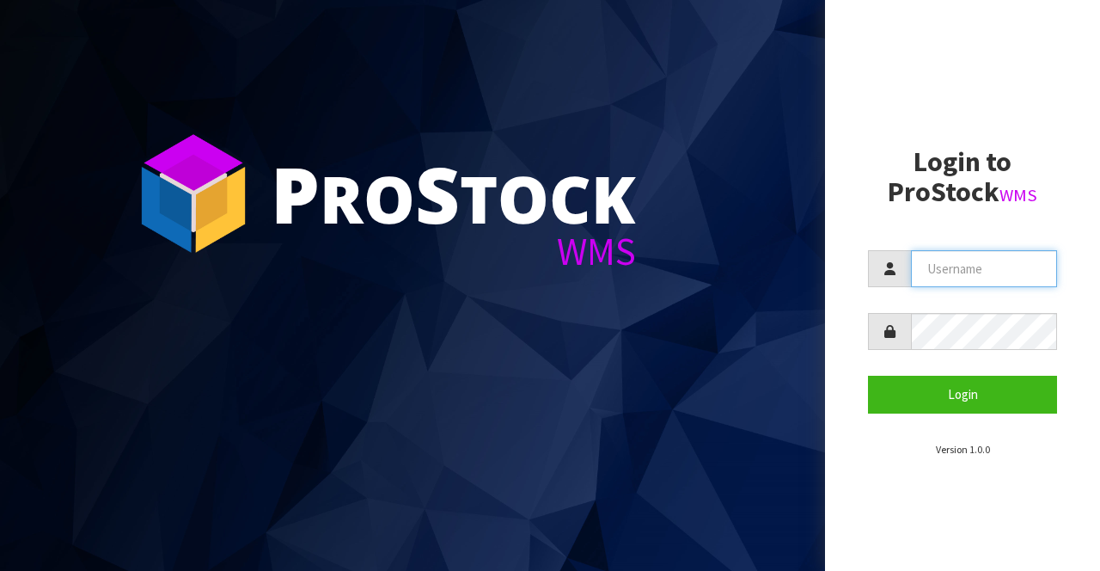
click at [1017, 268] on input "text" at bounding box center [984, 268] width 146 height 37
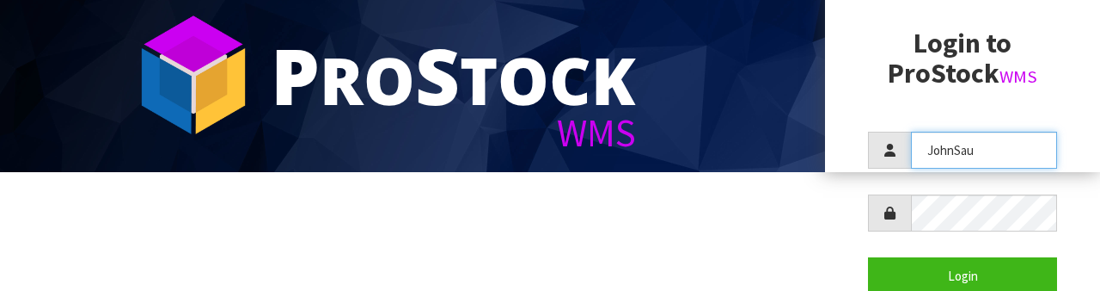
scroll to position [119, 0]
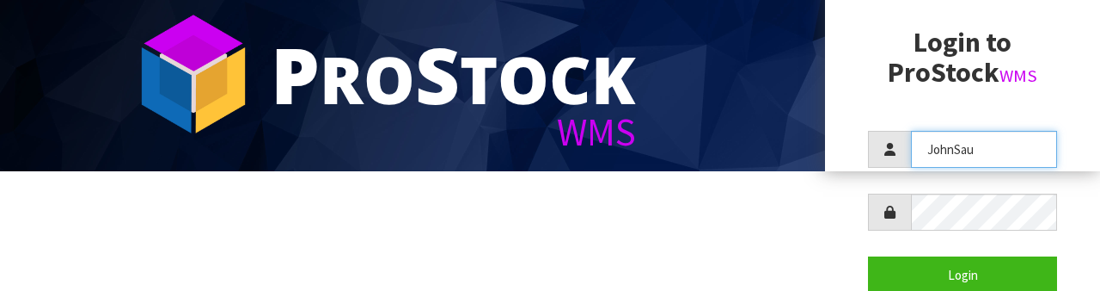
type input "JohnSau"
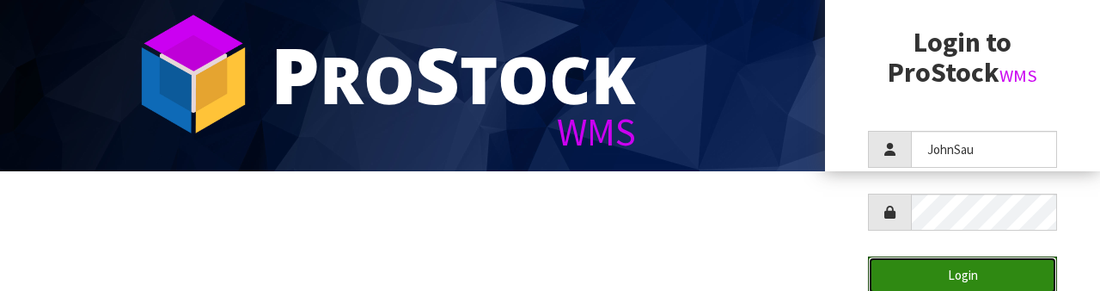
click at [984, 281] on button "Login" at bounding box center [962, 274] width 189 height 37
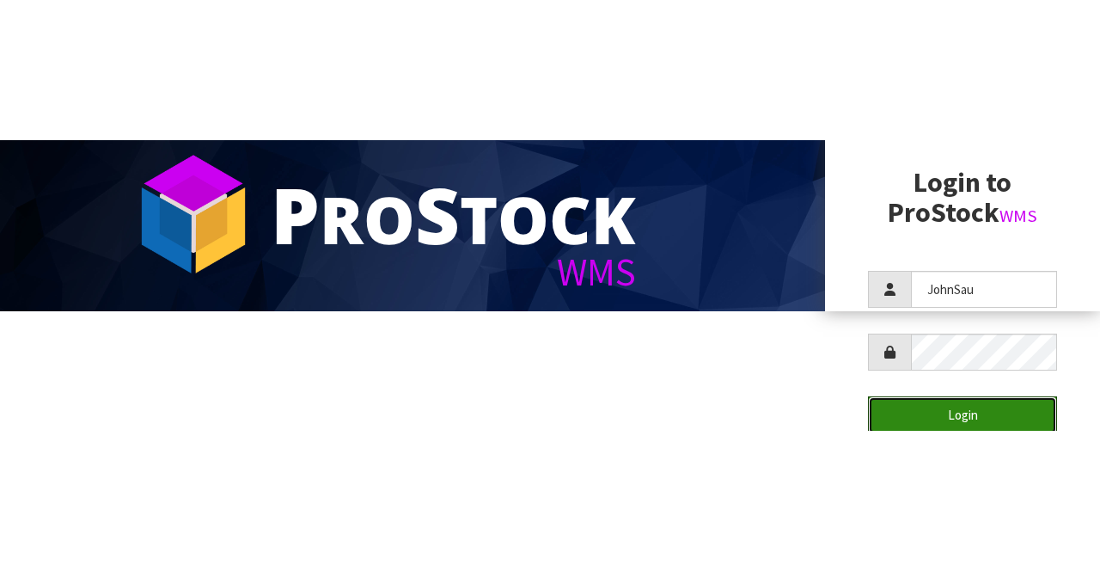
scroll to position [0, 0]
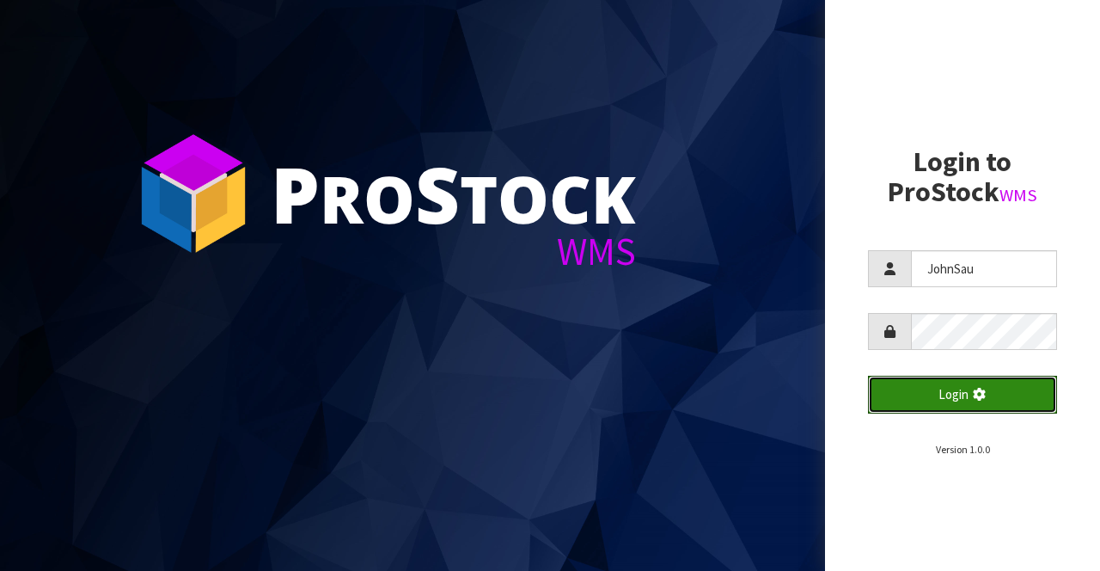
click at [989, 392] on button "Login" at bounding box center [962, 394] width 189 height 37
click at [1013, 395] on button "Login" at bounding box center [962, 394] width 189 height 37
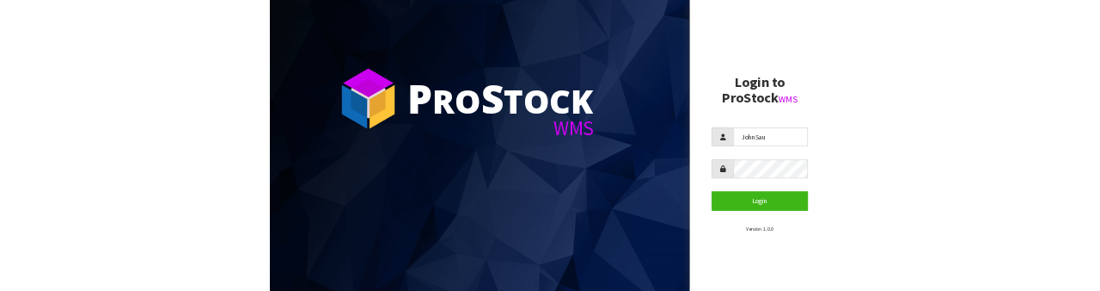
scroll to position [134, 0]
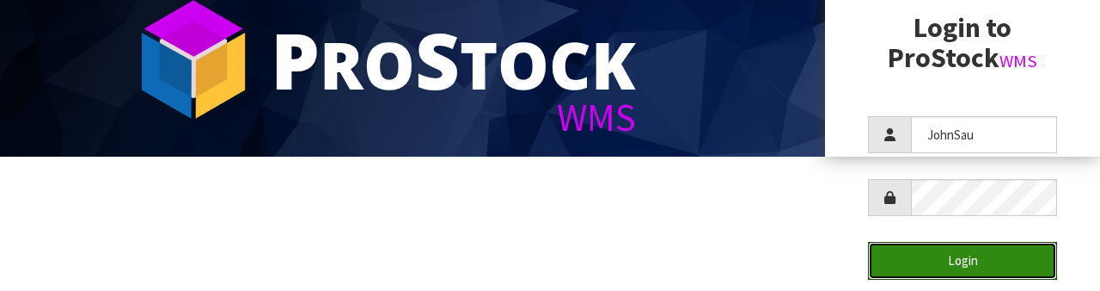
click at [985, 265] on button "Login" at bounding box center [962, 260] width 189 height 37
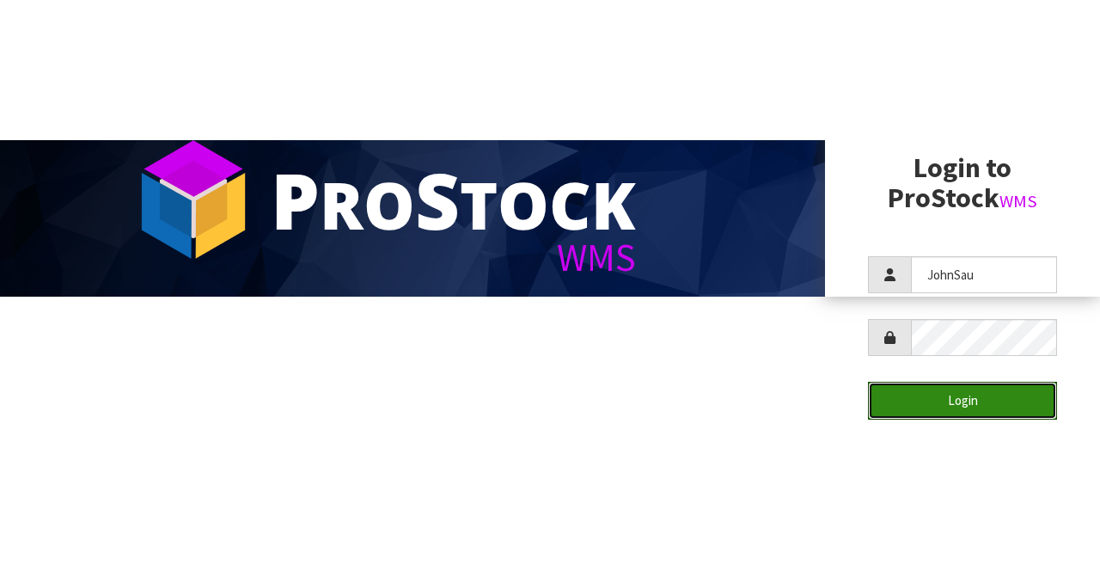
scroll to position [0, 0]
